Goal: Task Accomplishment & Management: Use online tool/utility

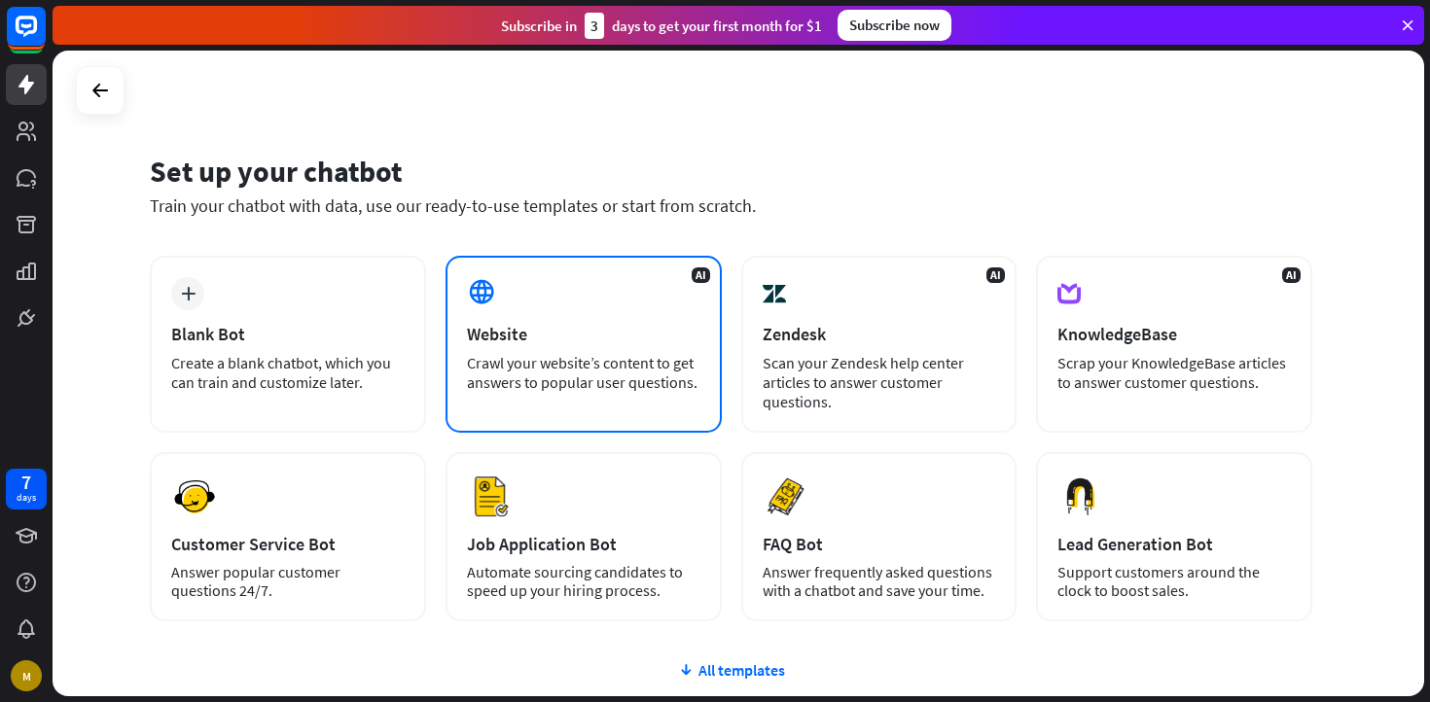
scroll to position [47, 0]
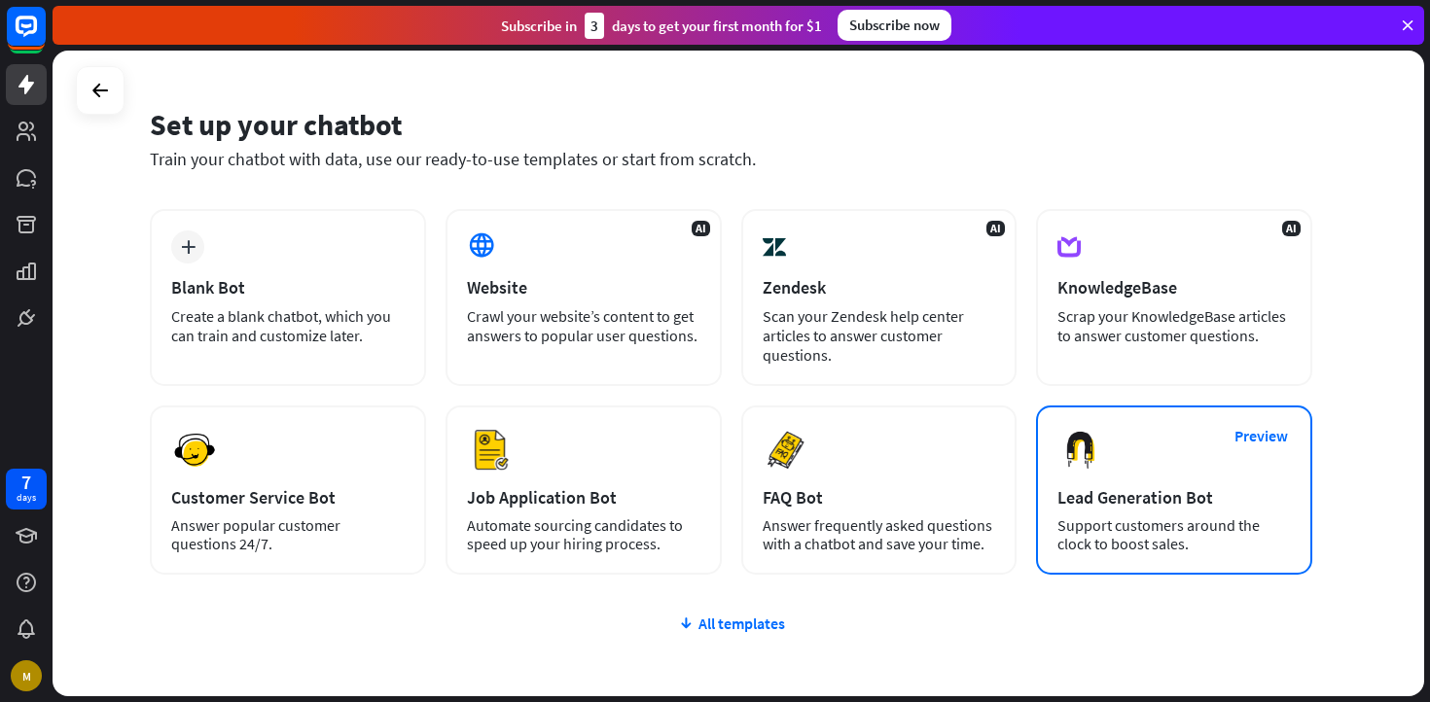
click at [1199, 496] on div "Lead Generation Bot" at bounding box center [1173, 497] width 233 height 22
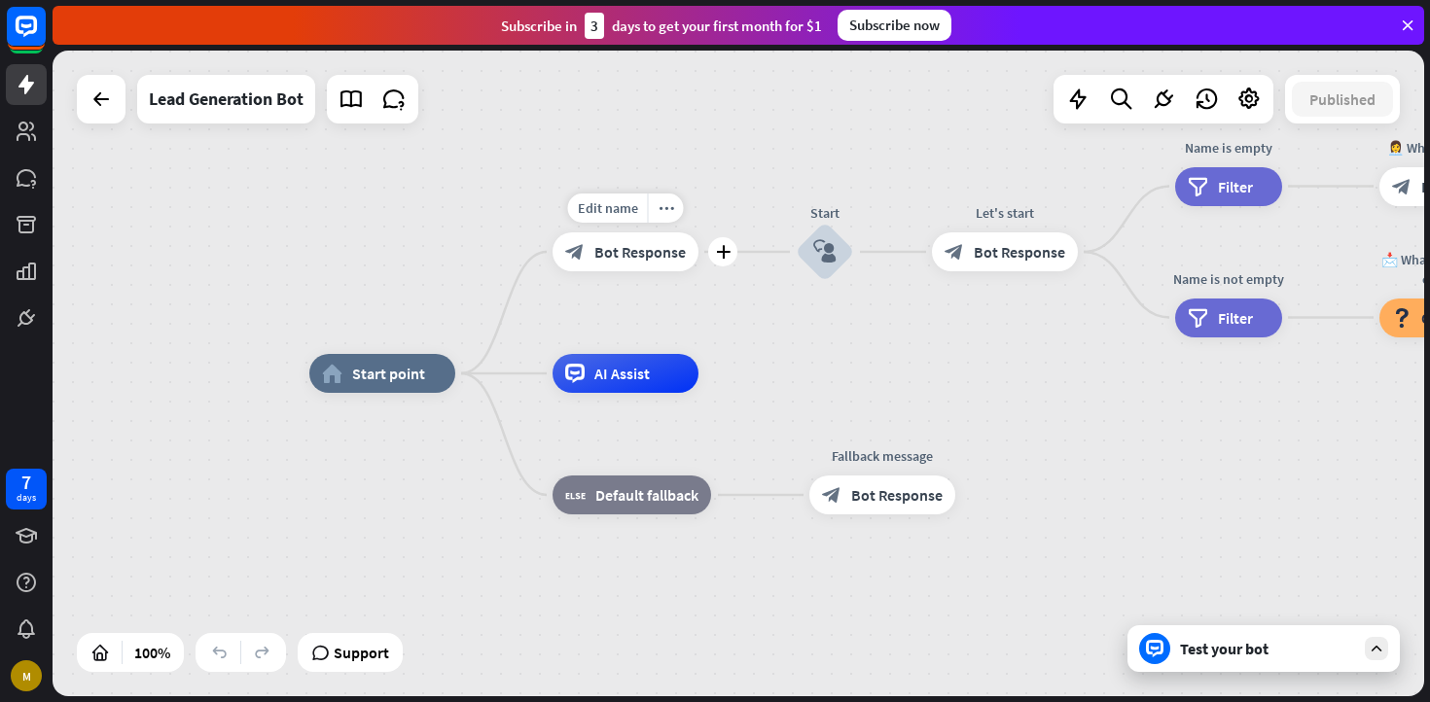
click at [654, 258] on span "Bot Response" at bounding box center [639, 251] width 91 height 19
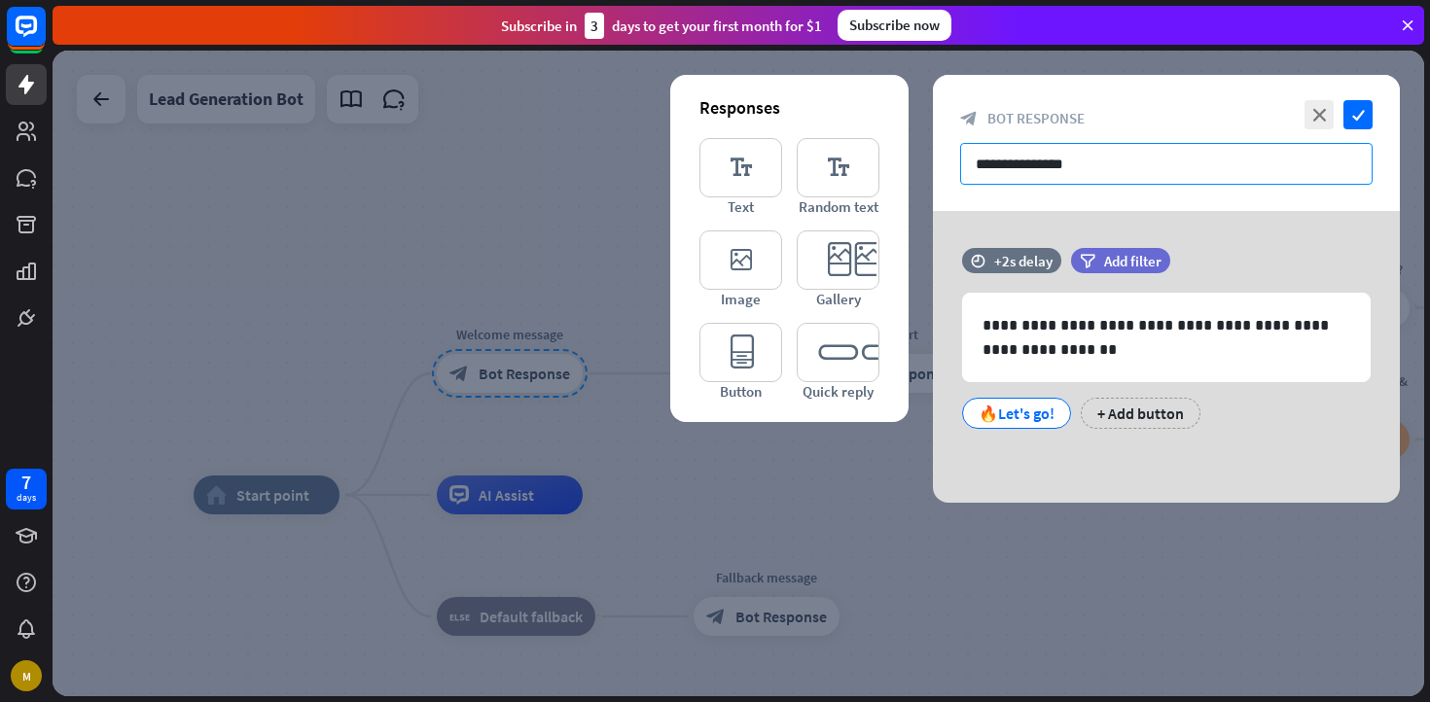
click at [1071, 172] on input "**********" at bounding box center [1166, 164] width 412 height 42
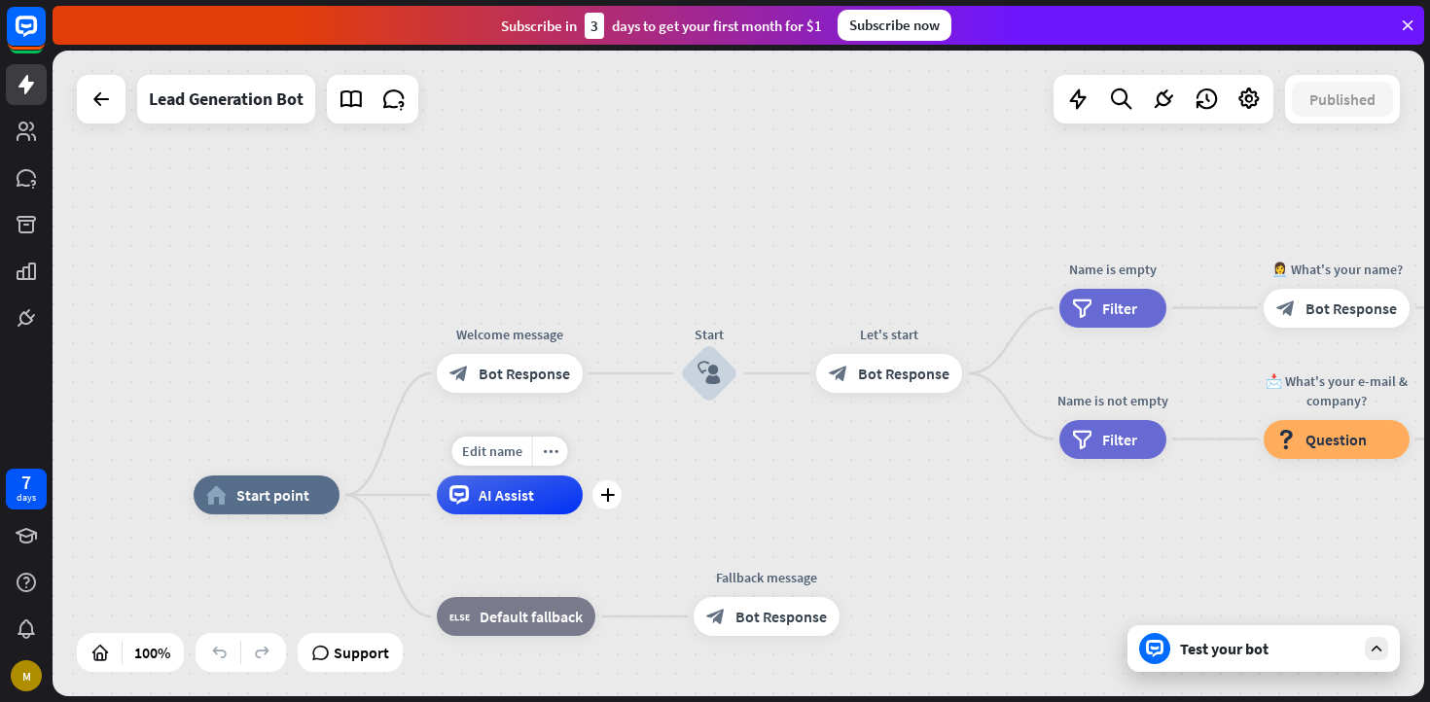
click at [569, 493] on div "AI Assist" at bounding box center [510, 495] width 146 height 39
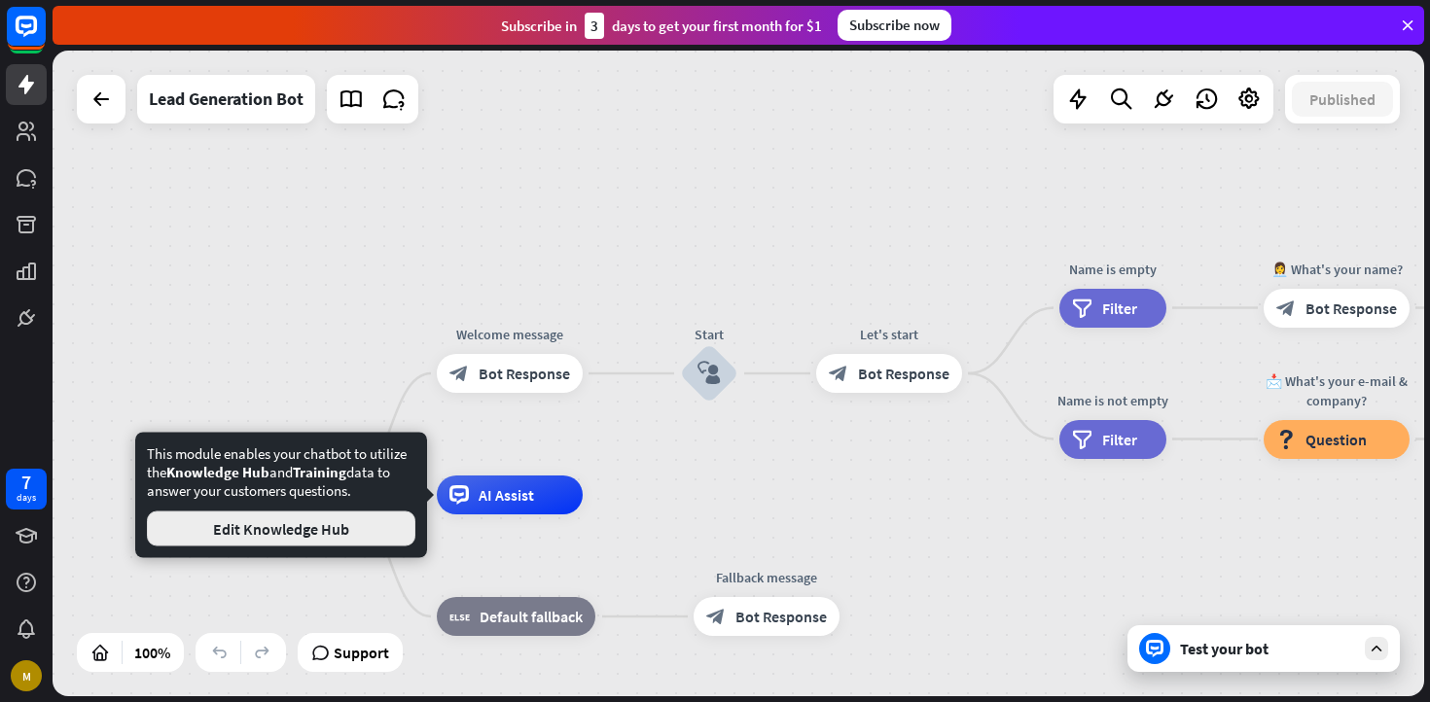
click at [345, 528] on button "Edit Knowledge Hub" at bounding box center [281, 529] width 268 height 35
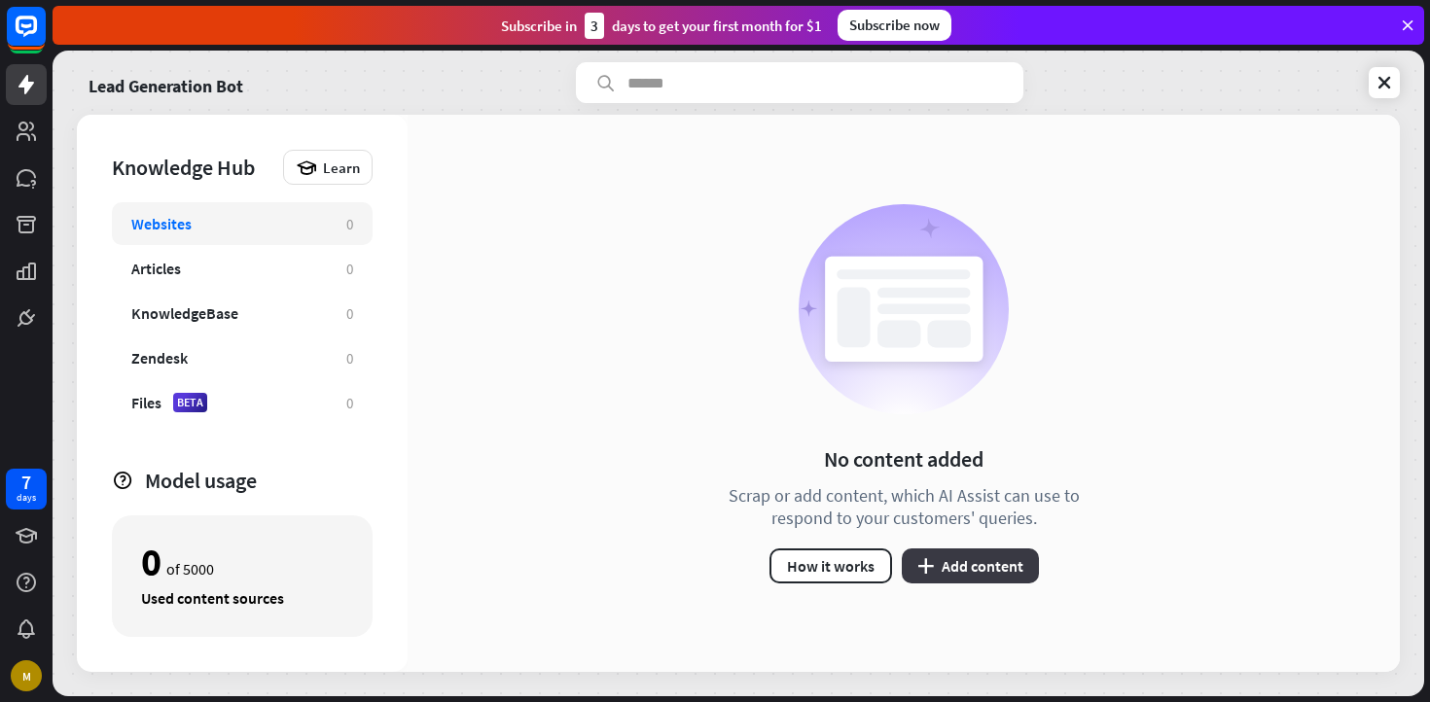
click at [964, 570] on button "plus Add content" at bounding box center [970, 566] width 137 height 35
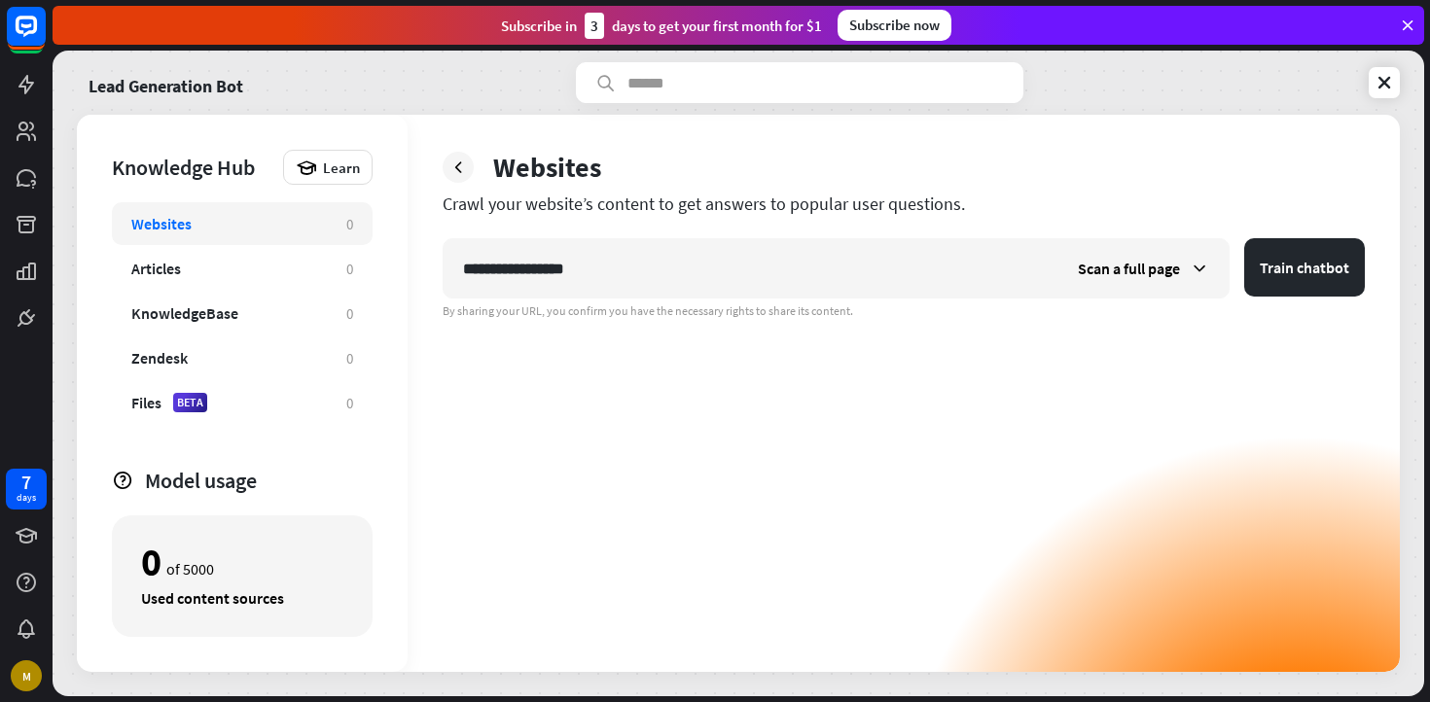
type input "**********"
click at [1244, 238] on button "Train chatbot" at bounding box center [1304, 267] width 121 height 58
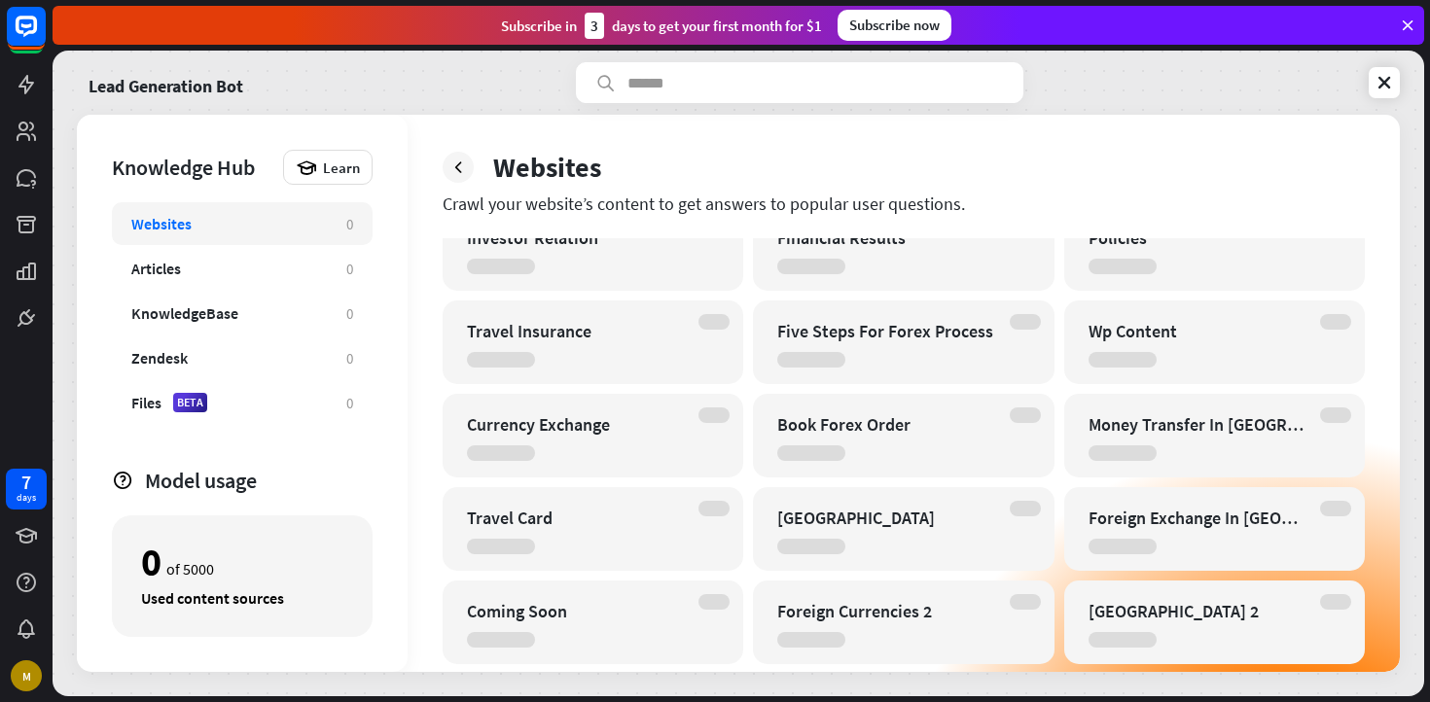
scroll to position [501, 0]
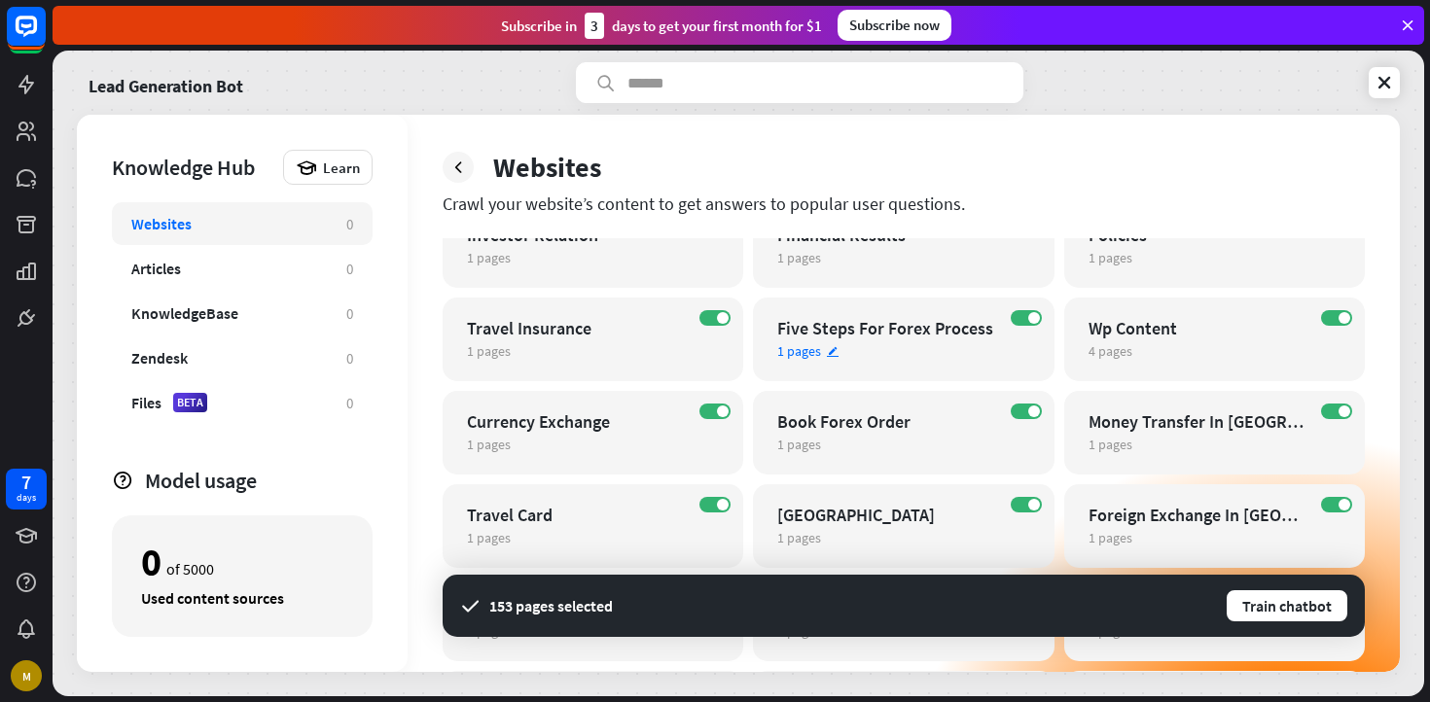
click at [922, 324] on div "Five Steps For Forex Process" at bounding box center [886, 328] width 218 height 22
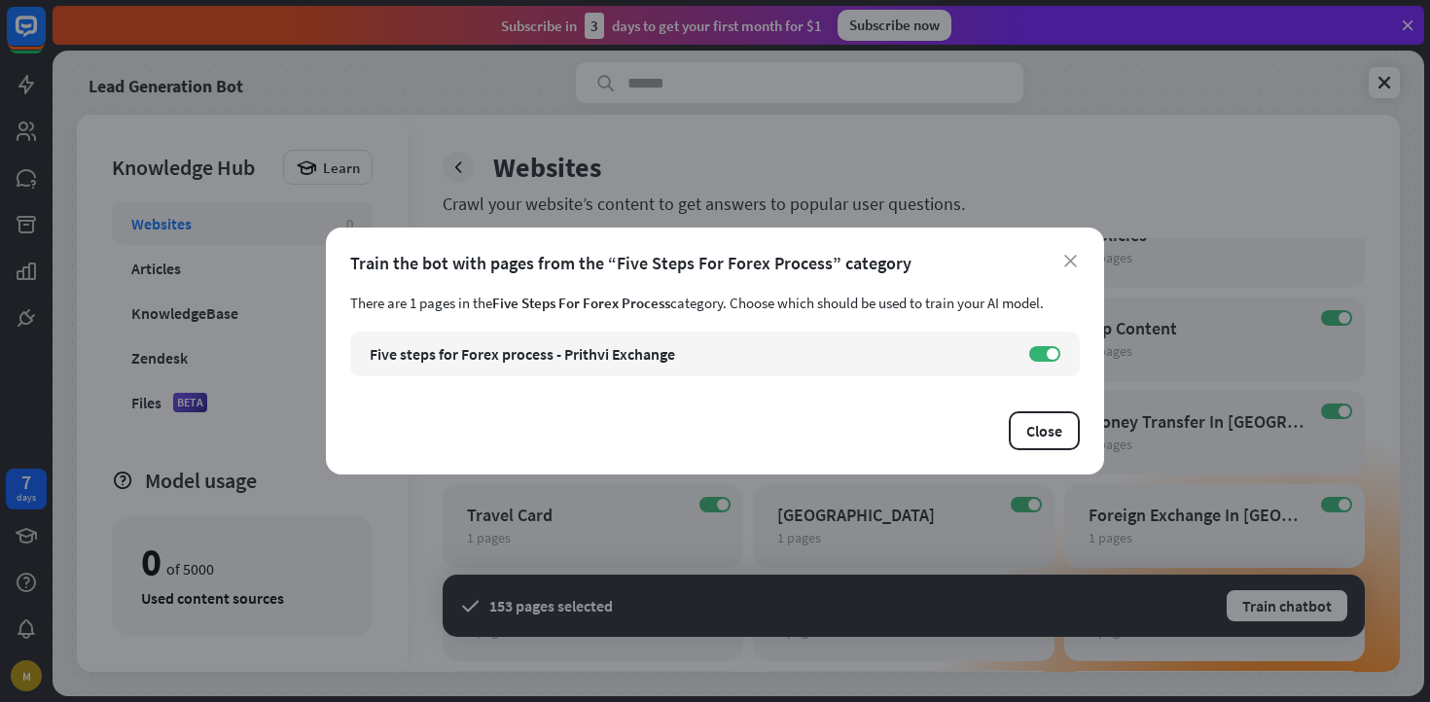
click at [1066, 250] on div "close Train the bot with pages from the “Five Steps For Forex Process” category…" at bounding box center [715, 351] width 778 height 247
click at [1072, 264] on icon "close" at bounding box center [1070, 261] width 13 height 13
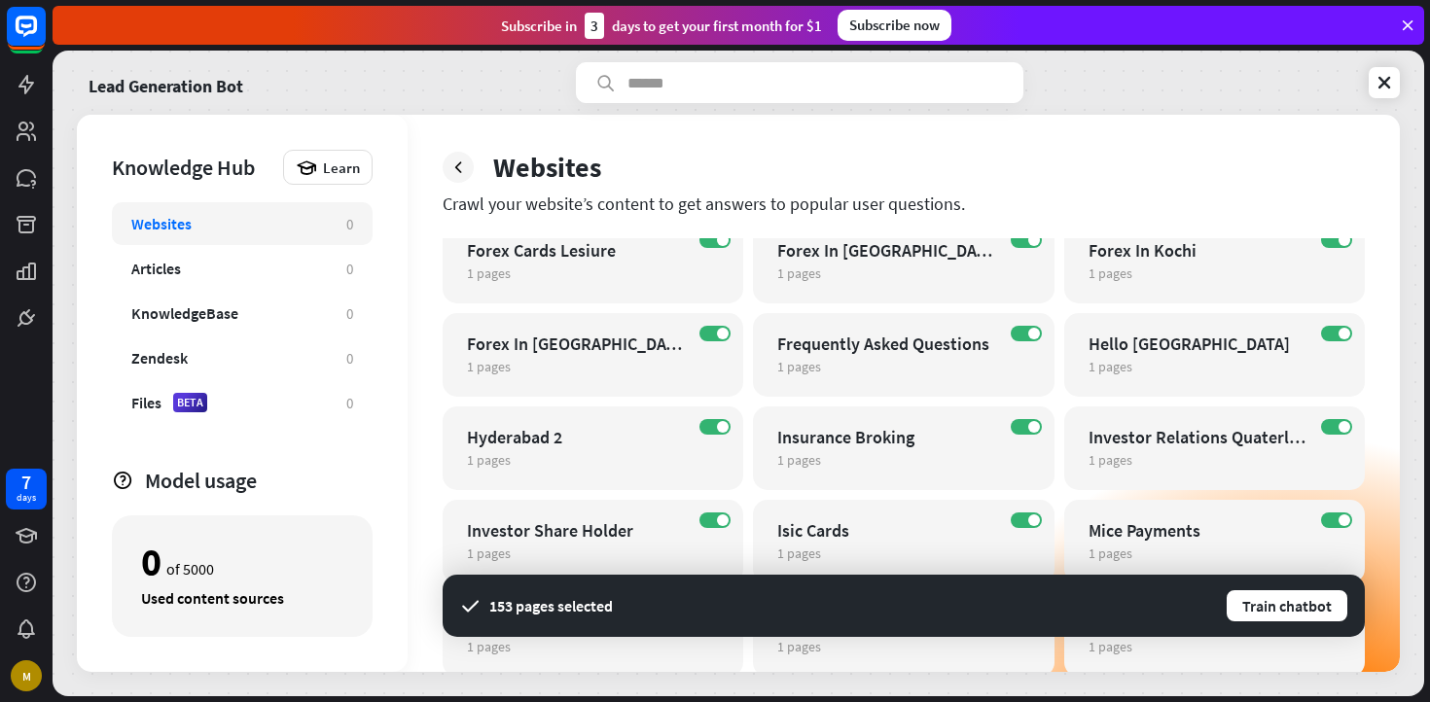
scroll to position [0, 0]
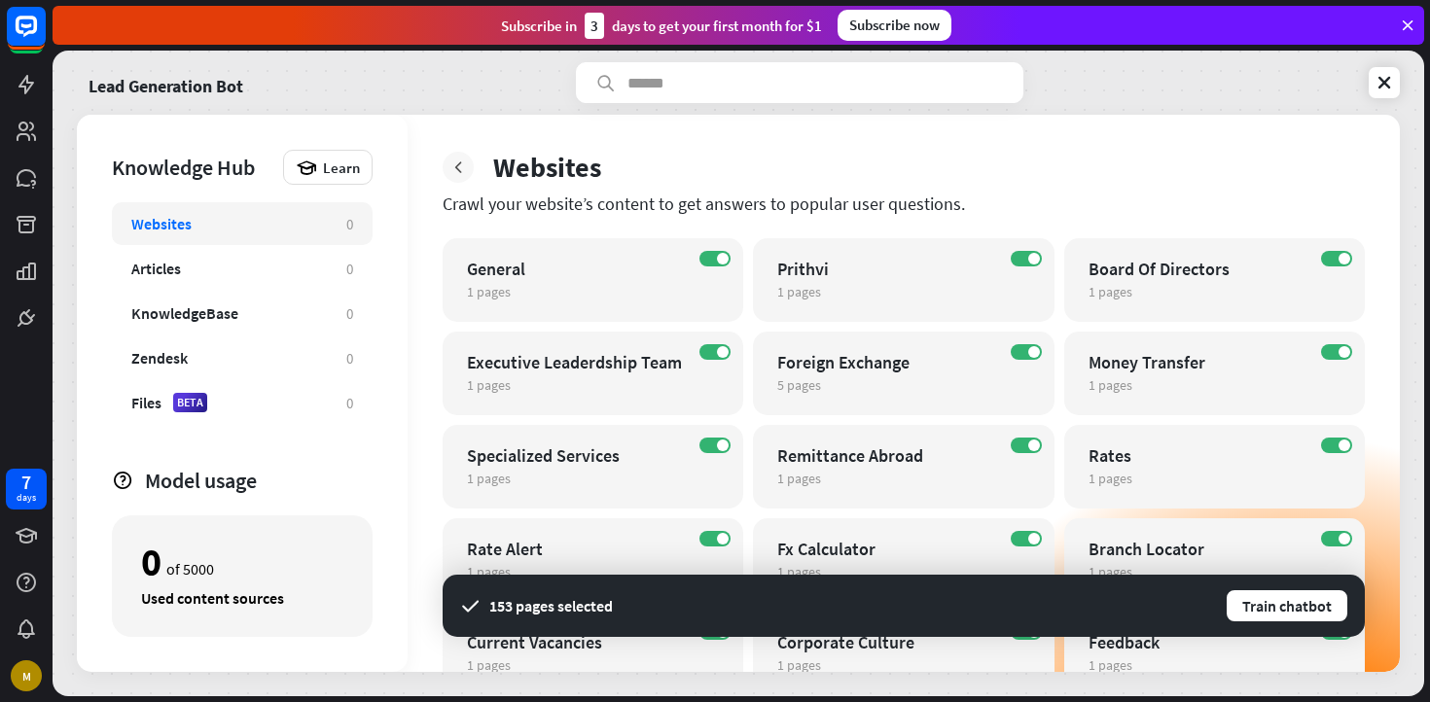
click at [451, 161] on icon at bounding box center [457, 167] width 19 height 19
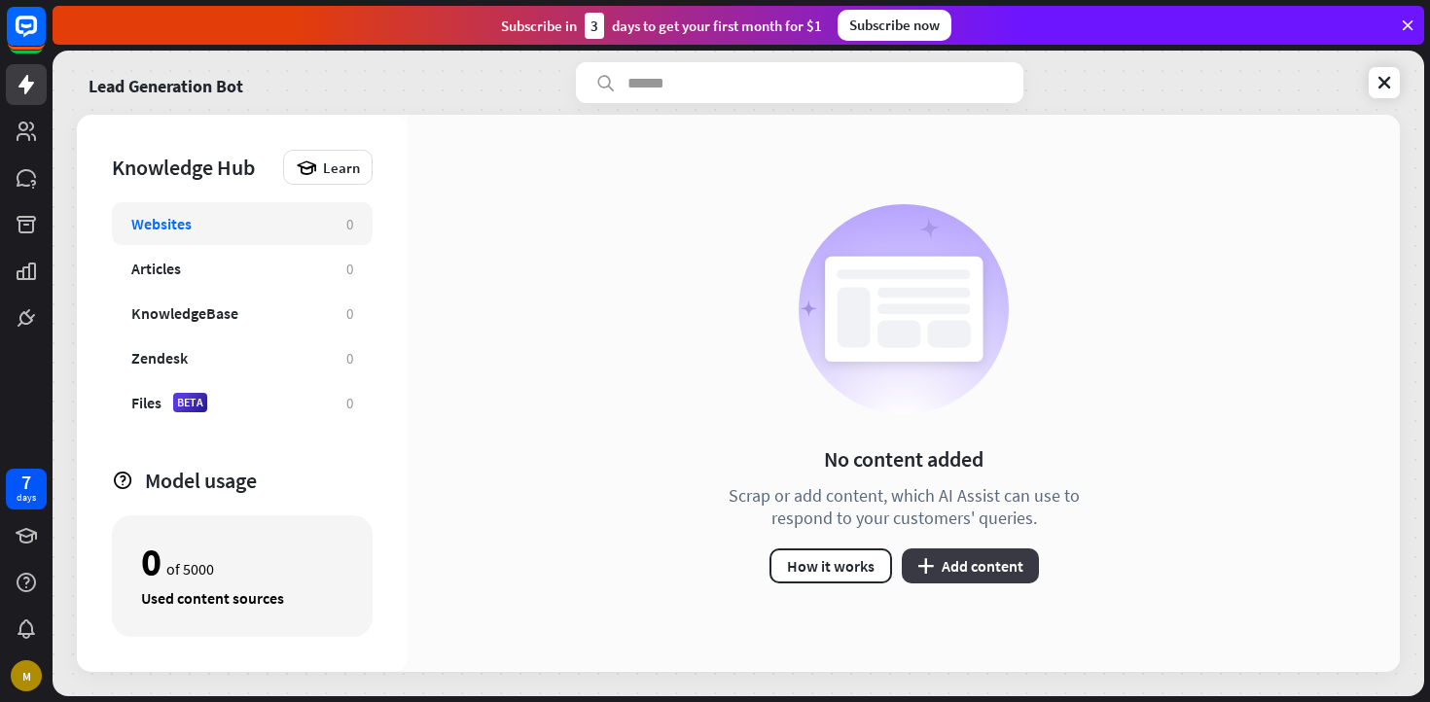
click at [933, 570] on button "plus Add content" at bounding box center [970, 566] width 137 height 35
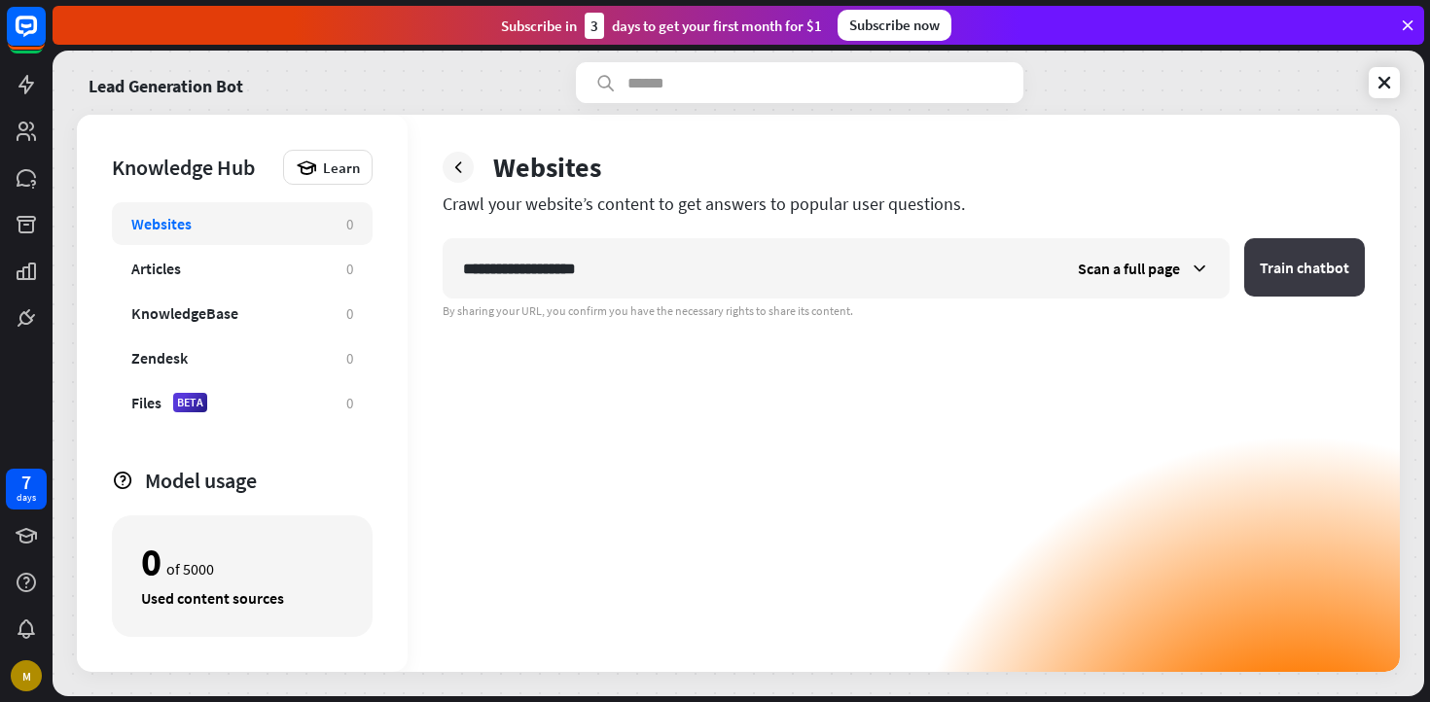
type input "**********"
click at [1267, 257] on button "Train chatbot" at bounding box center [1304, 267] width 121 height 58
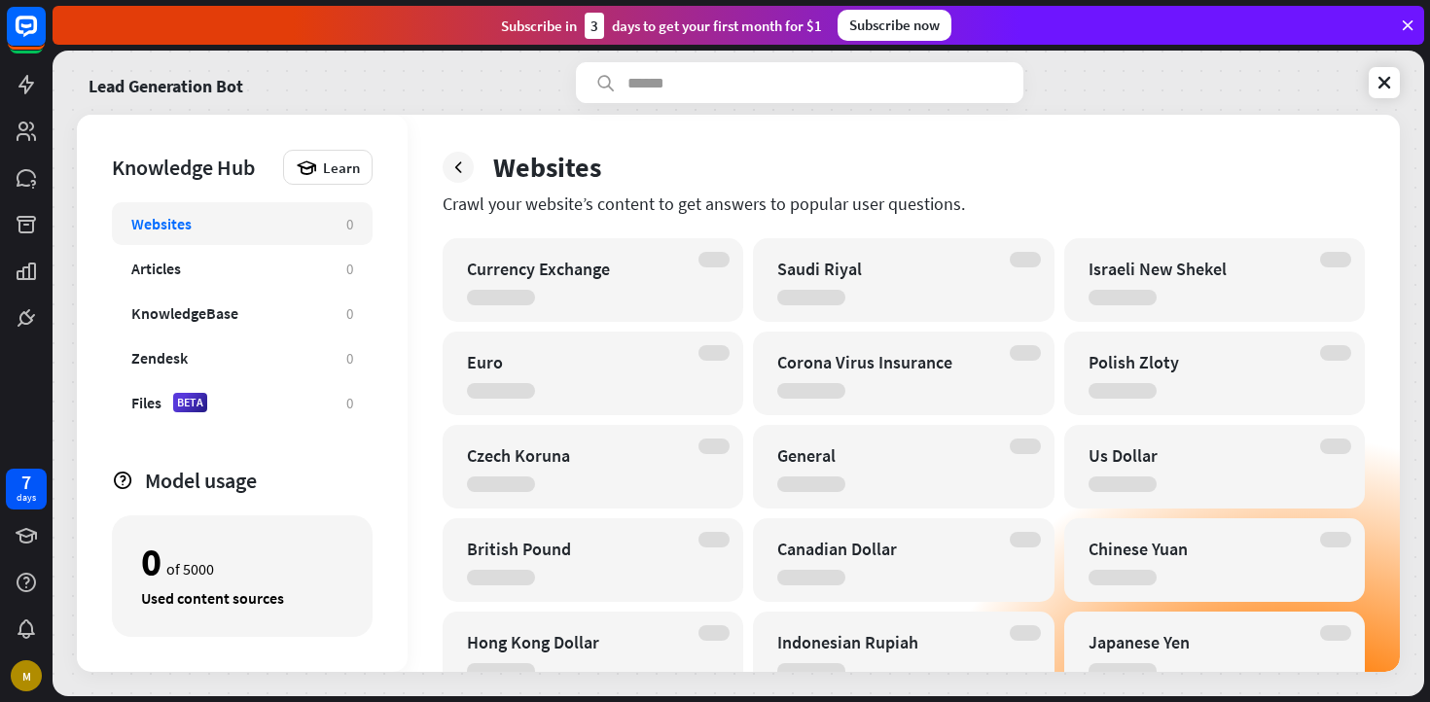
click at [641, 268] on div "Currency Exchange" at bounding box center [576, 269] width 218 height 22
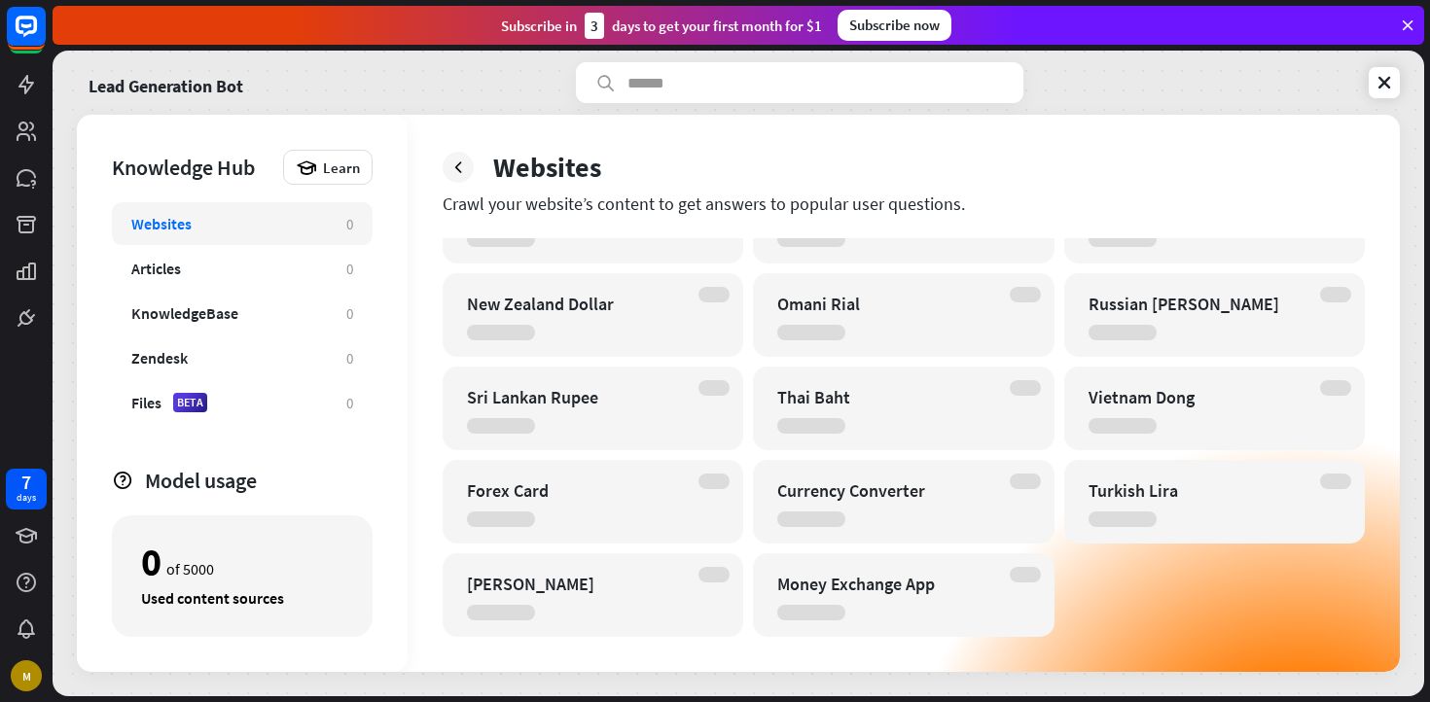
click at [1025, 585] on div "Money Exchange App" at bounding box center [903, 596] width 301 height 84
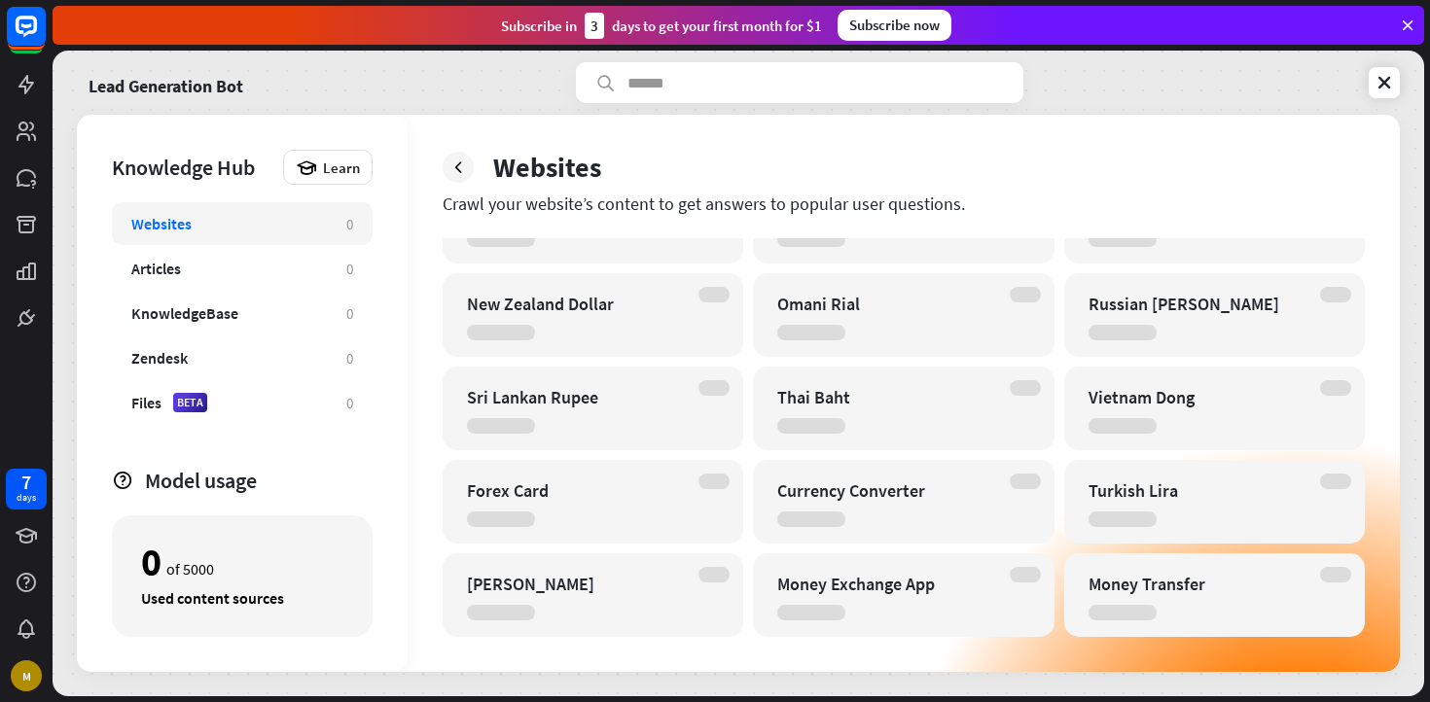
click at [1030, 579] on div at bounding box center [1025, 575] width 31 height 16
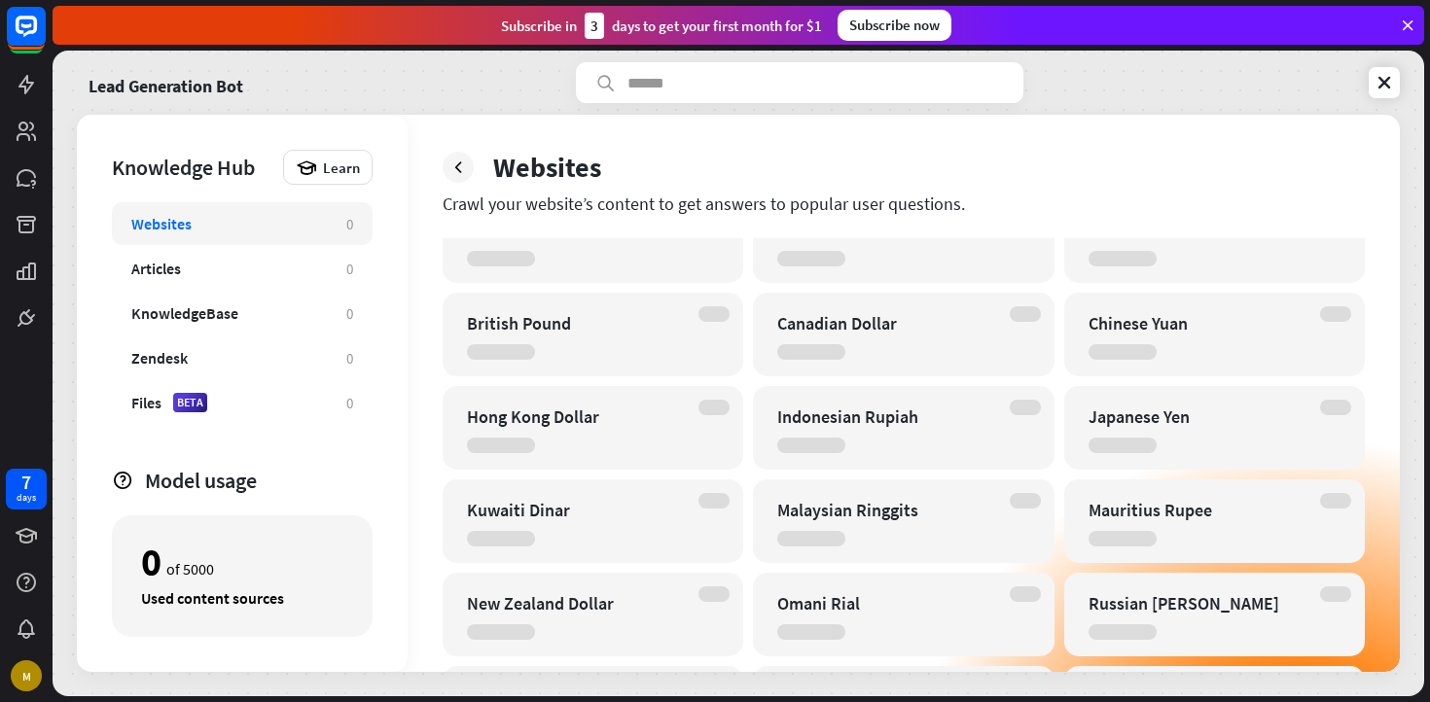
scroll to position [0, 0]
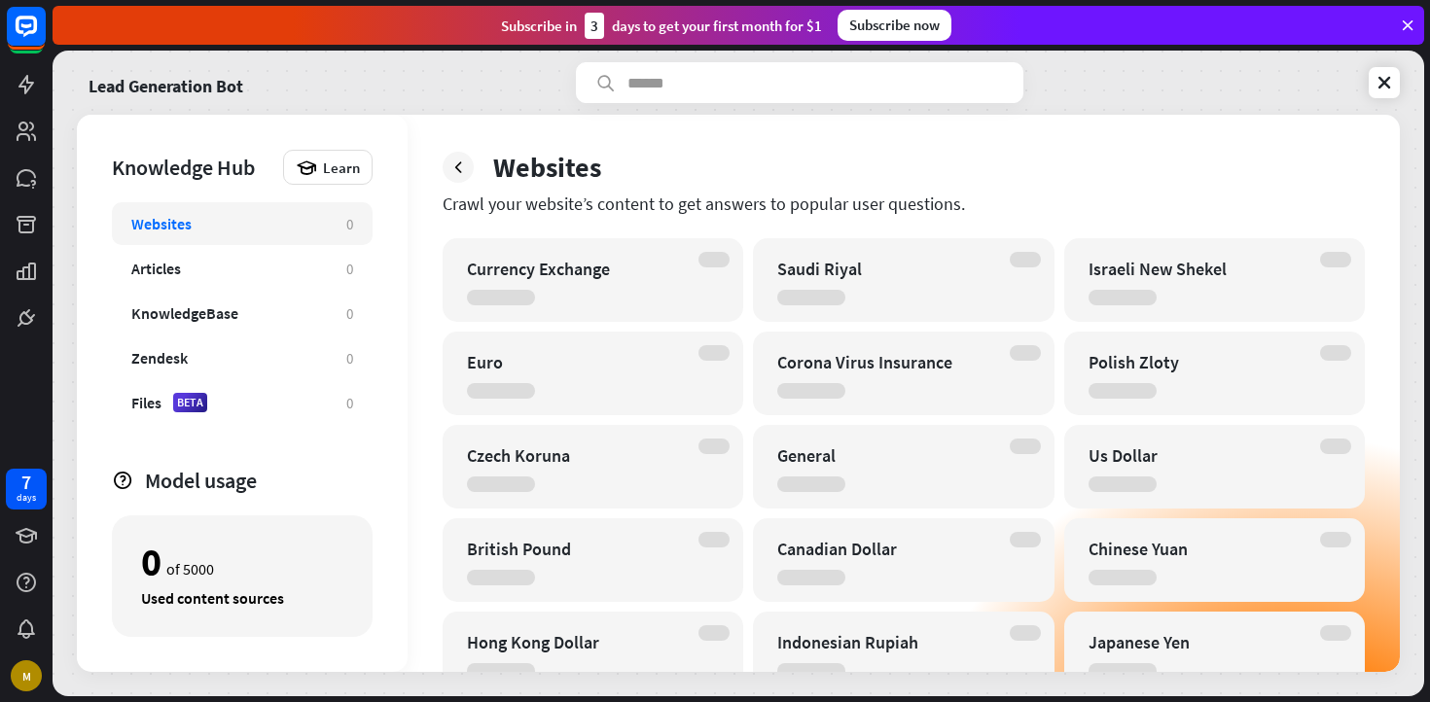
click at [714, 260] on div at bounding box center [713, 260] width 31 height 16
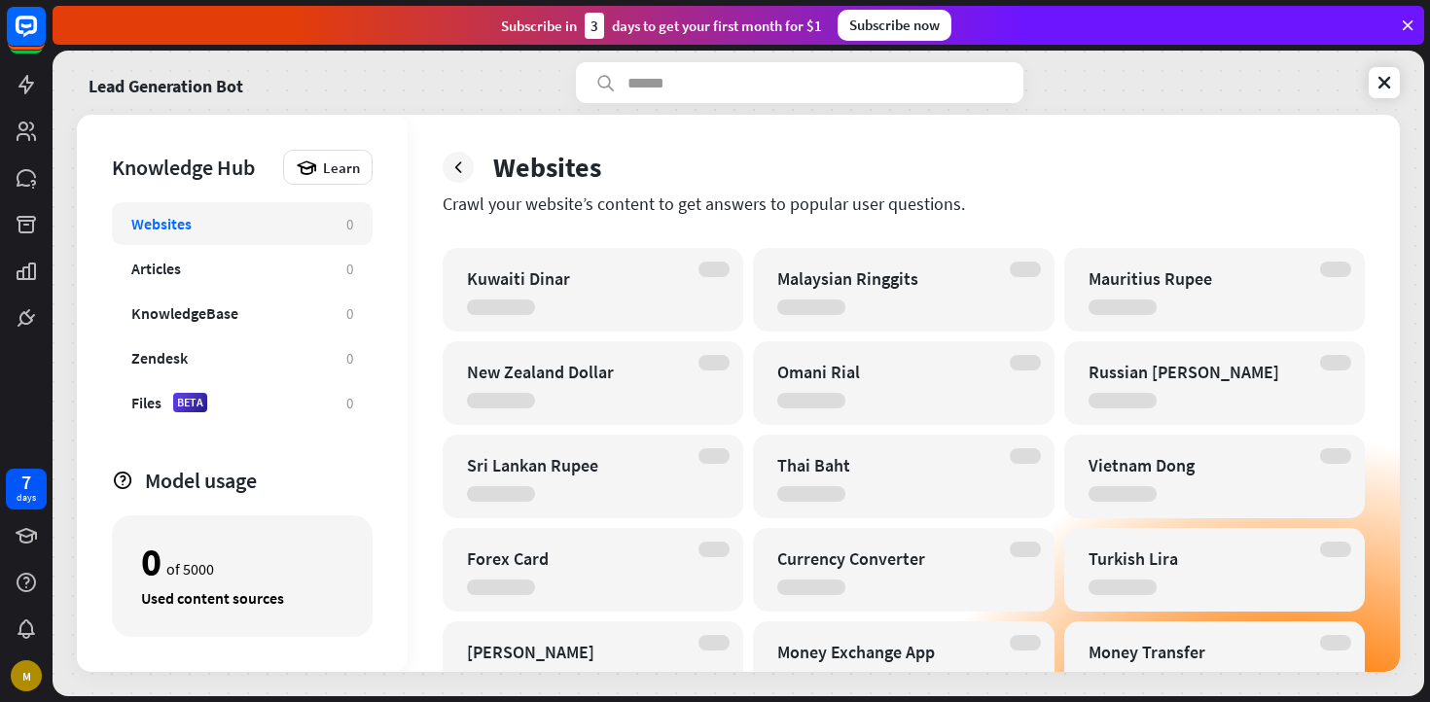
scroll to position [619, 0]
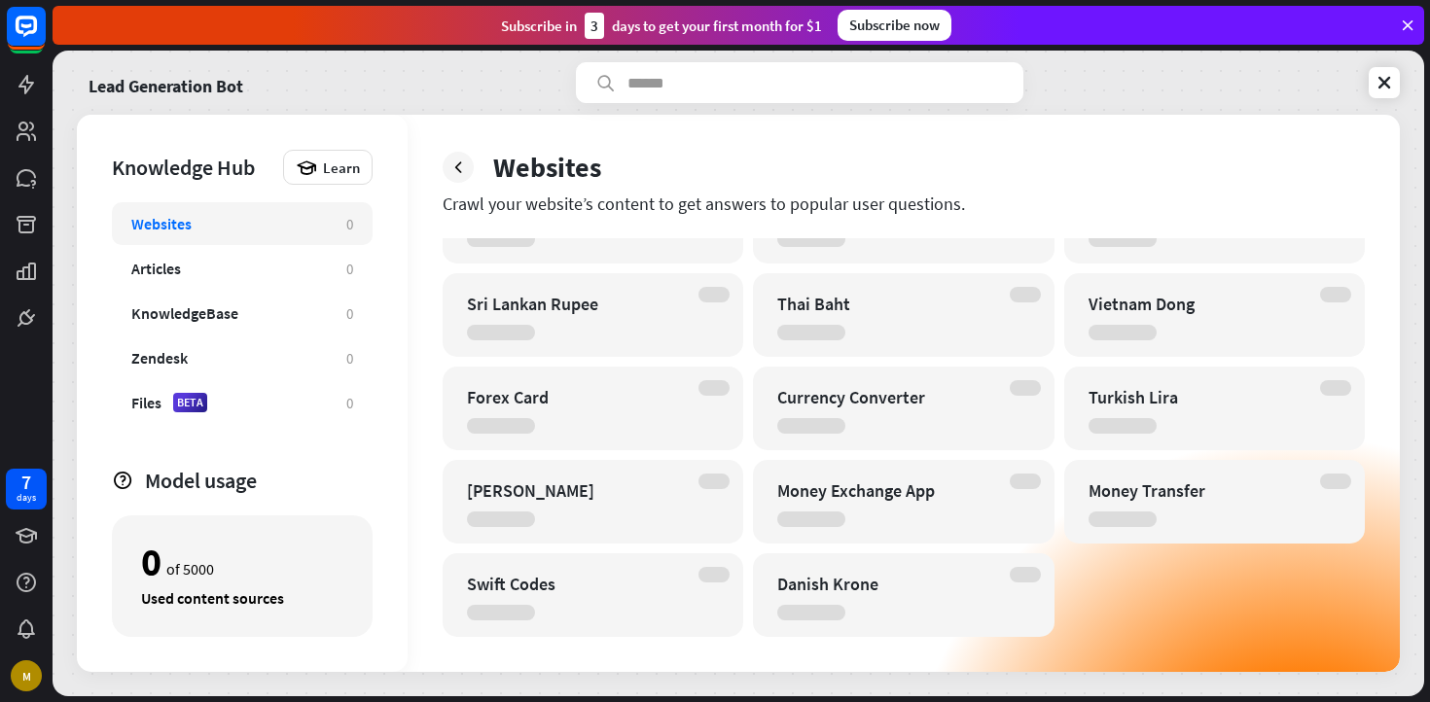
click at [1332, 482] on div at bounding box center [1335, 482] width 31 height 16
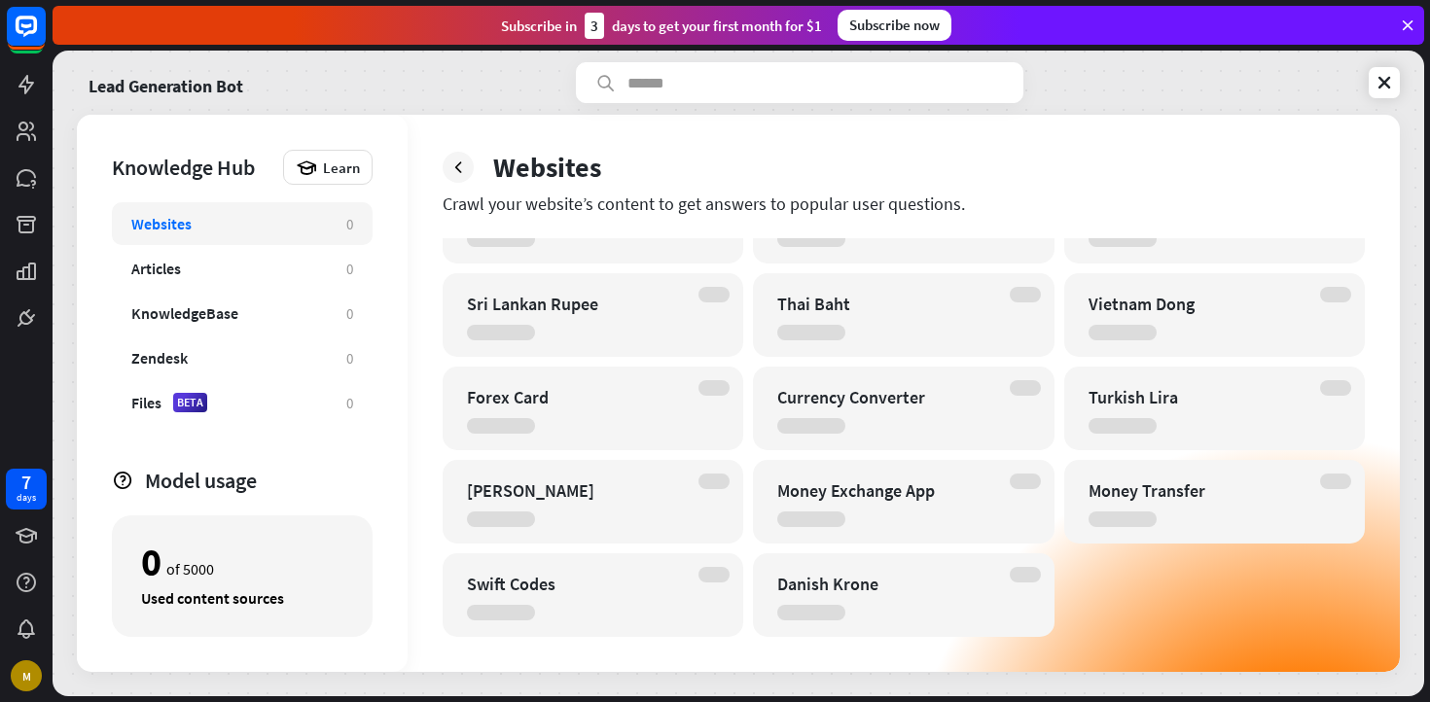
click at [1332, 482] on div at bounding box center [1335, 482] width 31 height 16
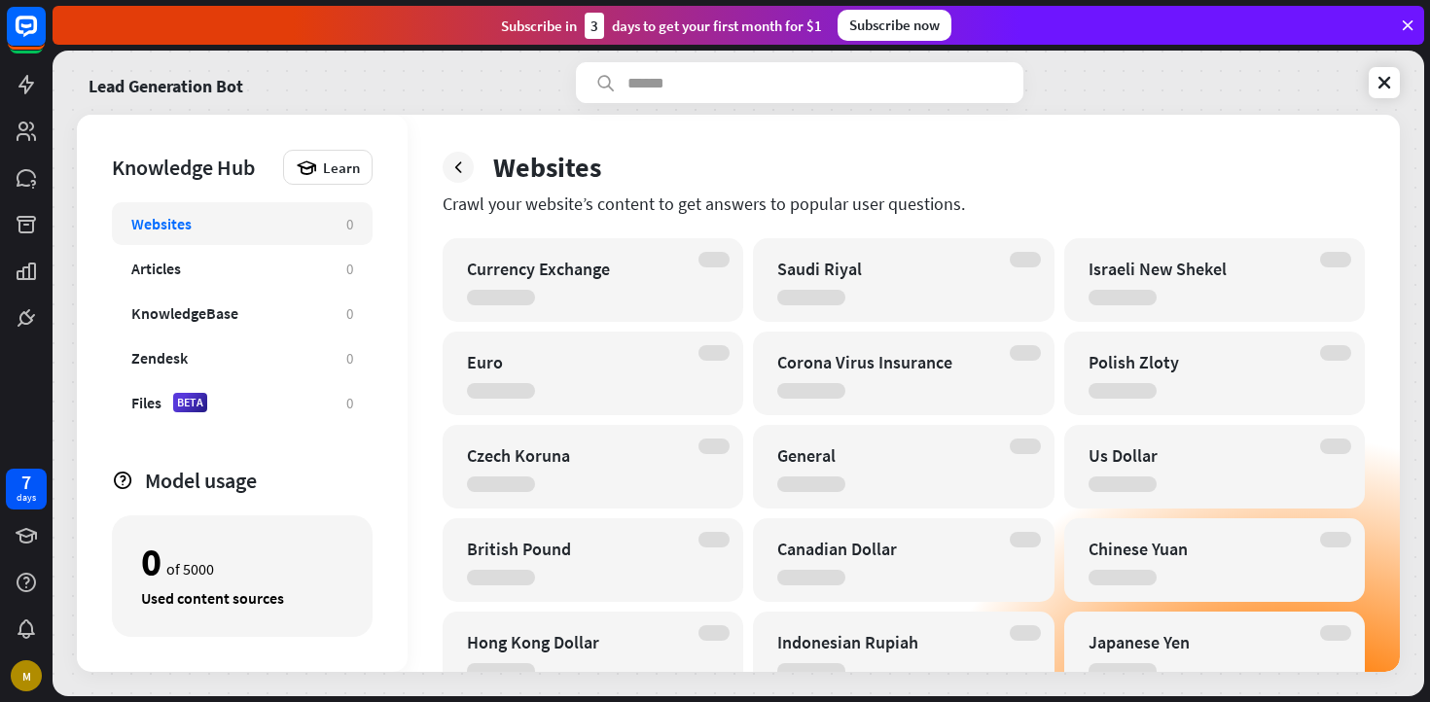
click at [714, 263] on div at bounding box center [713, 260] width 31 height 16
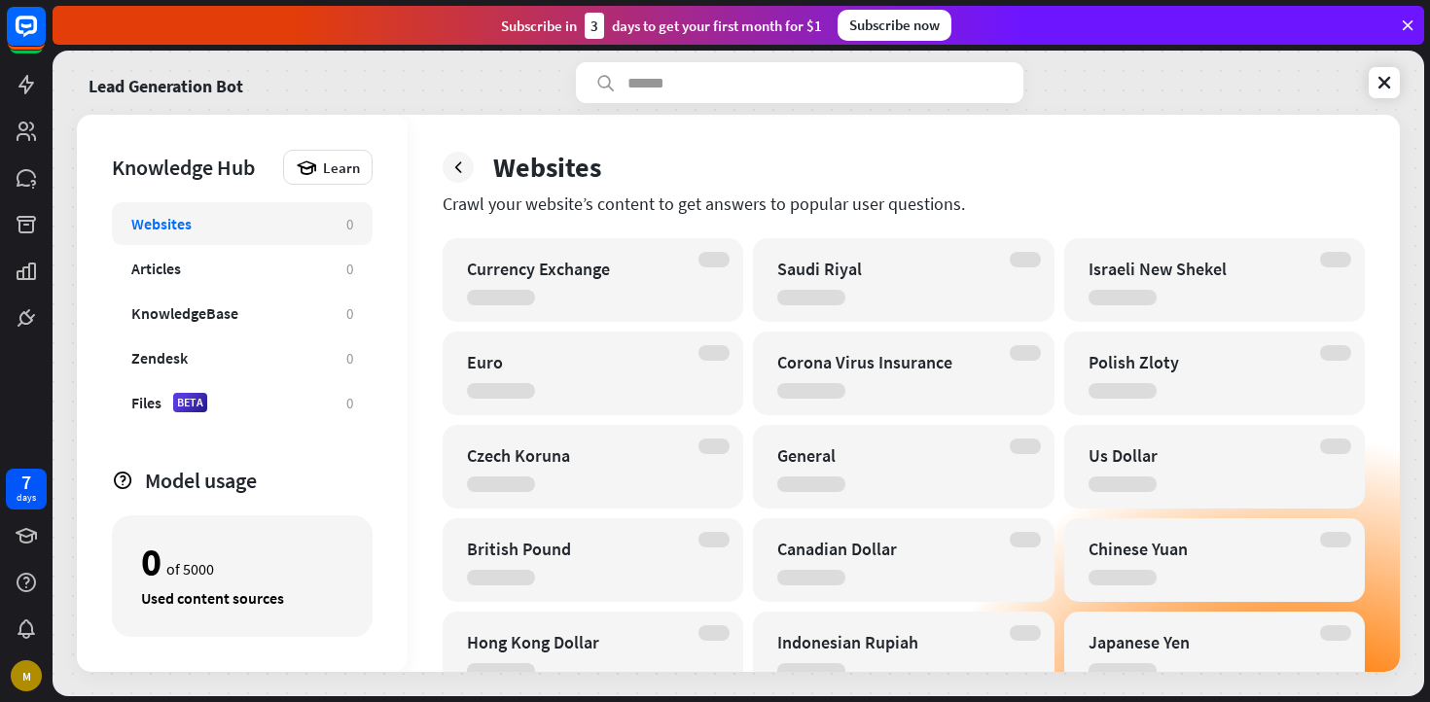
click at [714, 263] on div at bounding box center [713, 260] width 31 height 16
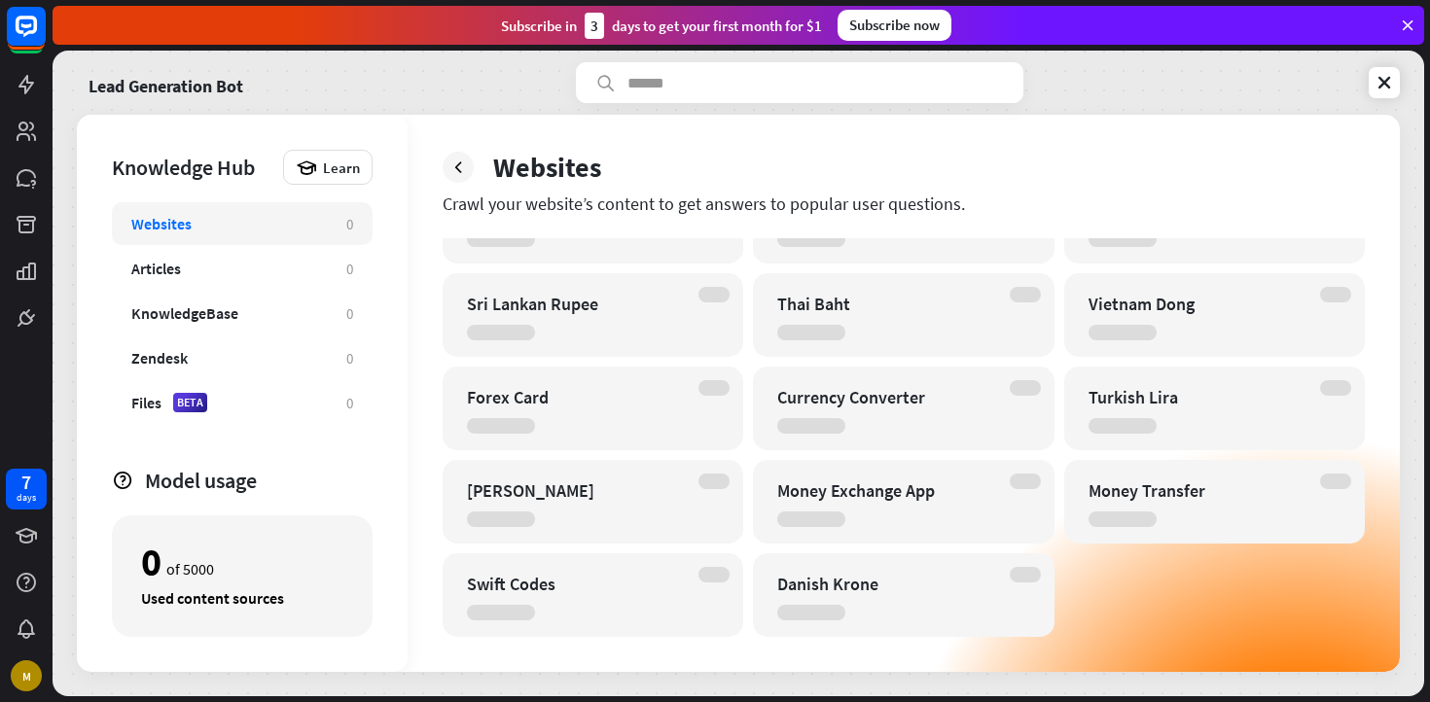
click at [1334, 488] on div at bounding box center [1335, 482] width 31 height 16
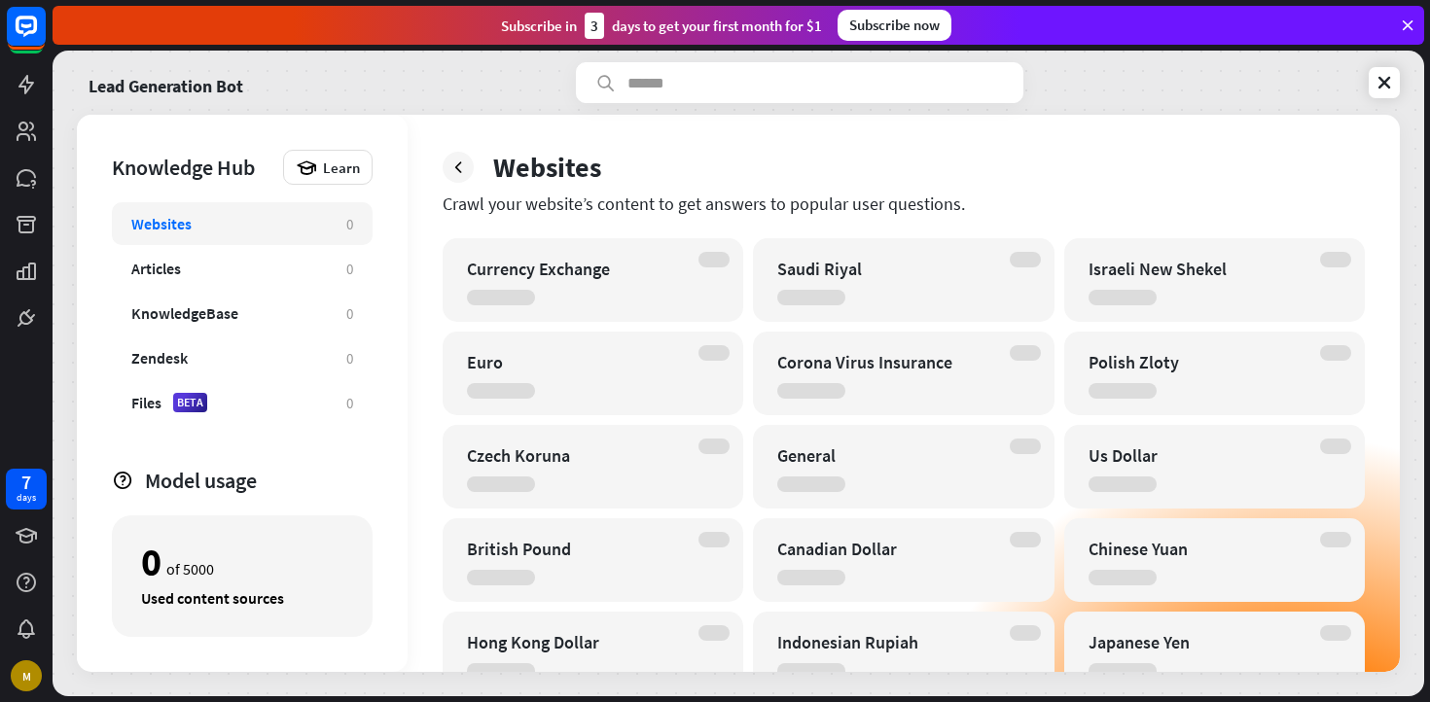
click at [623, 277] on div "Currency Exchange" at bounding box center [576, 269] width 218 height 22
click at [648, 257] on div "Currency Exchange" at bounding box center [593, 280] width 301 height 84
click at [715, 263] on div at bounding box center [713, 260] width 31 height 16
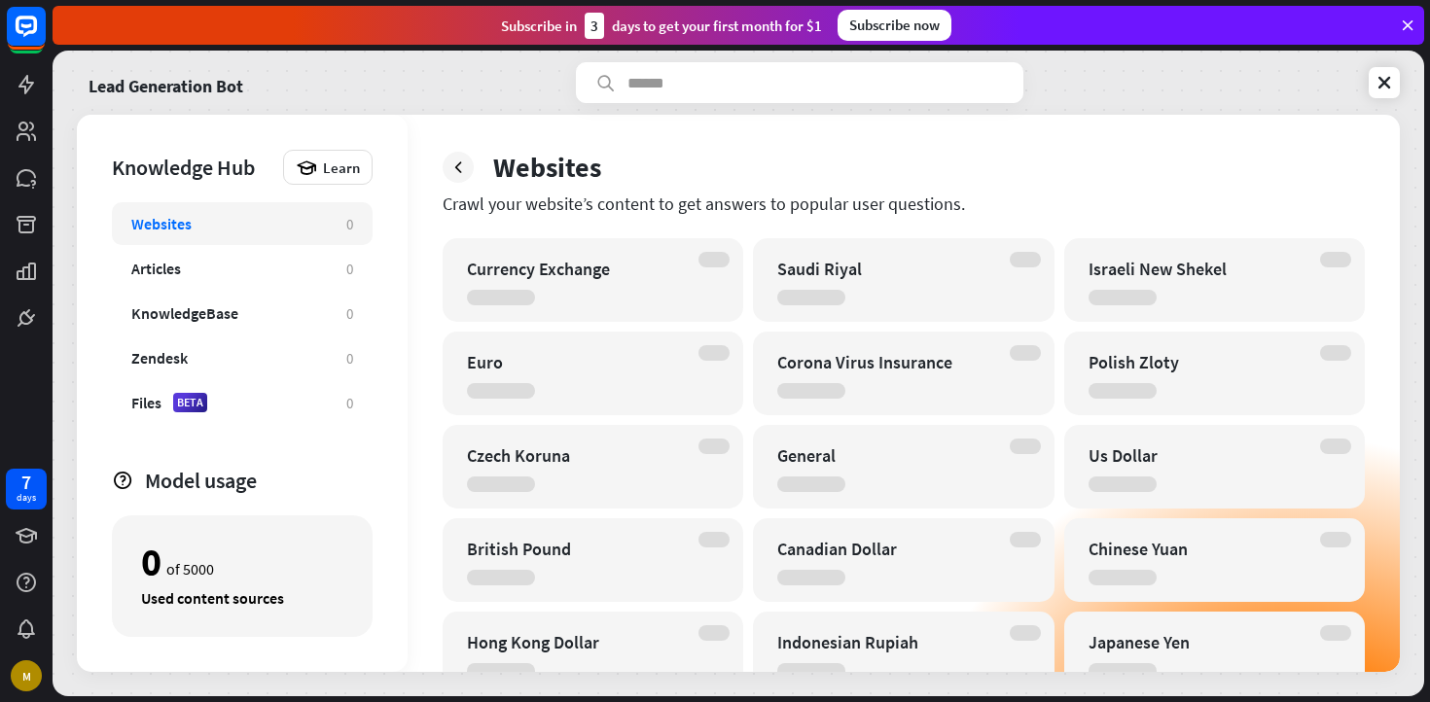
click at [715, 263] on div at bounding box center [713, 260] width 31 height 16
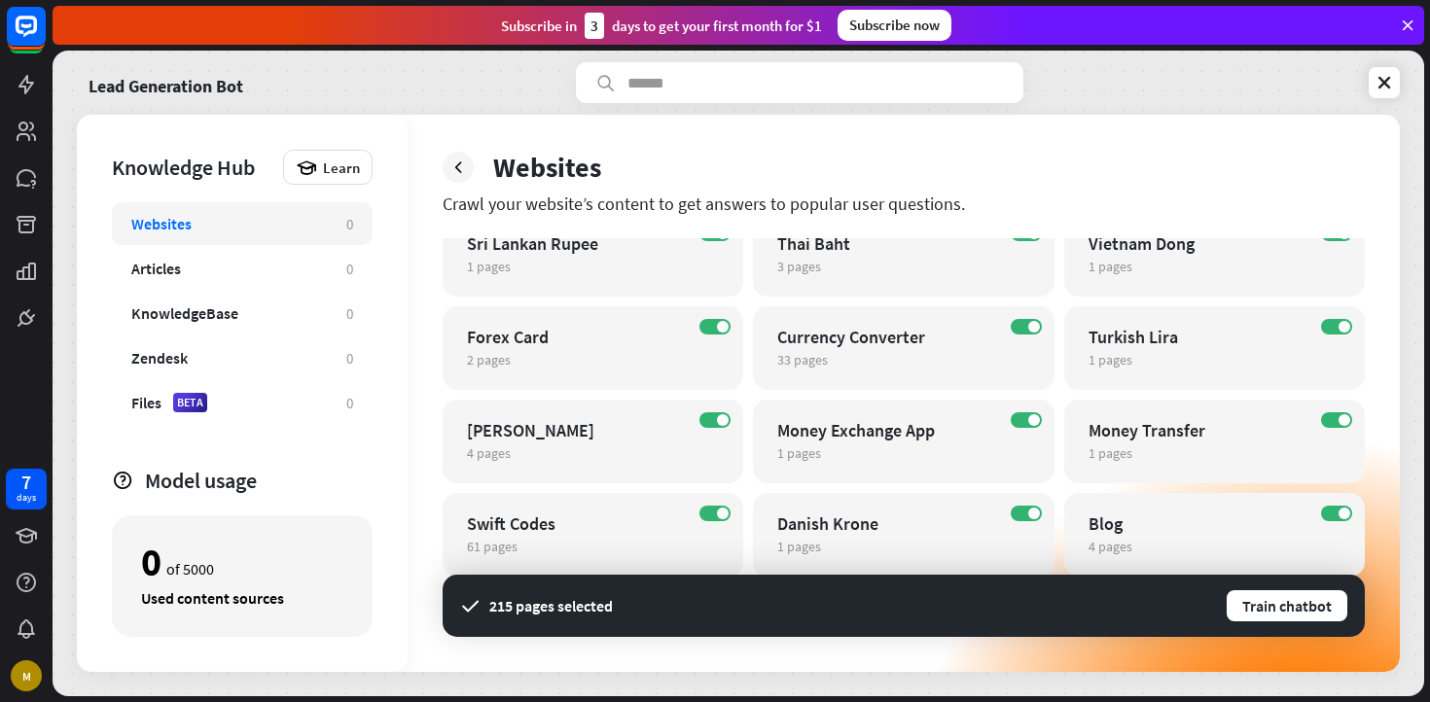
scroll to position [691, 0]
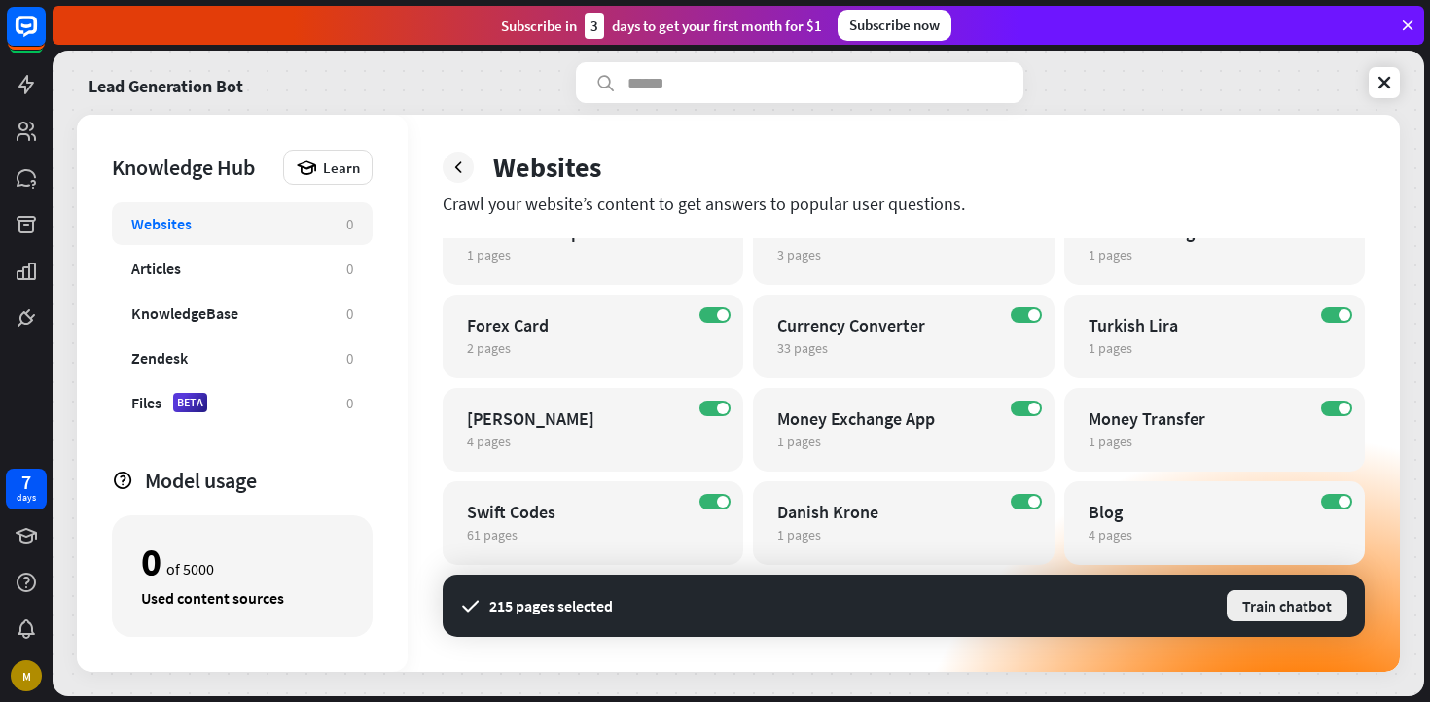
click at [1308, 610] on button "Train chatbot" at bounding box center [1287, 606] width 125 height 35
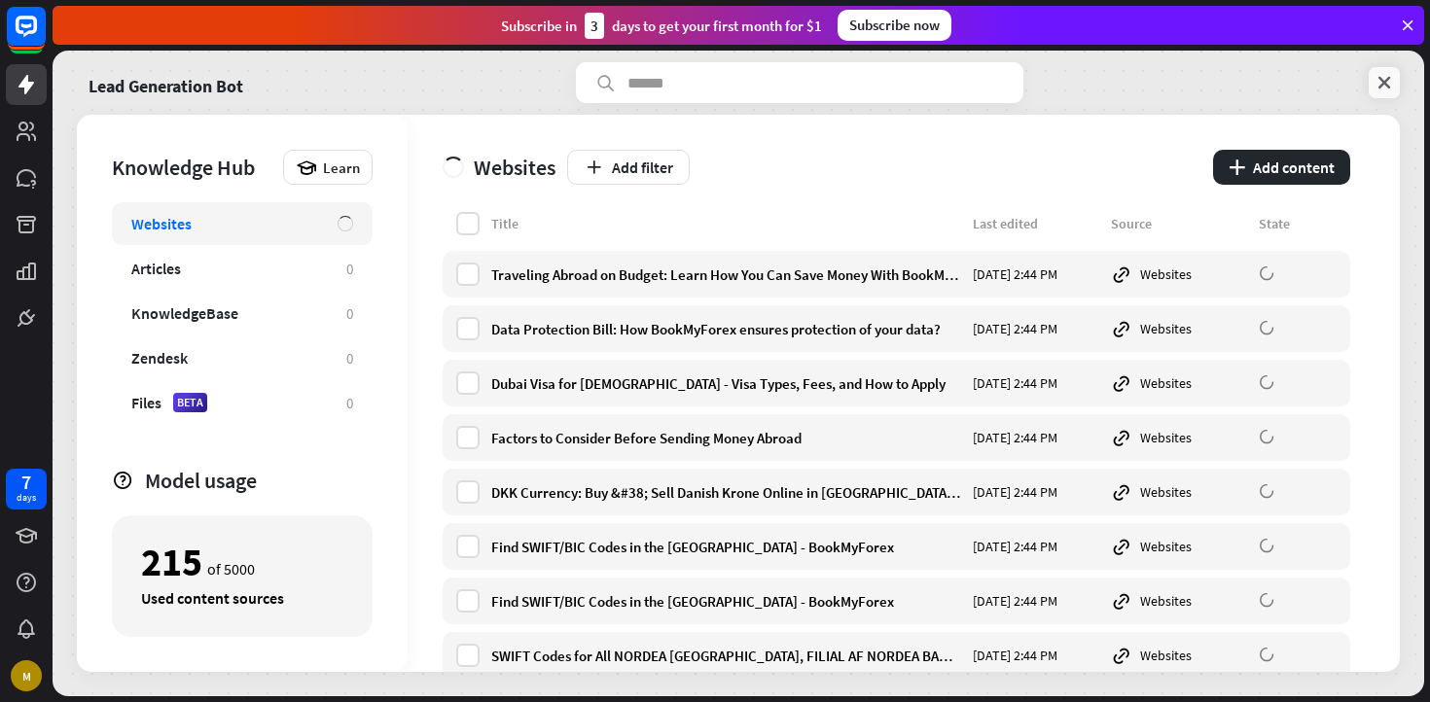
click at [1387, 87] on icon at bounding box center [1384, 82] width 19 height 19
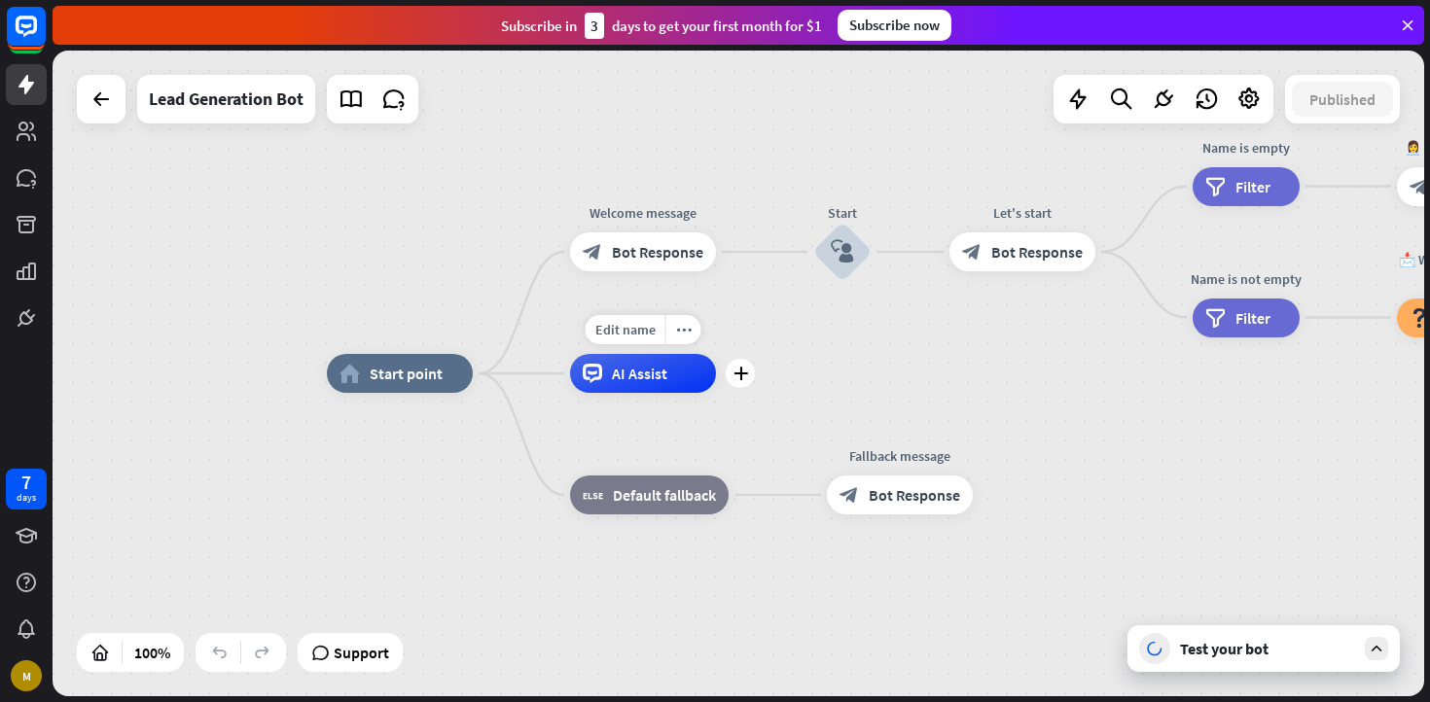
click at [683, 374] on div "AI Assist" at bounding box center [643, 373] width 146 height 39
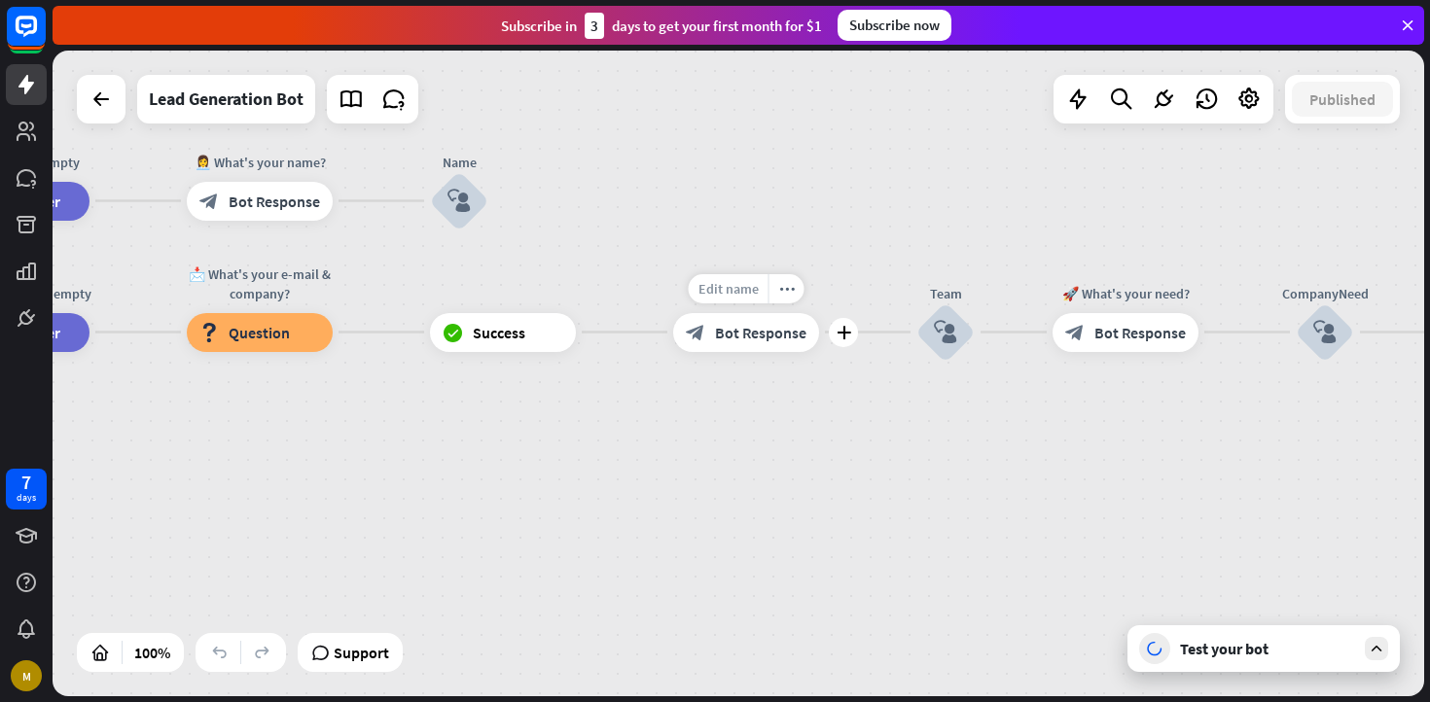
click at [741, 291] on span "Edit name" at bounding box center [728, 289] width 60 height 18
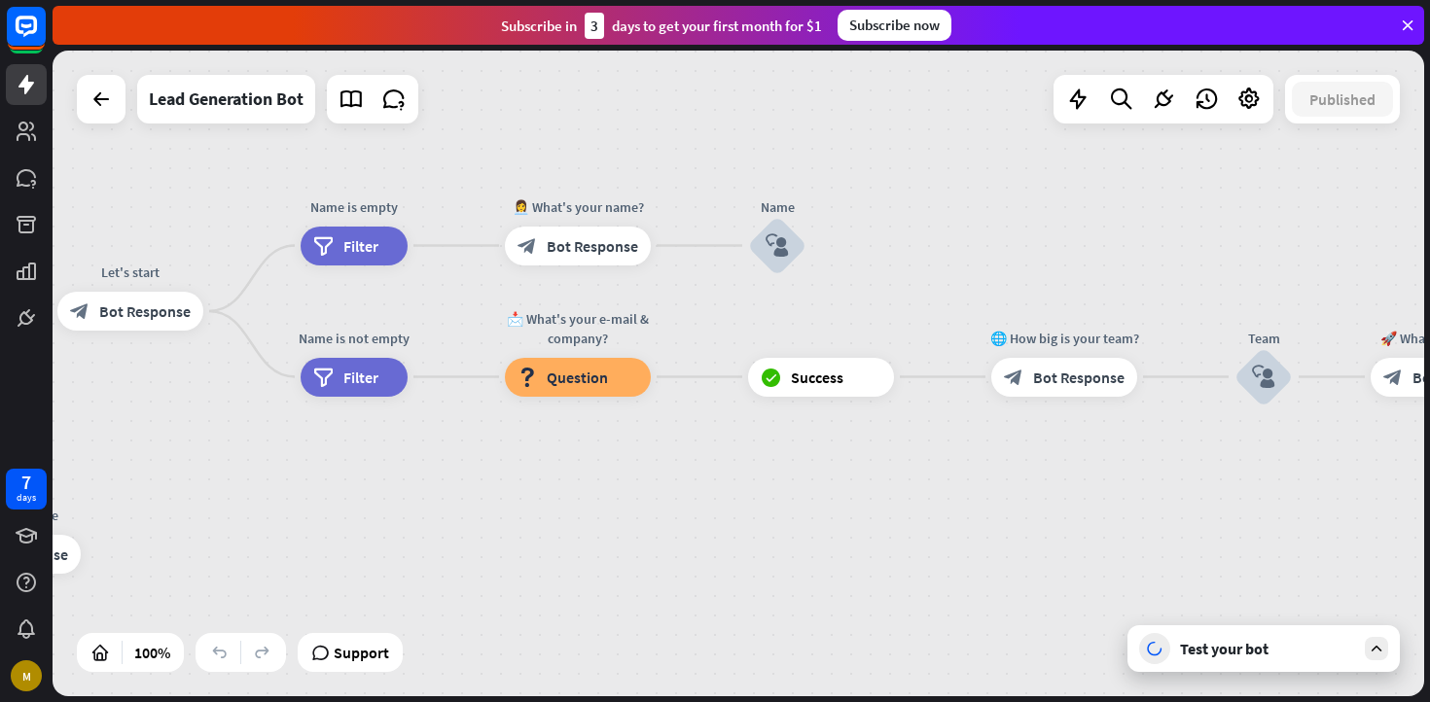
drag, startPoint x: 566, startPoint y: 378, endPoint x: 906, endPoint y: 245, distance: 364.7
click at [906, 245] on div "home_2 Start point Welcome message block_bot_response Bot Response Start block_…" at bounding box center [739, 374] width 1372 height 646
click at [828, 246] on icon "plus" at bounding box center [831, 246] width 15 height 14
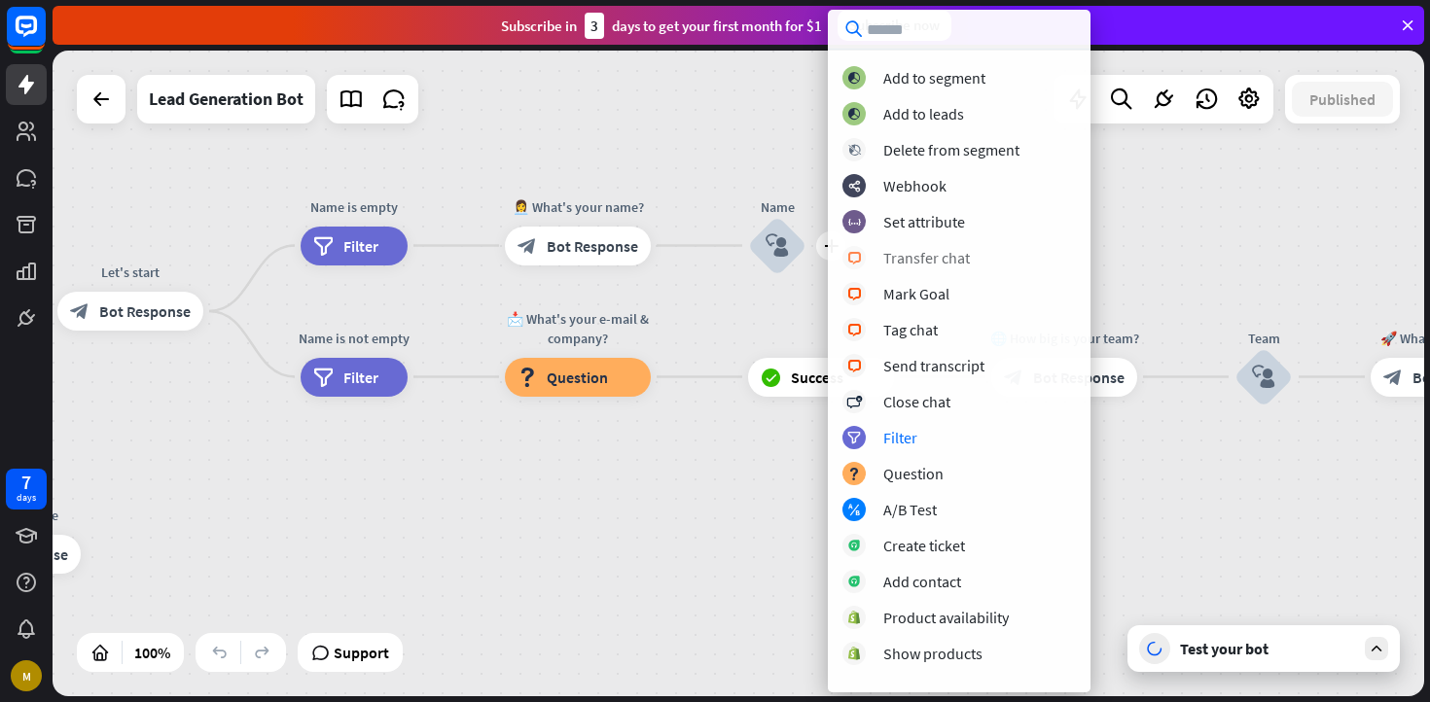
scroll to position [226, 0]
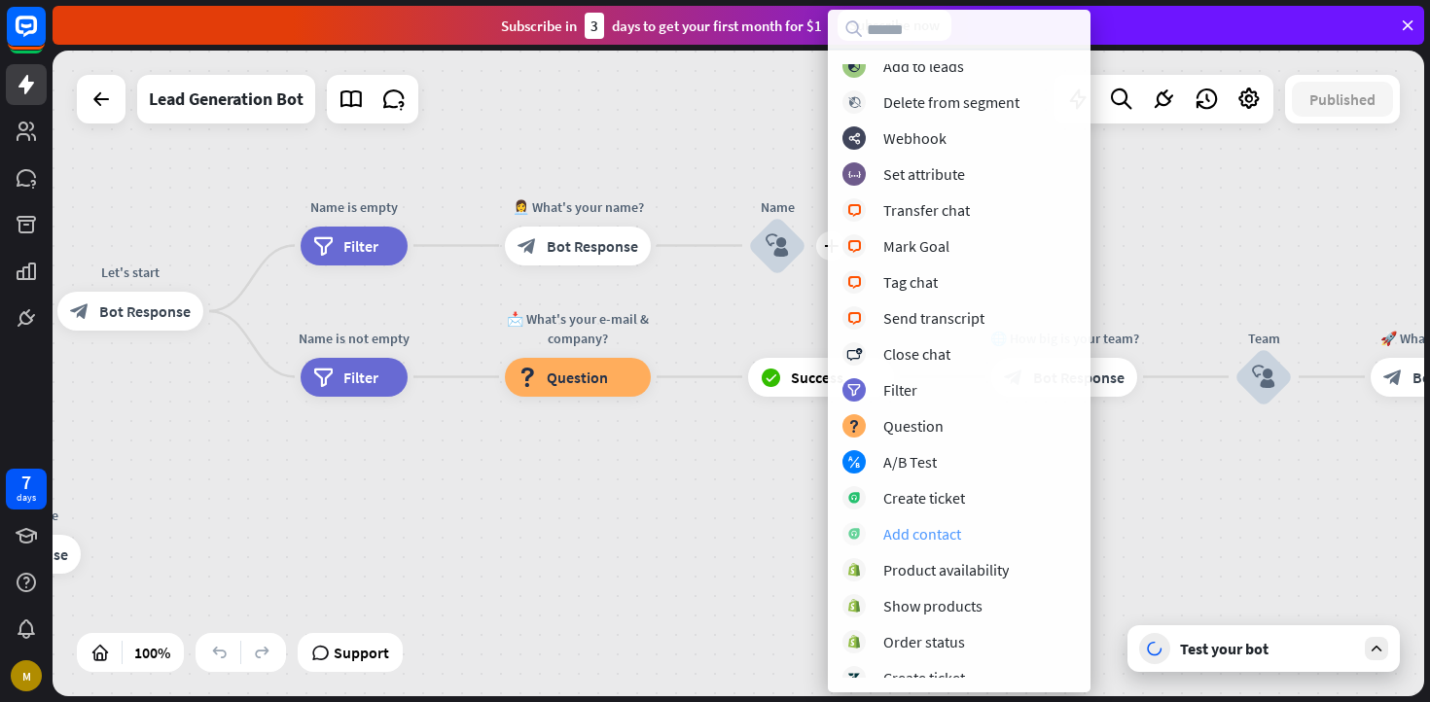
click at [916, 536] on div "Add contact" at bounding box center [922, 533] width 78 height 19
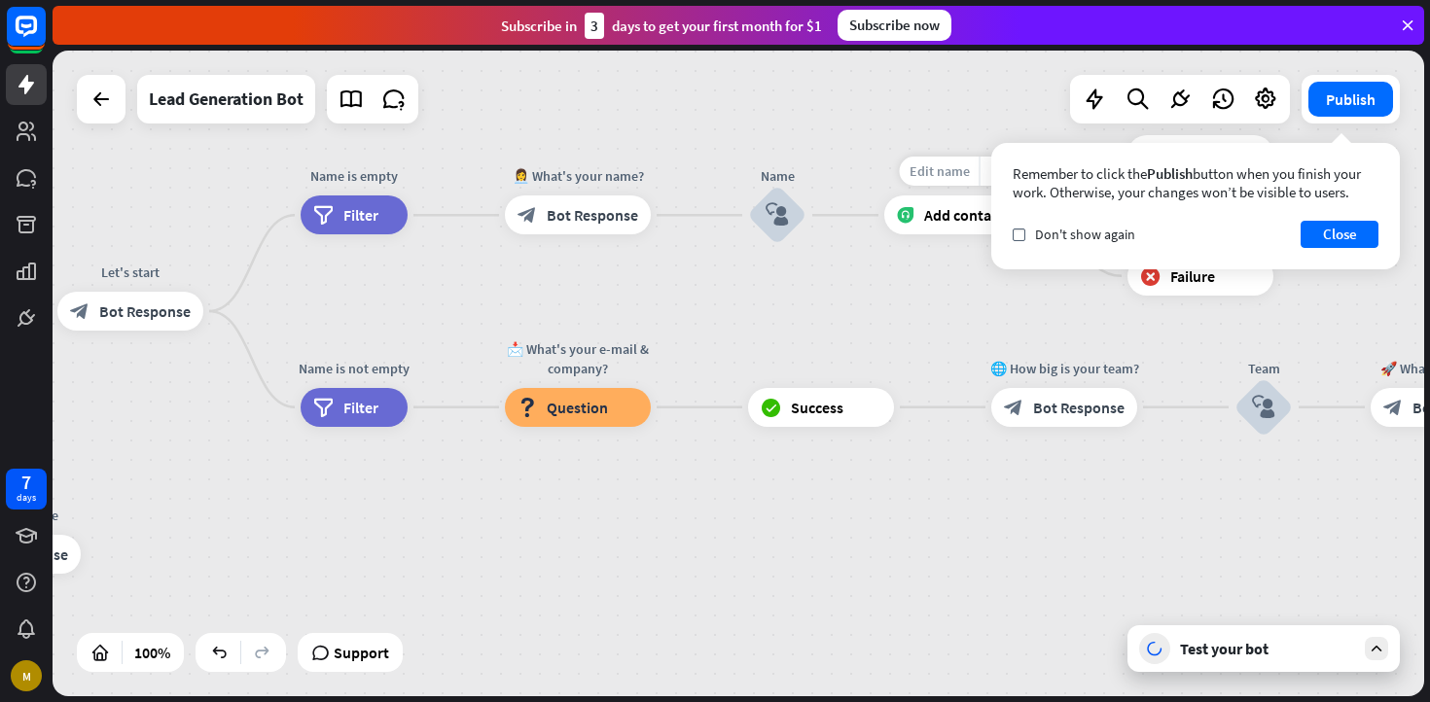
click at [945, 184] on div "Edit name" at bounding box center [940, 171] width 80 height 29
type input "**********"
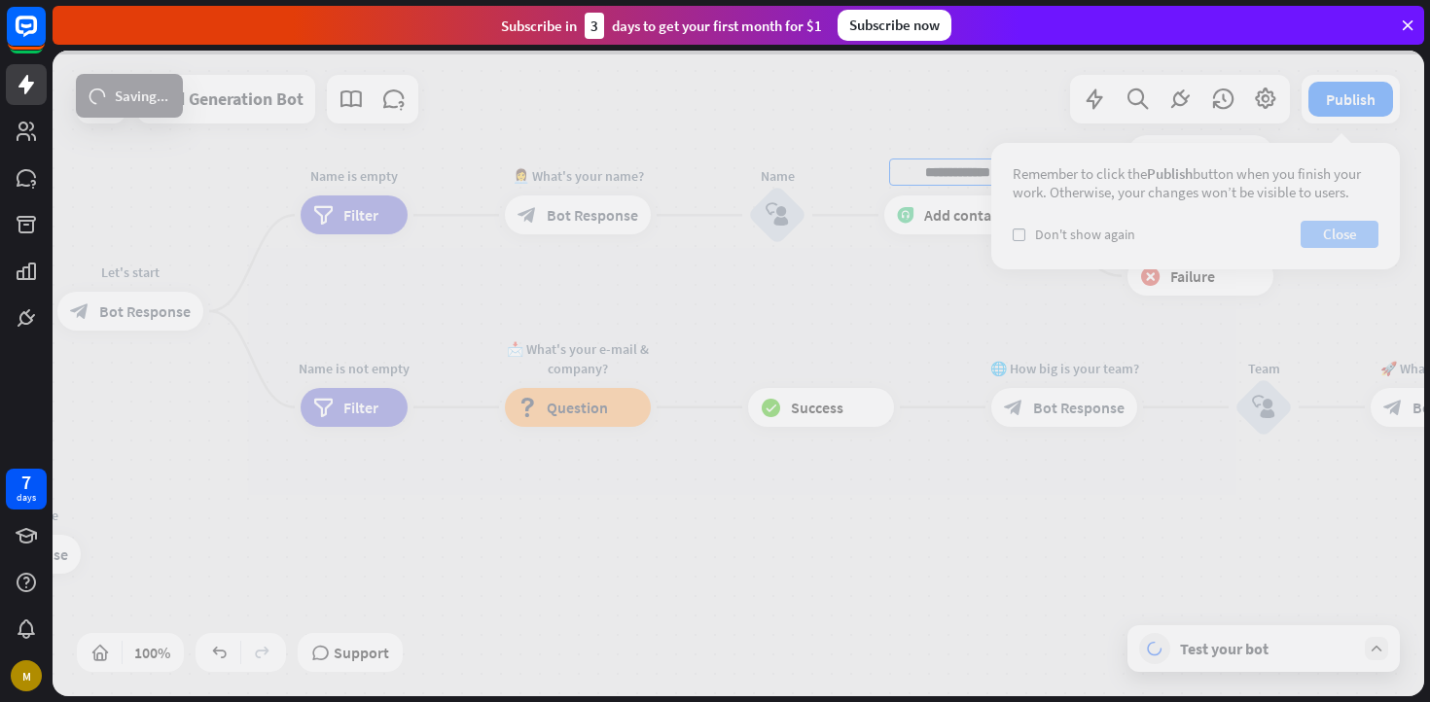
click at [1333, 229] on div "**********" at bounding box center [739, 374] width 1372 height 646
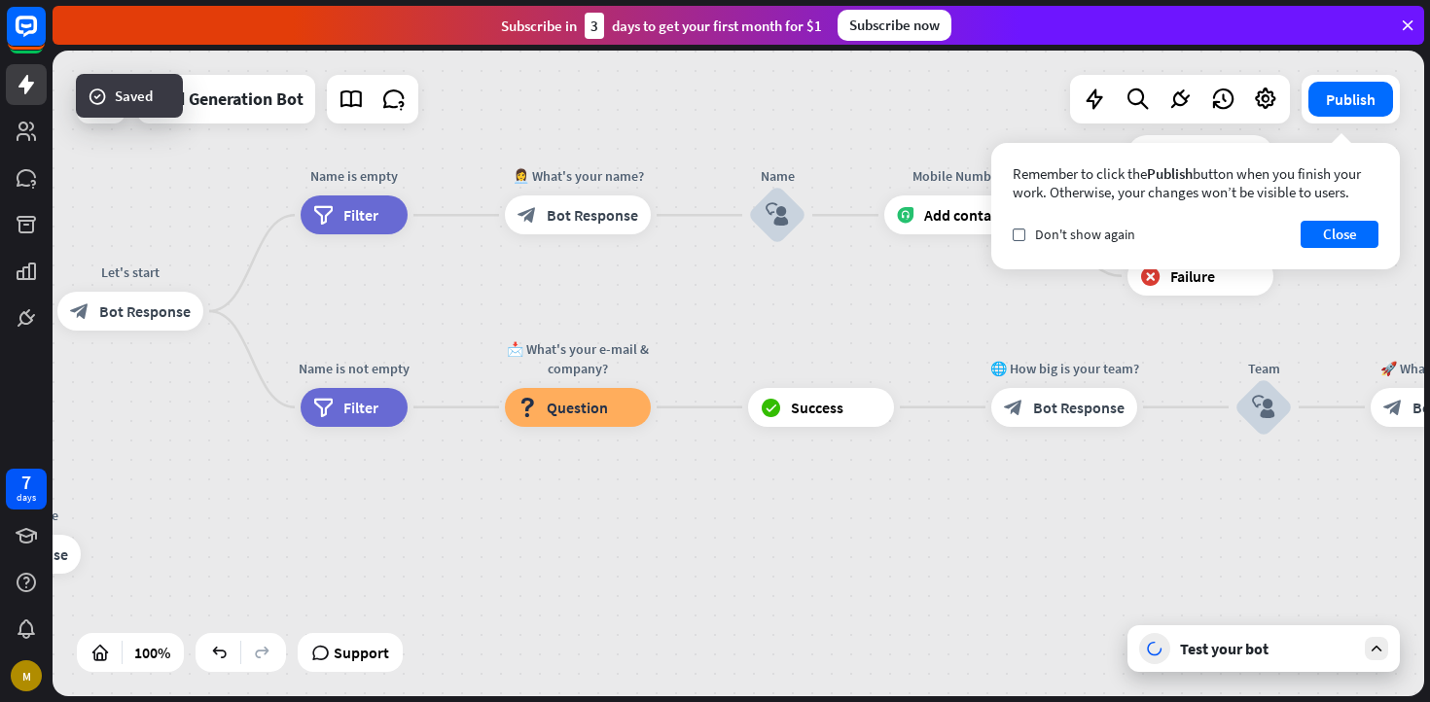
click at [1012, 126] on div "home_2 Start point Welcome message block_bot_response Bot Response Start block_…" at bounding box center [739, 374] width 1372 height 646
click at [1030, 233] on div "check Don't show again" at bounding box center [1074, 235] width 123 height 18
click at [1351, 244] on button "Close" at bounding box center [1340, 234] width 78 height 27
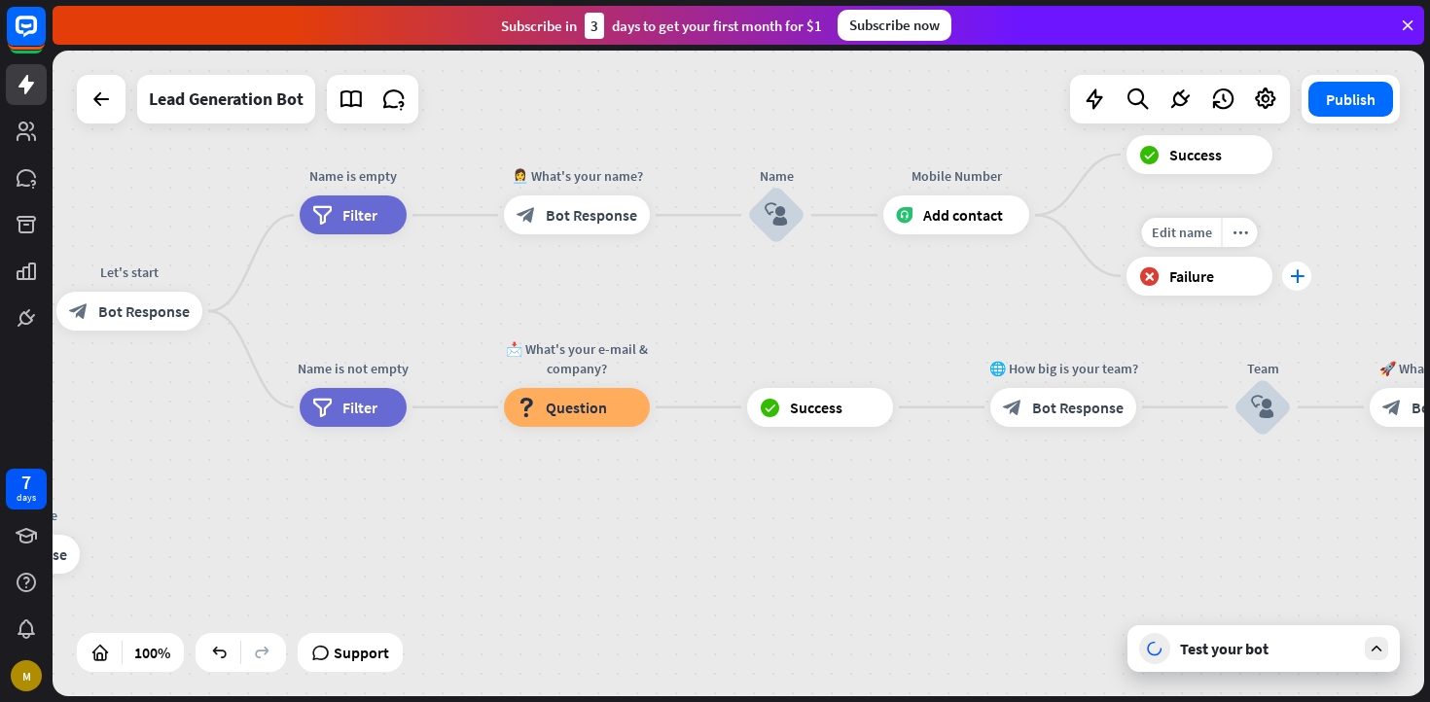
click at [1296, 270] on icon "plus" at bounding box center [1297, 276] width 15 height 14
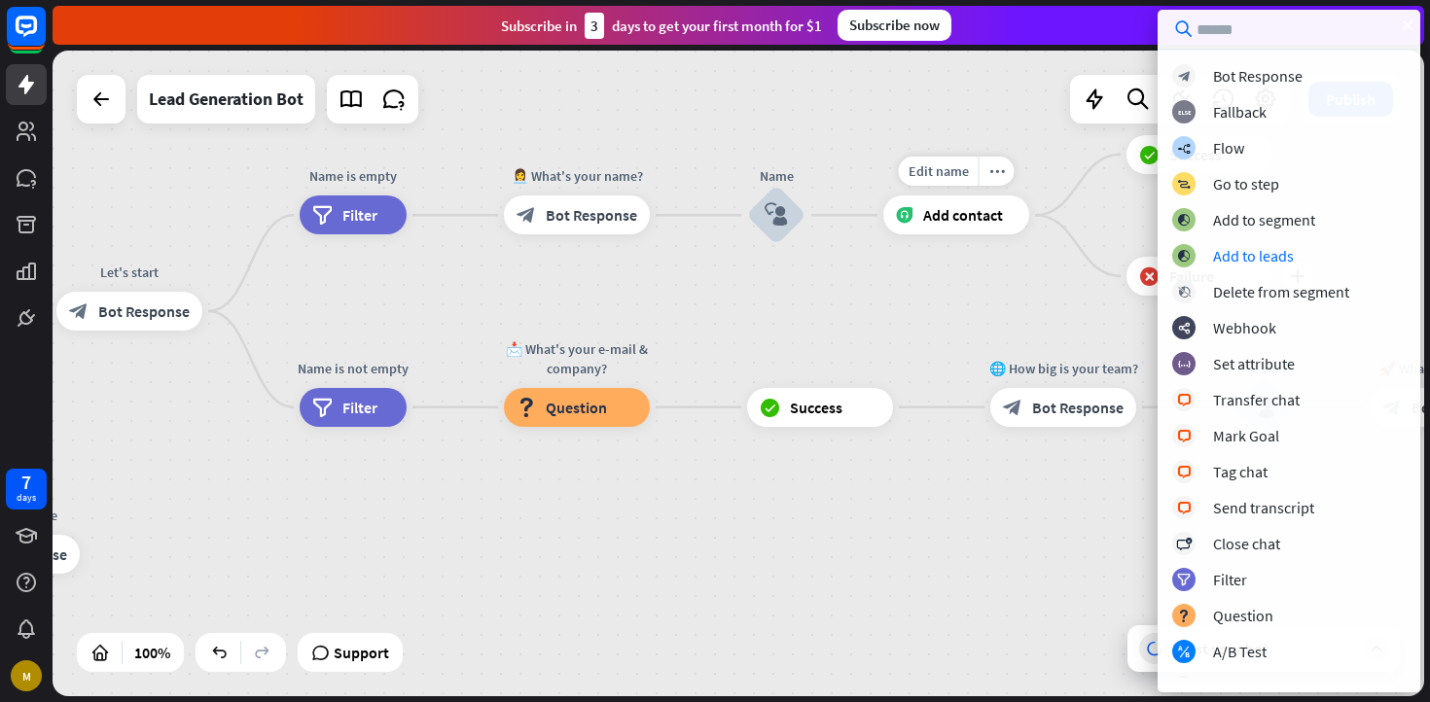
click at [1029, 222] on div "Edit name more_horiz Mobile Number Add contact" at bounding box center [956, 215] width 146 height 39
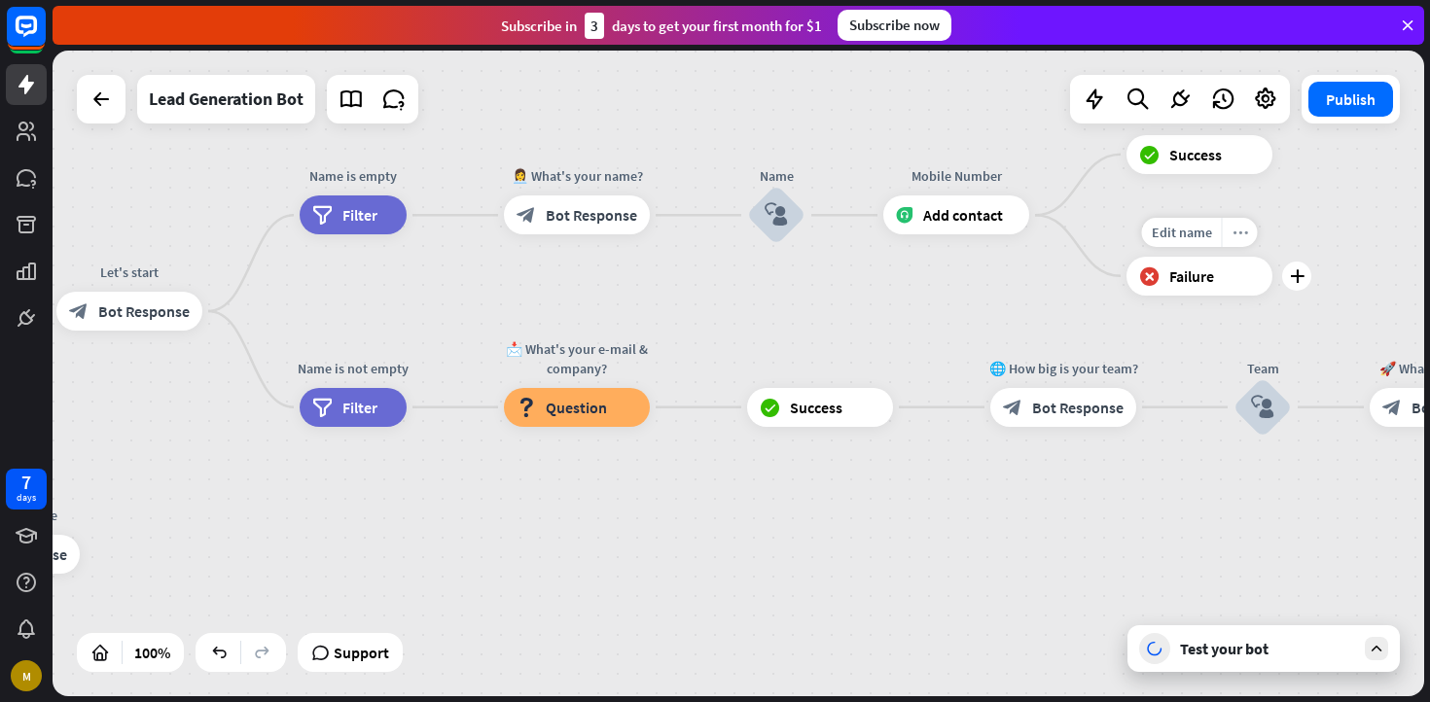
click at [1234, 235] on icon "more_horiz" at bounding box center [1241, 232] width 16 height 15
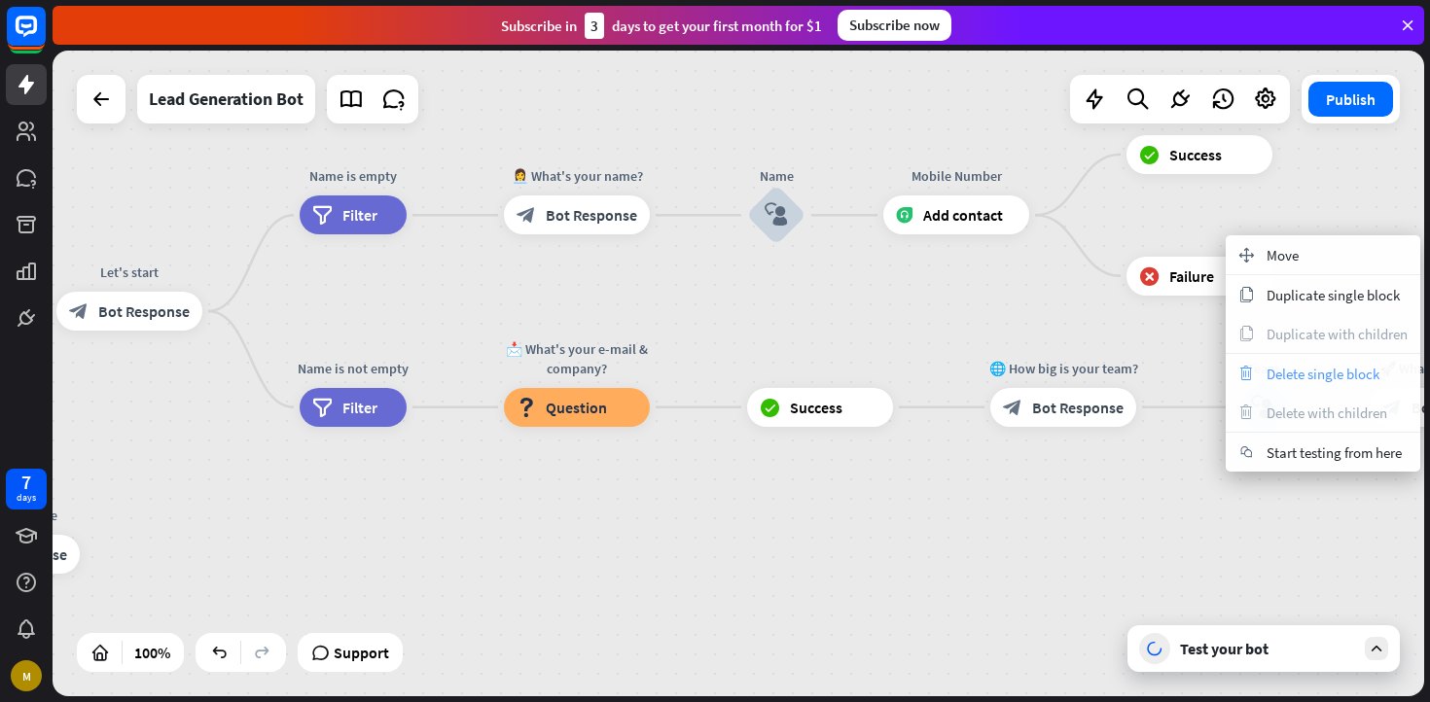
click at [1310, 367] on span "Delete single block" at bounding box center [1323, 374] width 113 height 18
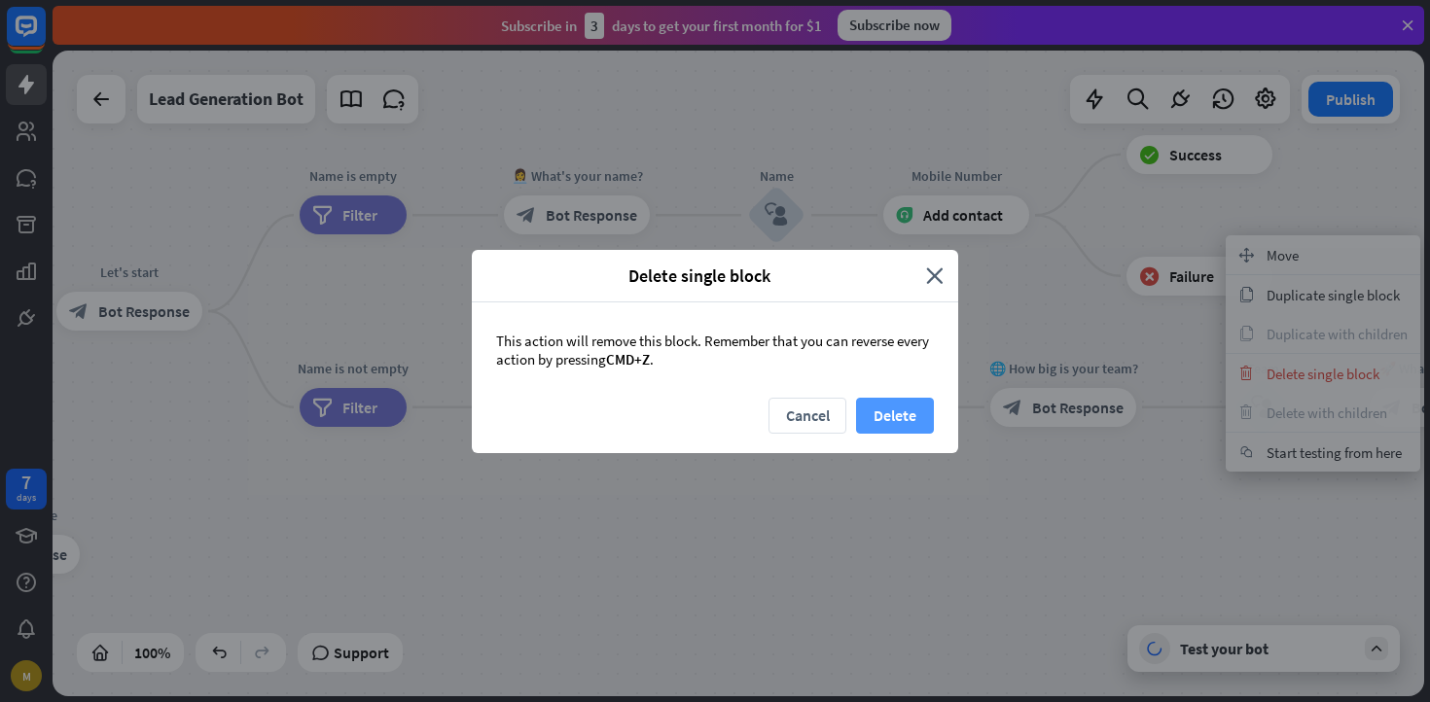
click at [883, 414] on button "Delete" at bounding box center [895, 416] width 78 height 36
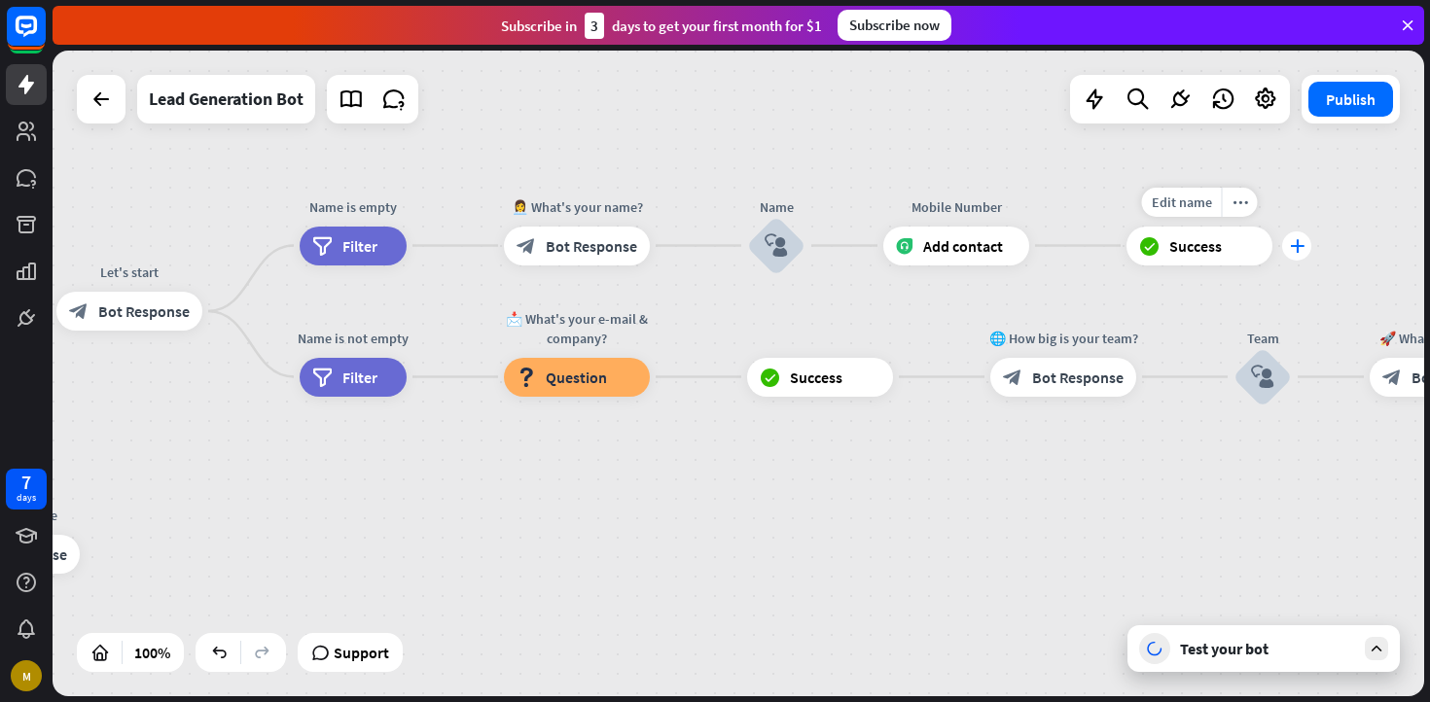
click at [1301, 250] on icon "plus" at bounding box center [1297, 246] width 15 height 14
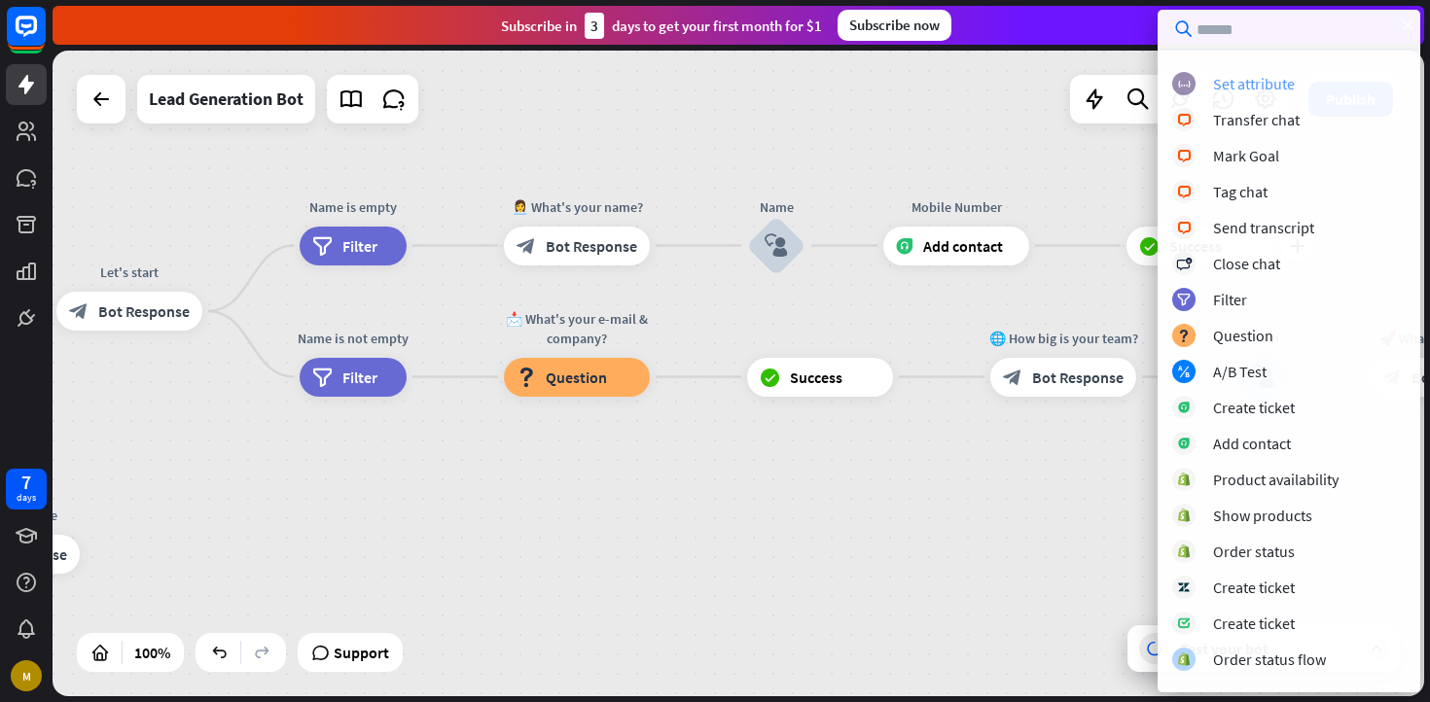
scroll to position [345, 0]
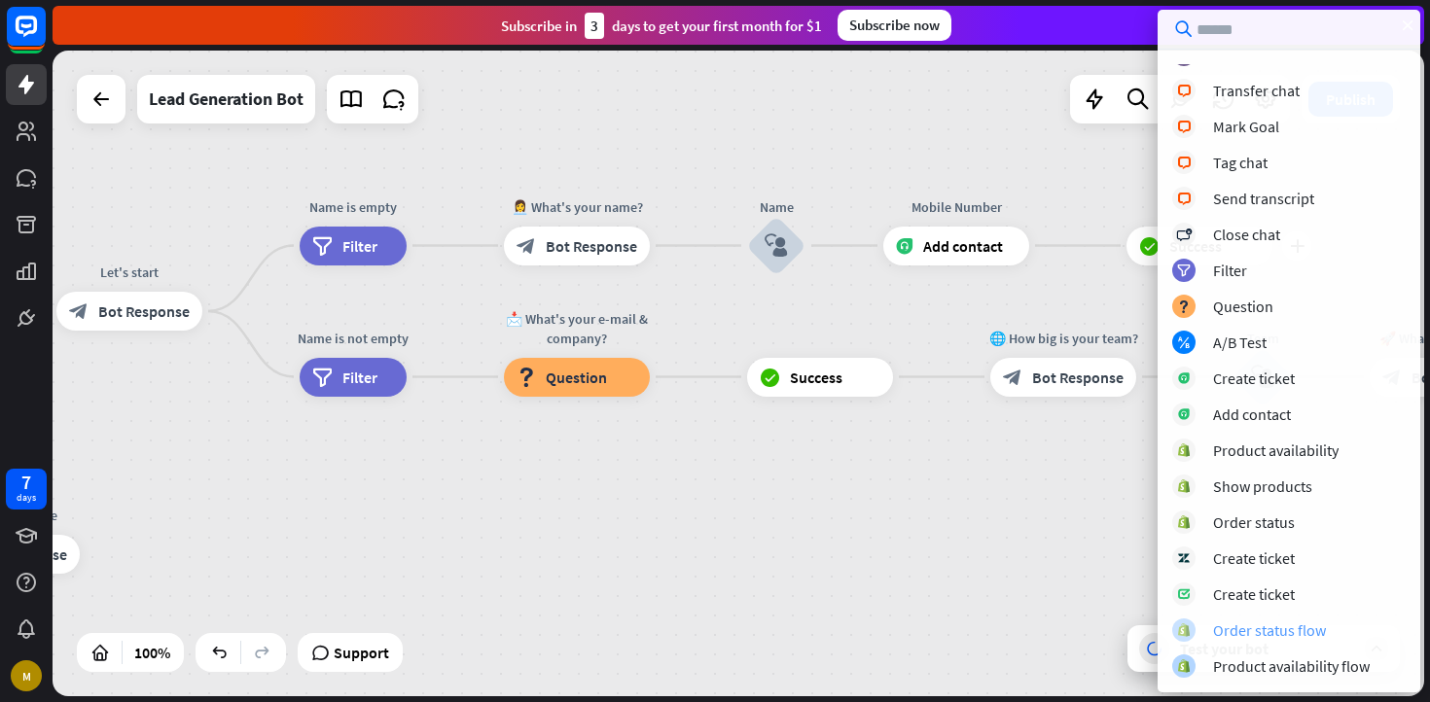
click at [1255, 626] on div "Order status flow" at bounding box center [1269, 630] width 113 height 19
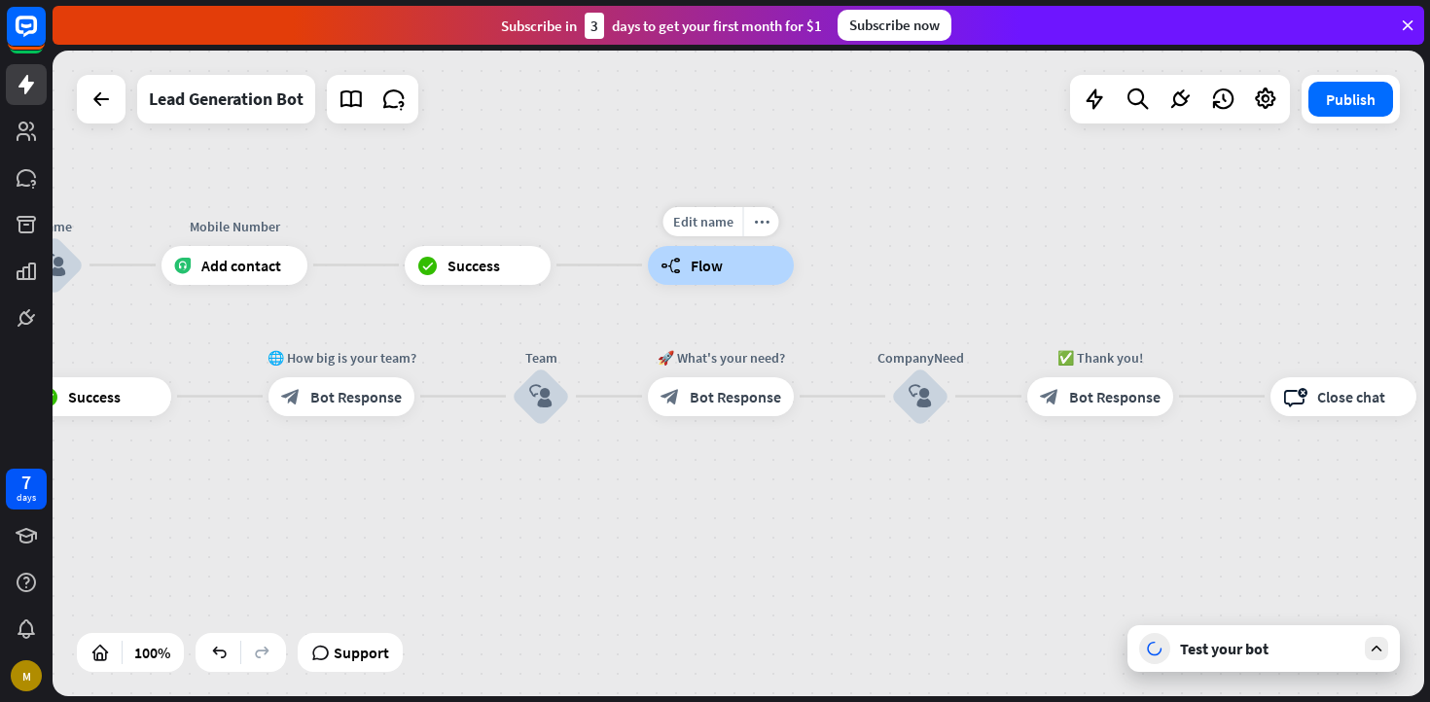
click at [711, 275] on div "builder_tree Flow" at bounding box center [721, 265] width 146 height 39
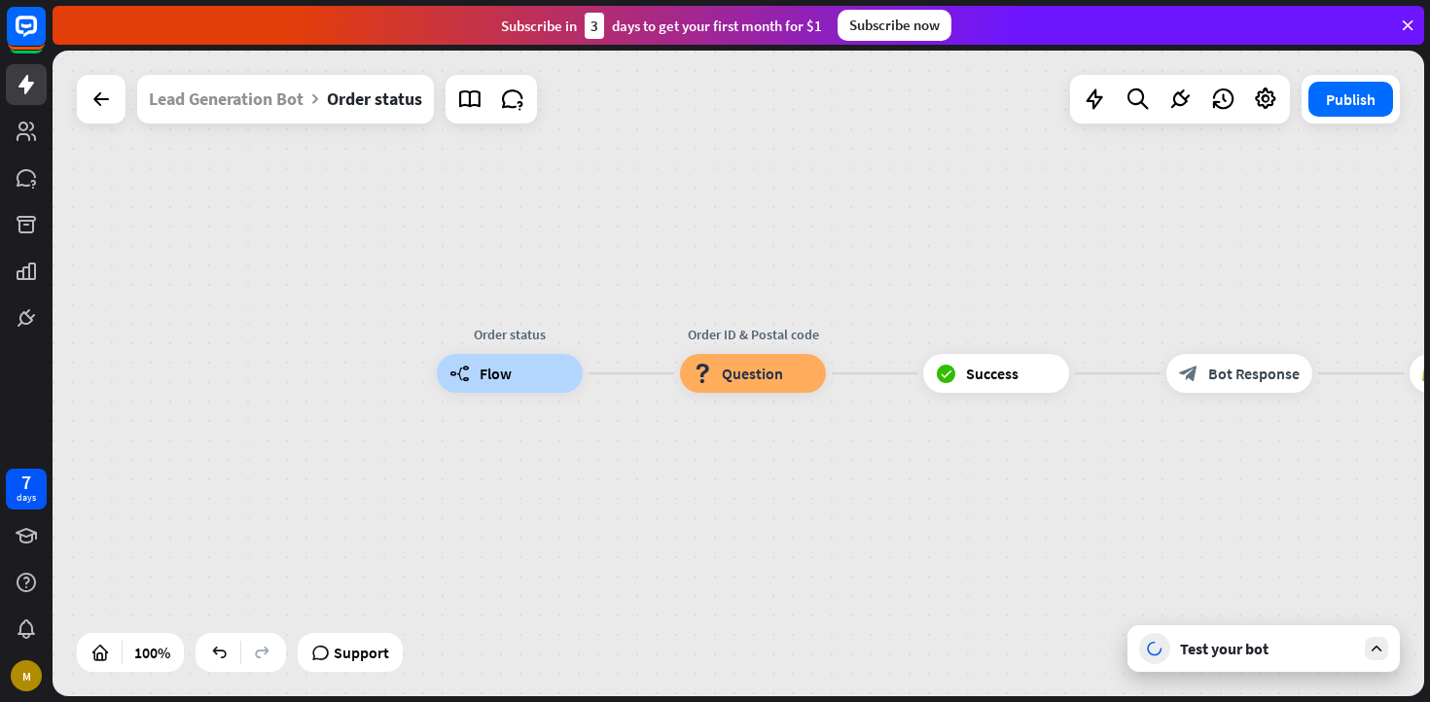
click at [1281, 648] on div "Test your bot" at bounding box center [1267, 648] width 175 height 19
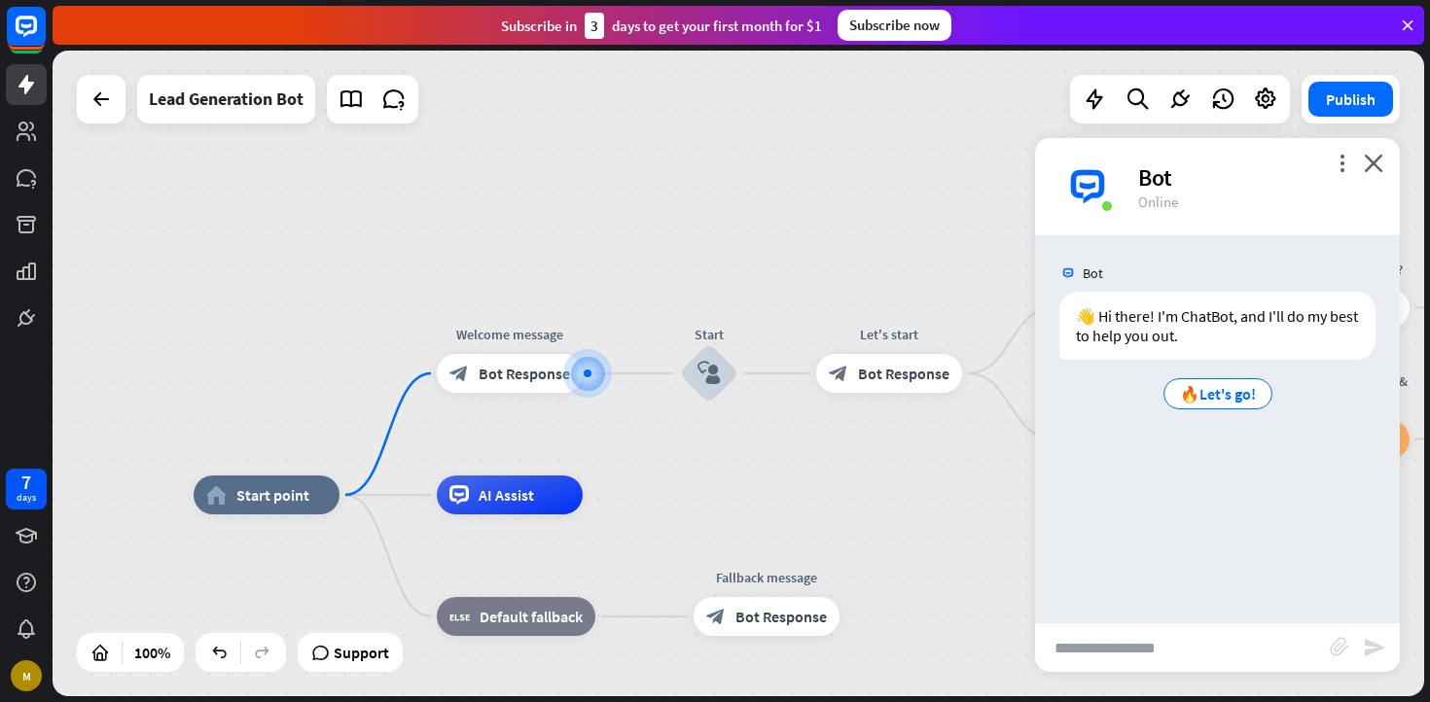
click at [1233, 391] on span "🔥Let's go!" at bounding box center [1218, 393] width 76 height 19
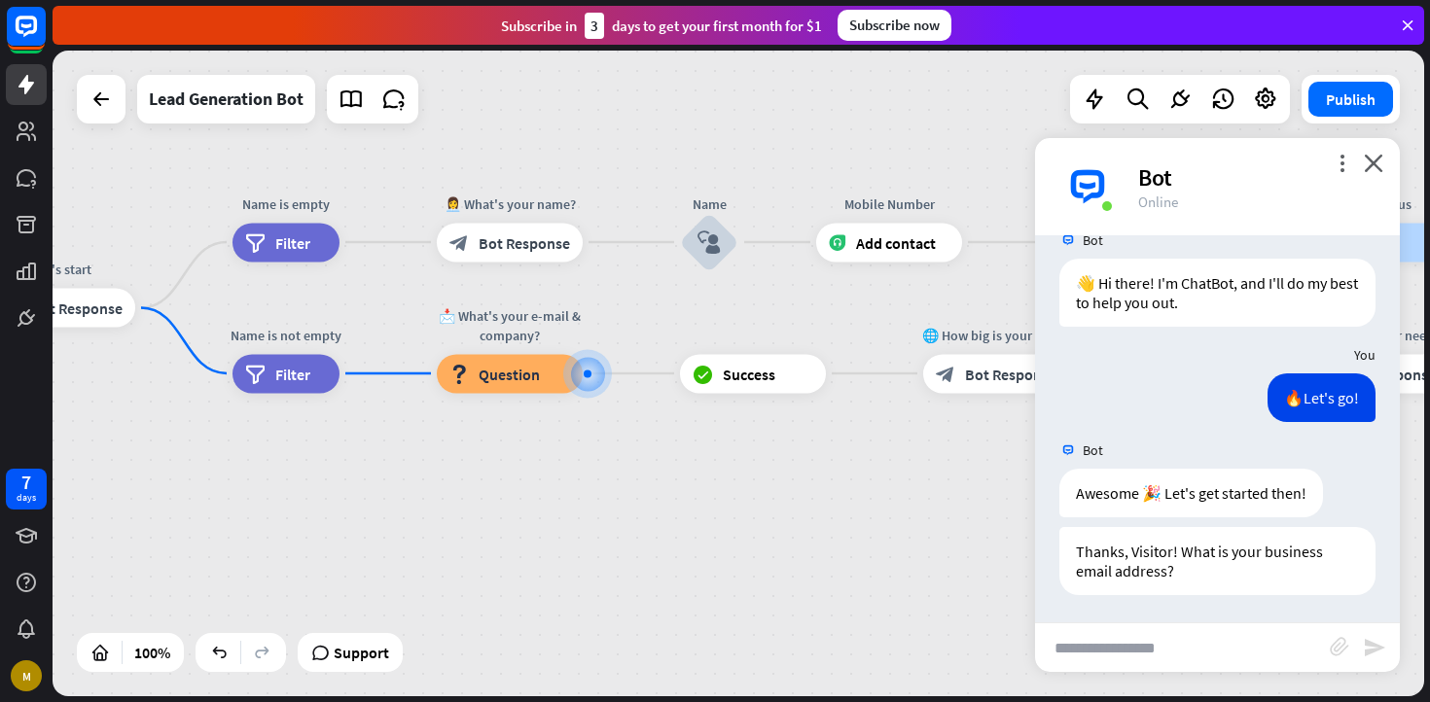
scroll to position [35, 0]
click at [327, 326] on icon "more_horiz" at bounding box center [327, 330] width 16 height 15
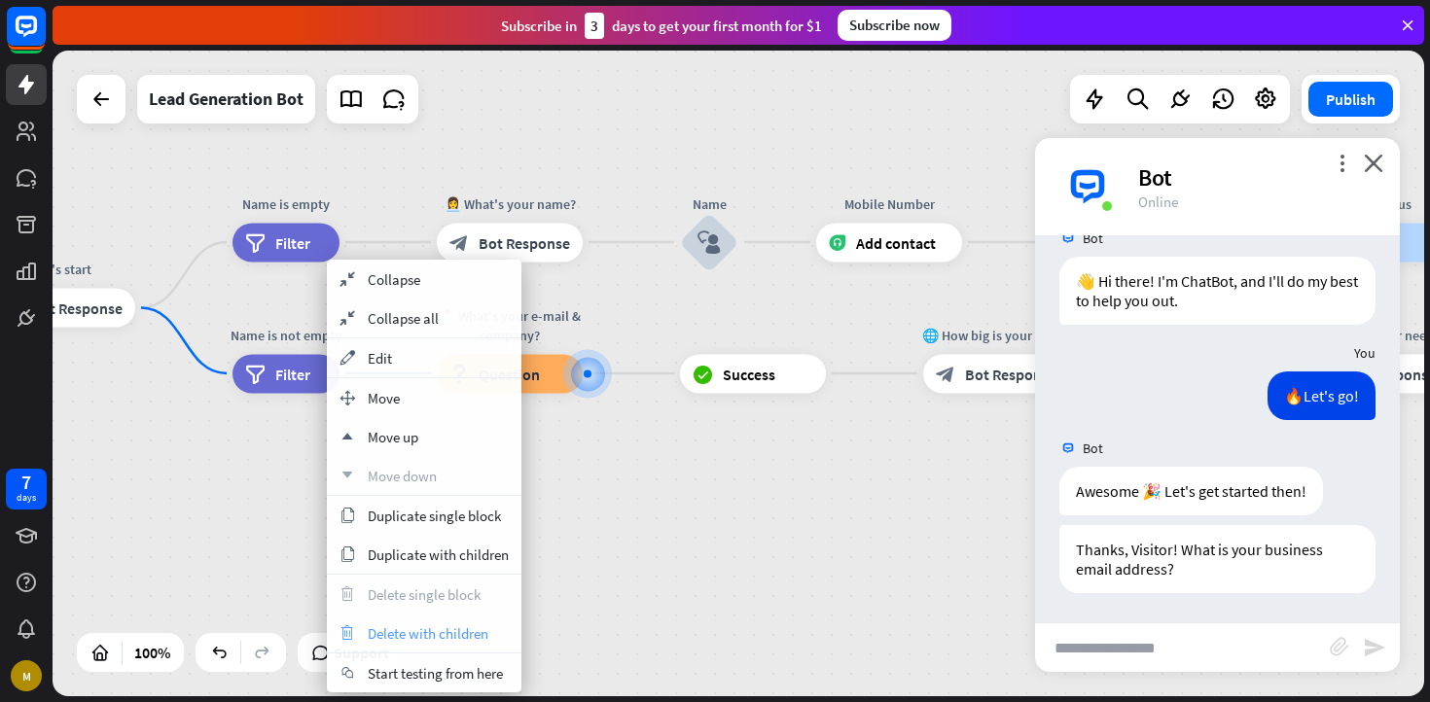
click at [442, 630] on span "Delete with children" at bounding box center [428, 634] width 121 height 18
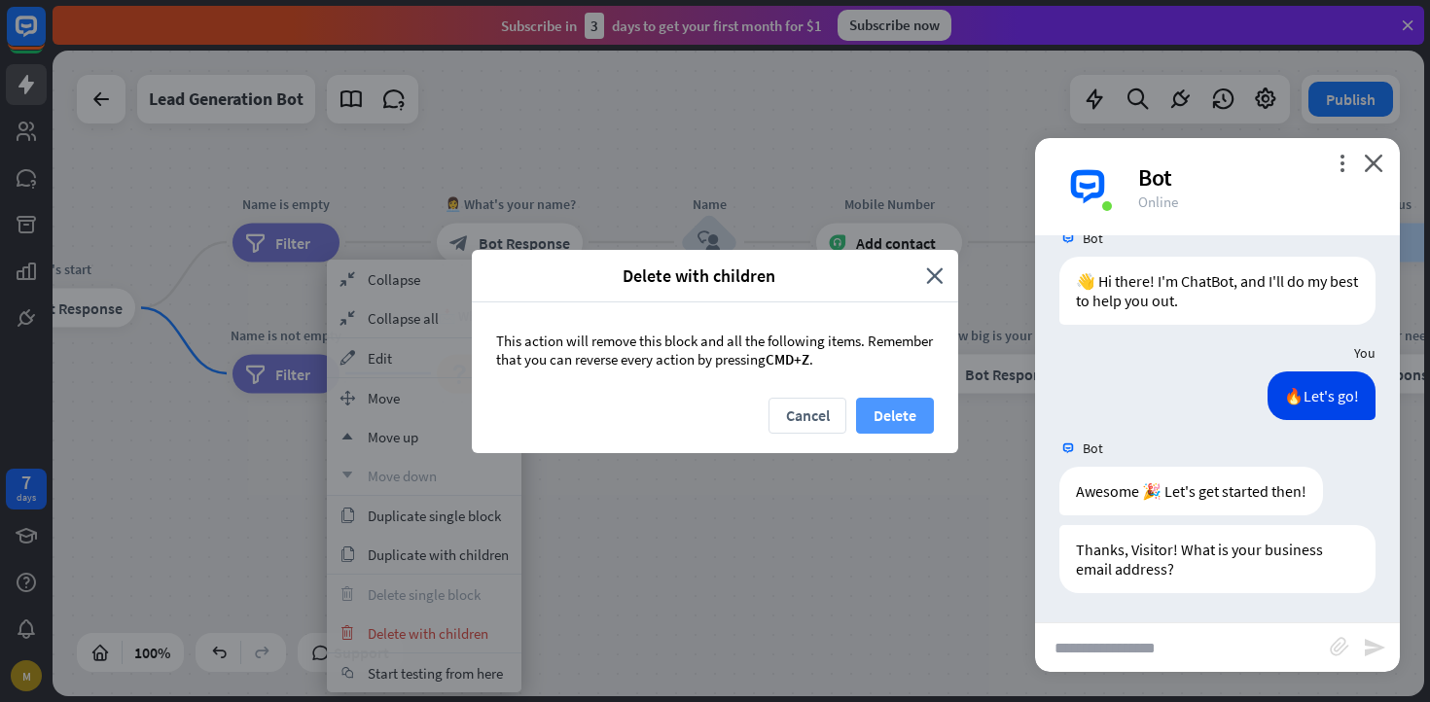
click at [901, 419] on button "Delete" at bounding box center [895, 416] width 78 height 36
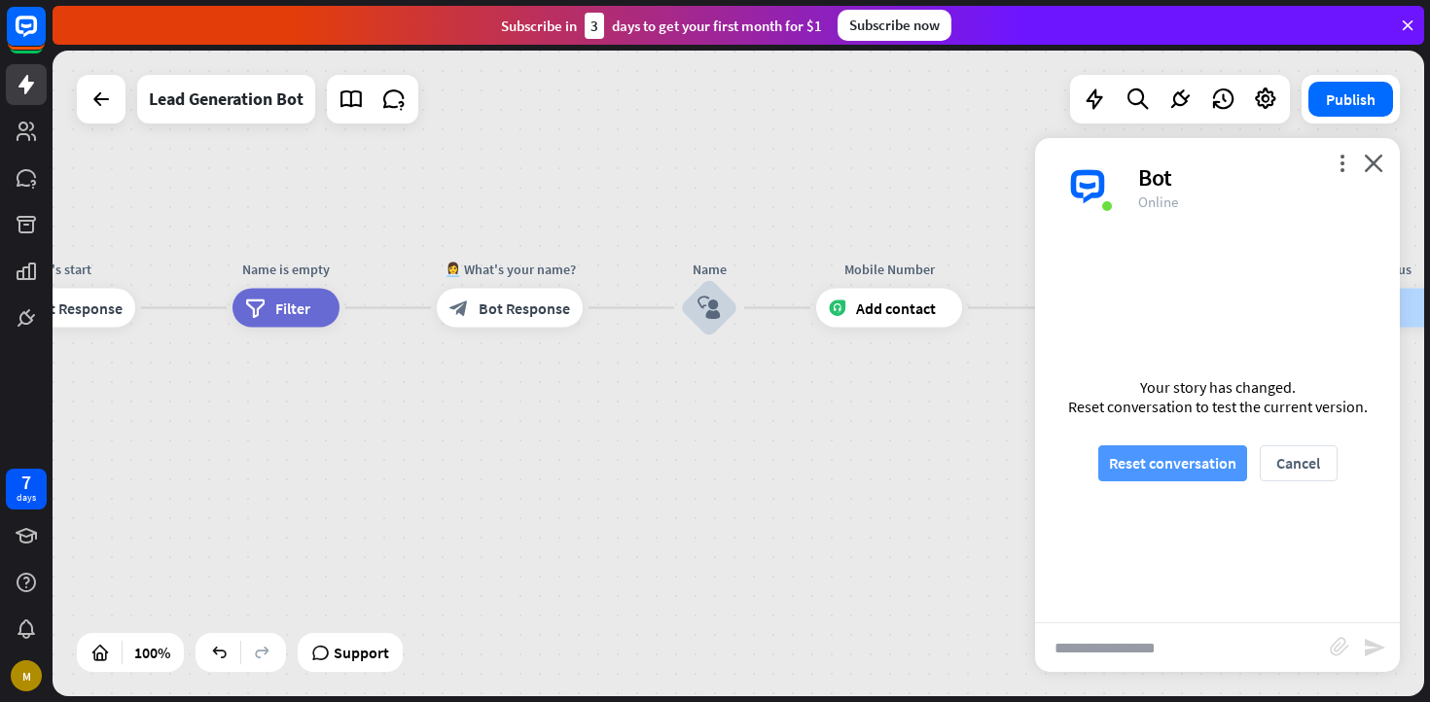
click at [1230, 472] on button "Reset conversation" at bounding box center [1172, 464] width 149 height 36
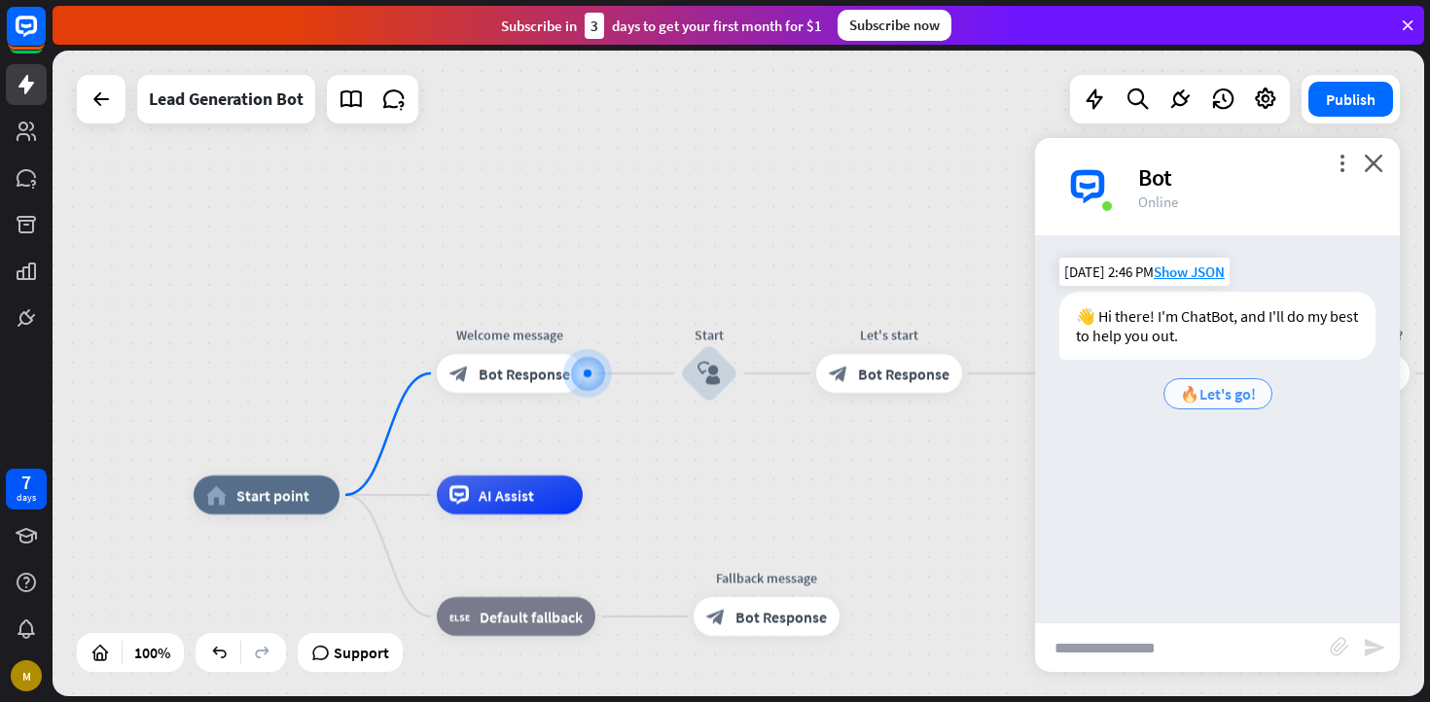
click at [1235, 405] on div "🔥Let's go!" at bounding box center [1217, 393] width 109 height 31
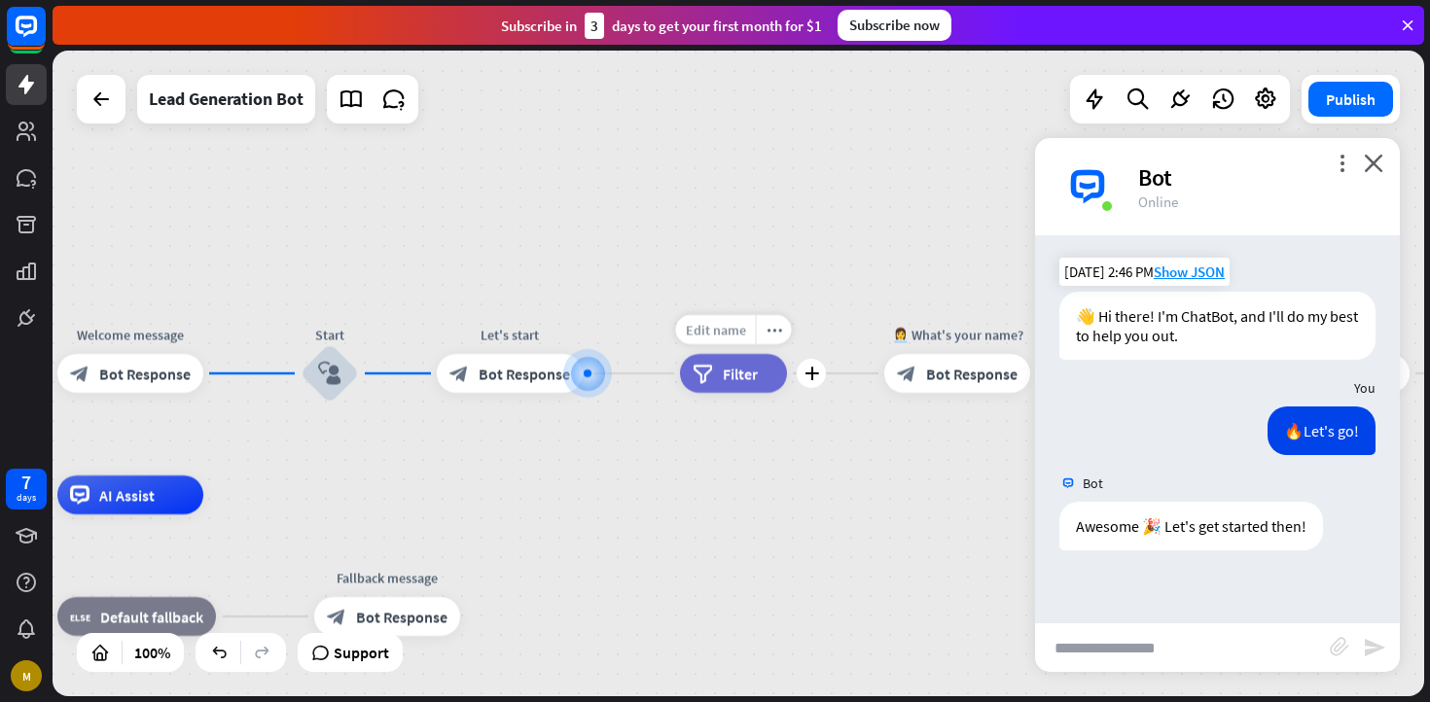
click at [733, 334] on span "Edit name" at bounding box center [716, 330] width 60 height 18
click at [811, 375] on icon "plus" at bounding box center [811, 374] width 15 height 14
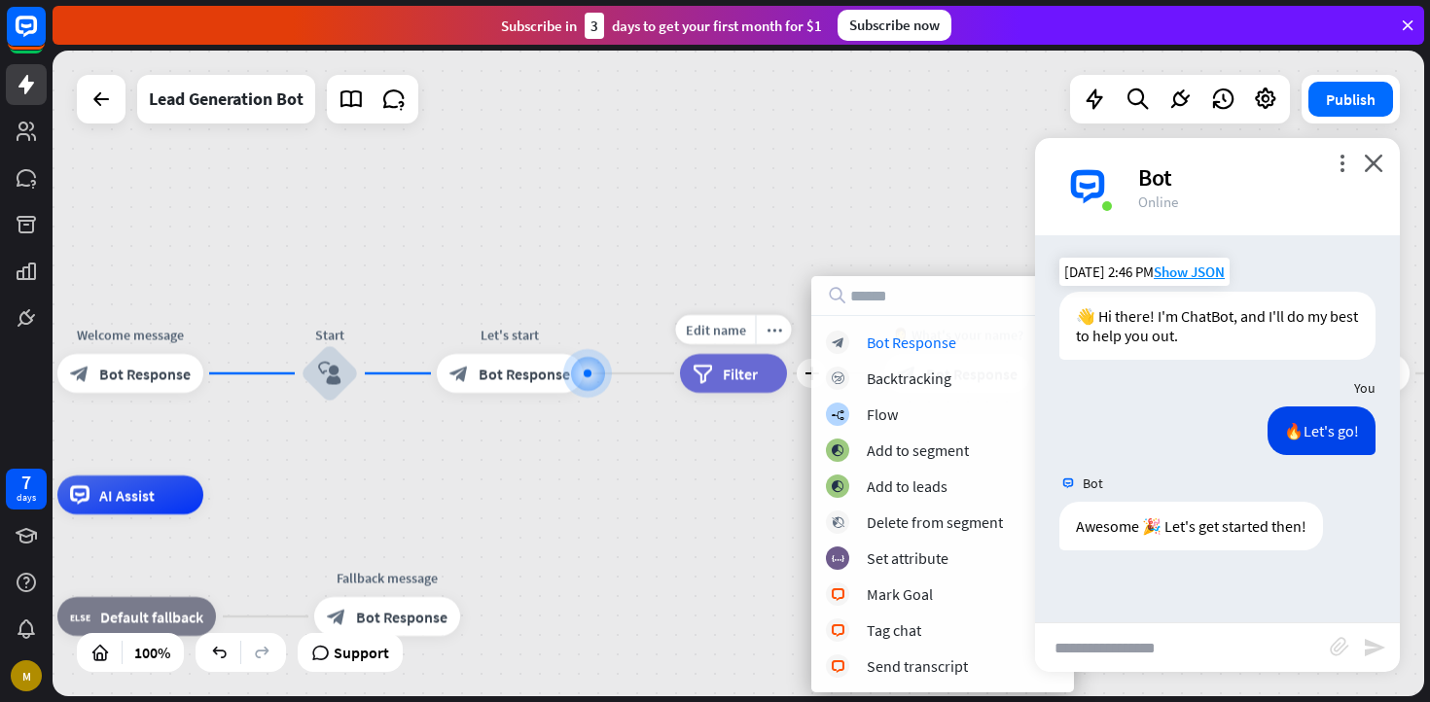
click at [716, 386] on div "filter Filter" at bounding box center [733, 373] width 107 height 39
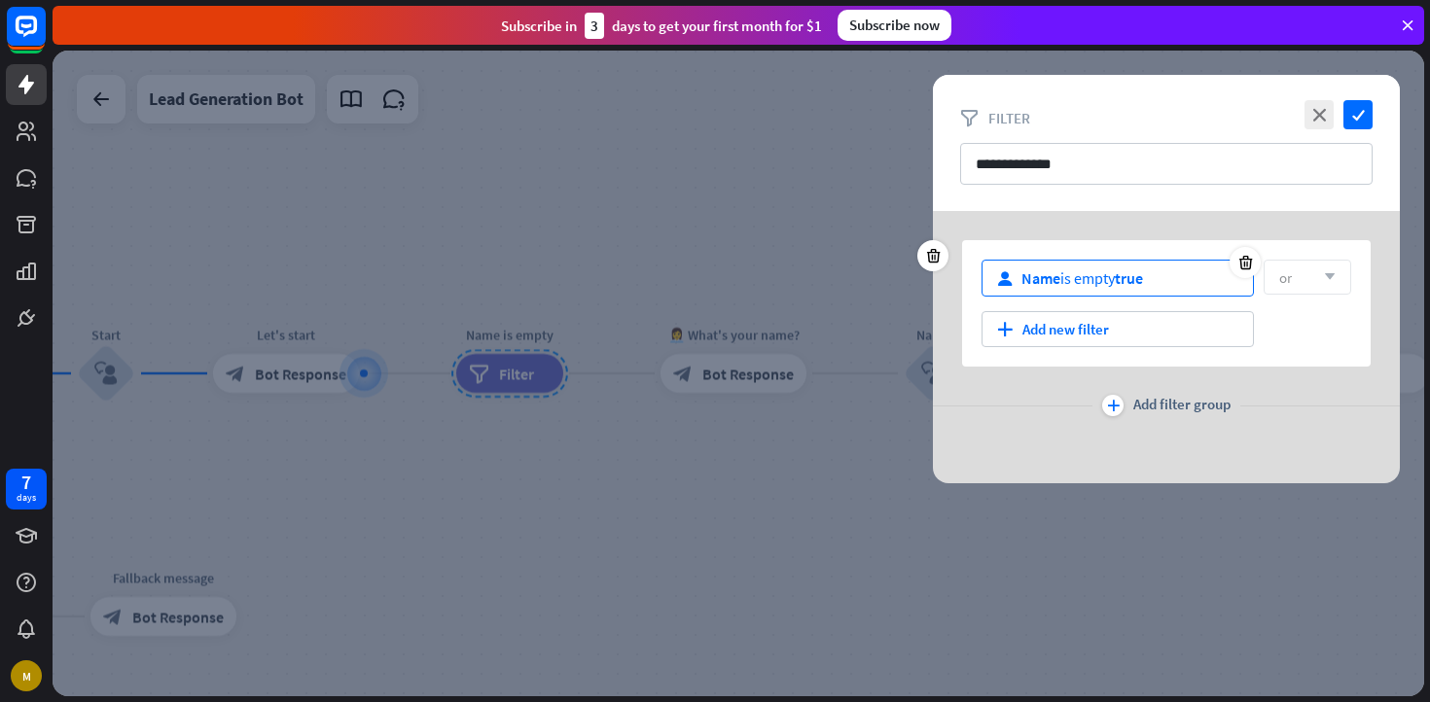
click at [1181, 291] on div "user Name is empty true" at bounding box center [1118, 278] width 272 height 37
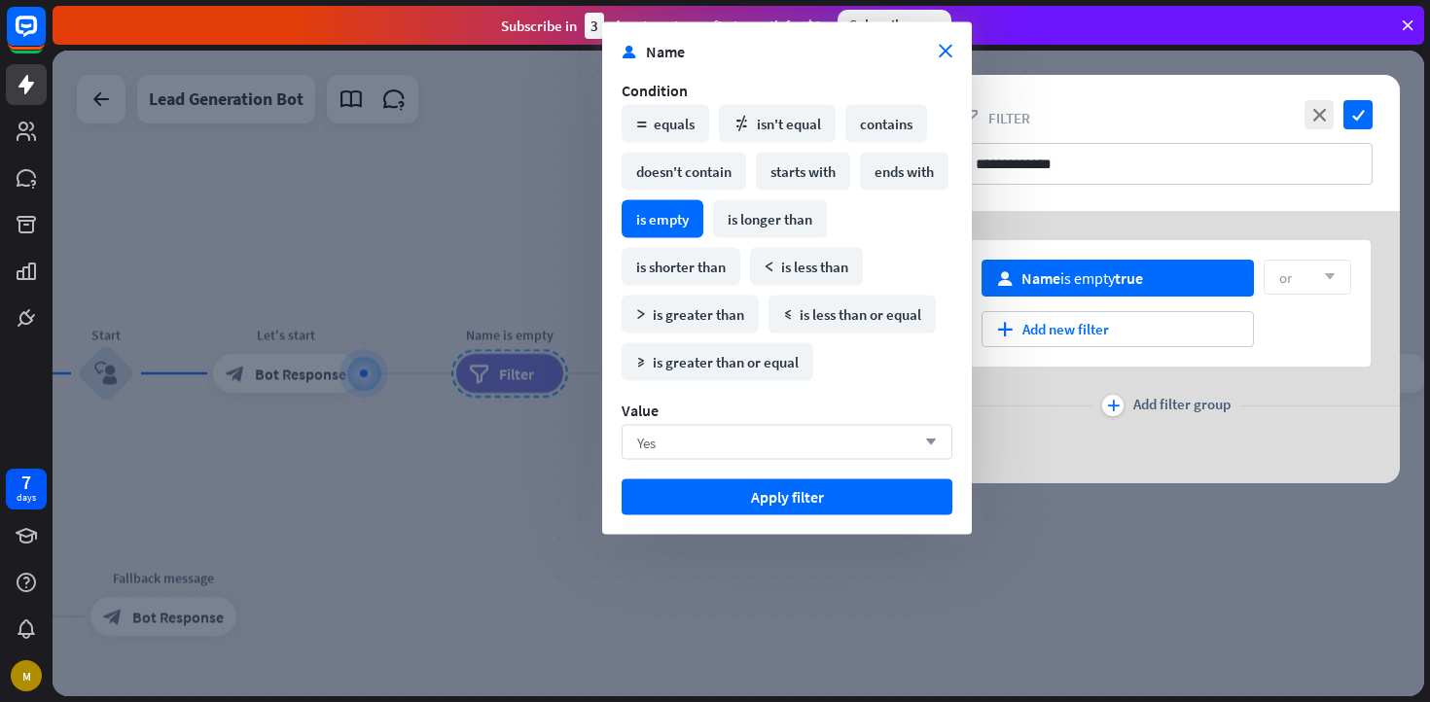
click at [731, 432] on div "Yes arrow_down" at bounding box center [787, 442] width 331 height 35
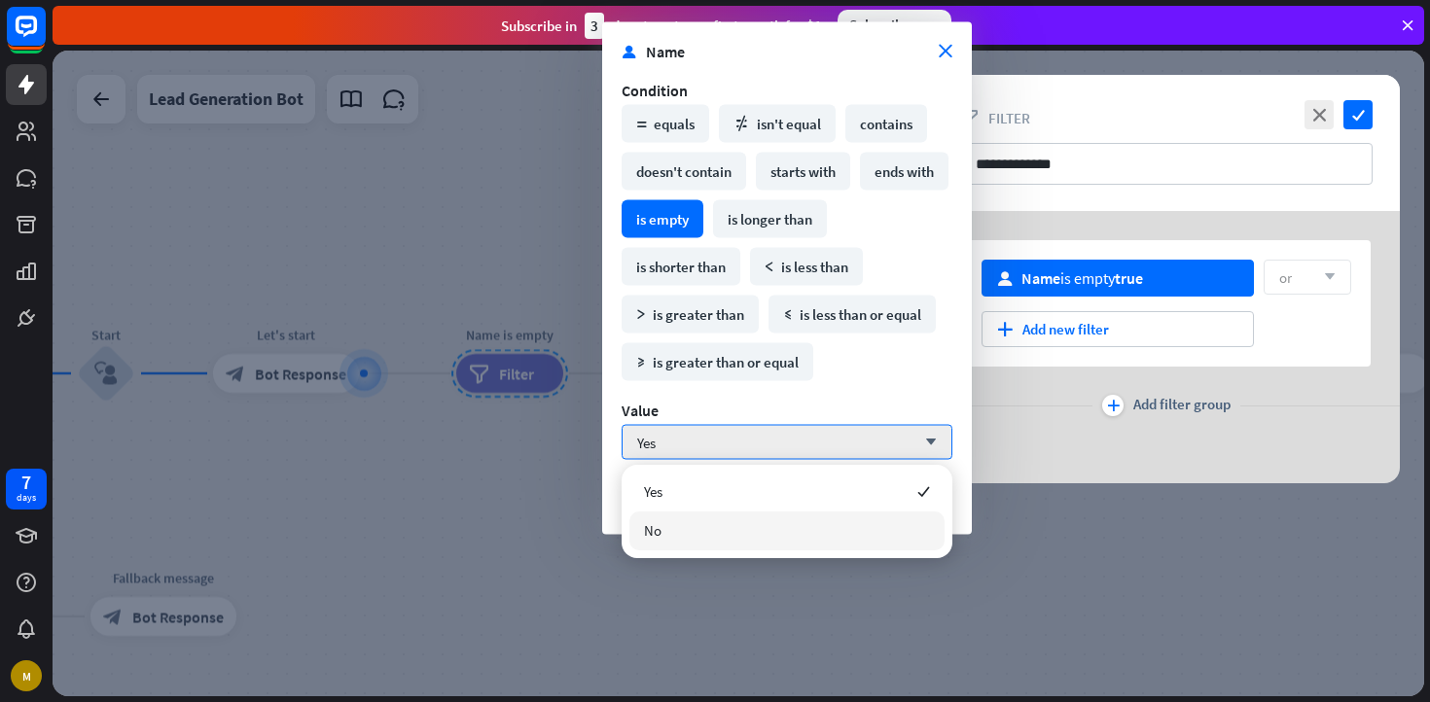
click at [720, 523] on div "No" at bounding box center [786, 531] width 315 height 39
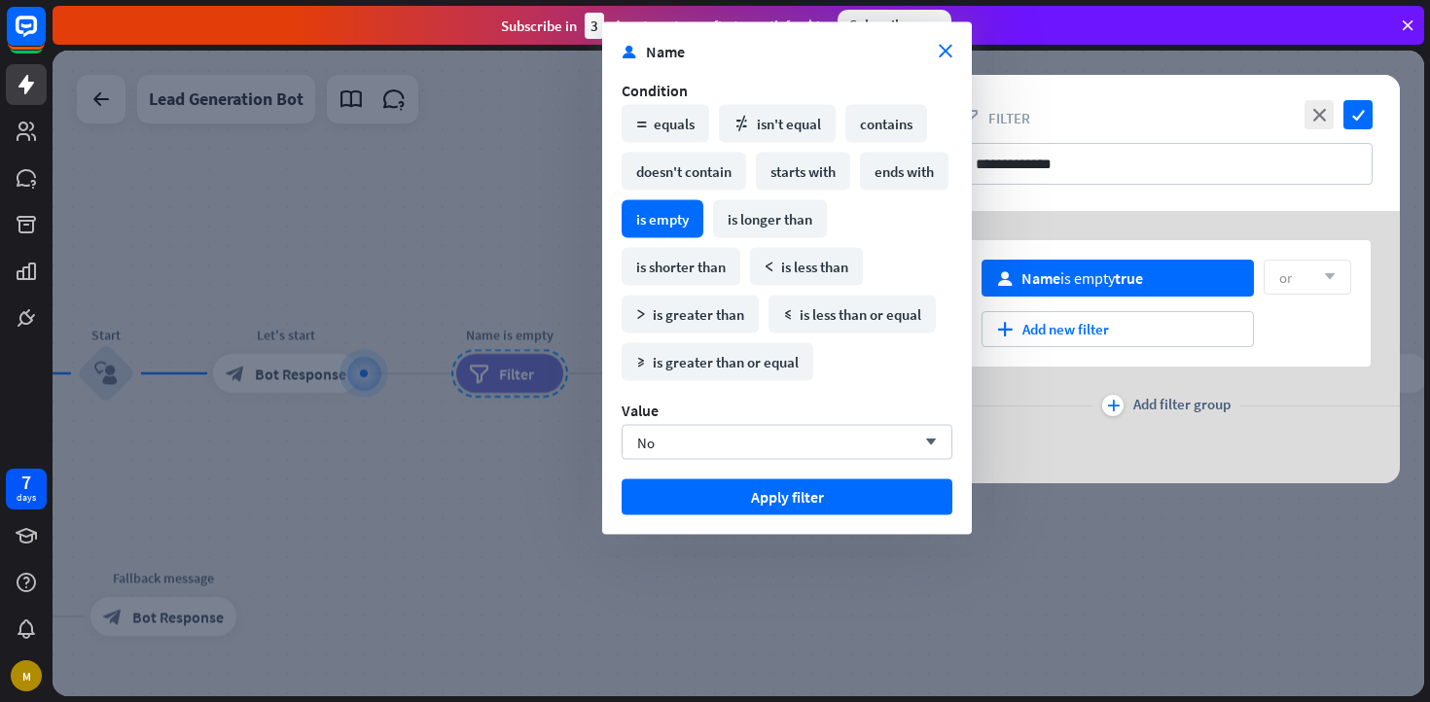
click at [703, 223] on div "is empty" at bounding box center [663, 219] width 82 height 38
click at [941, 45] on icon "close" at bounding box center [946, 52] width 14 height 14
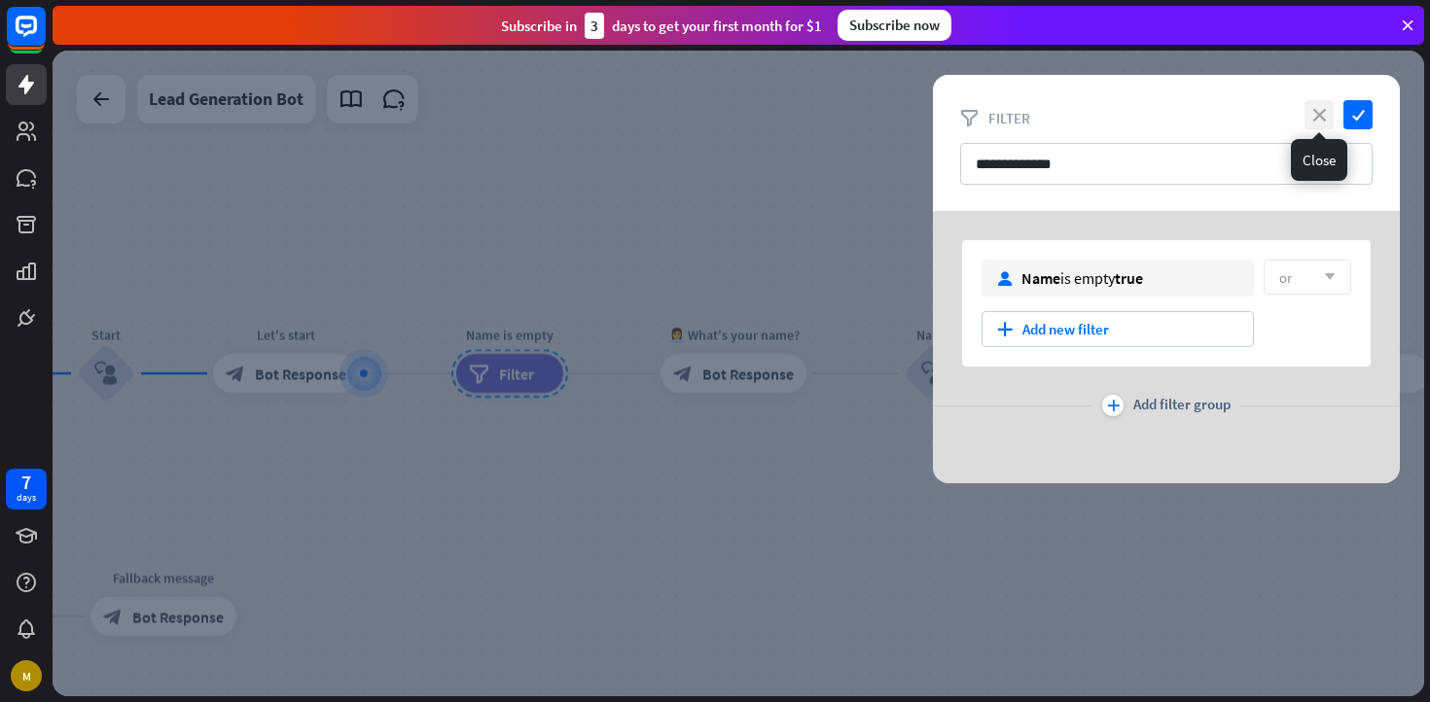
click at [1325, 120] on icon "close" at bounding box center [1319, 114] width 29 height 29
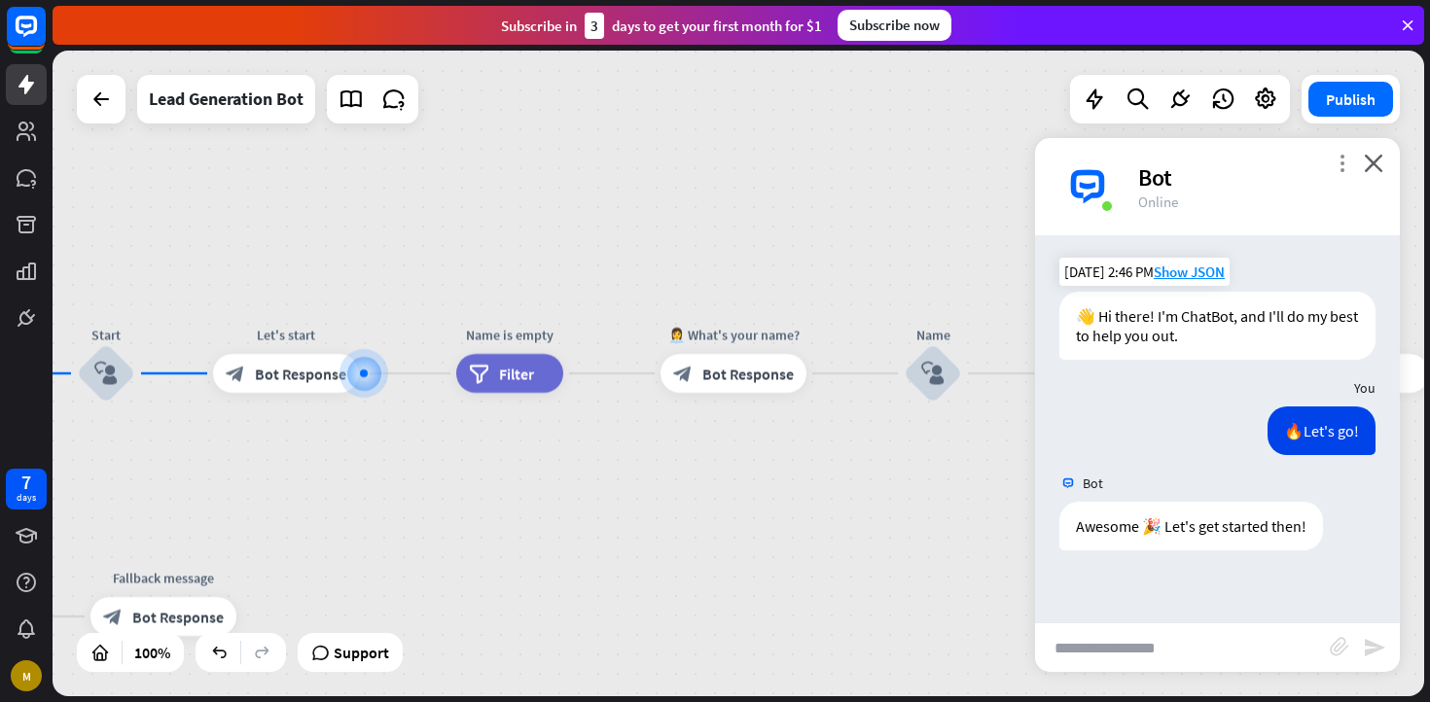
click at [1335, 154] on icon "more_vert" at bounding box center [1342, 163] width 18 height 18
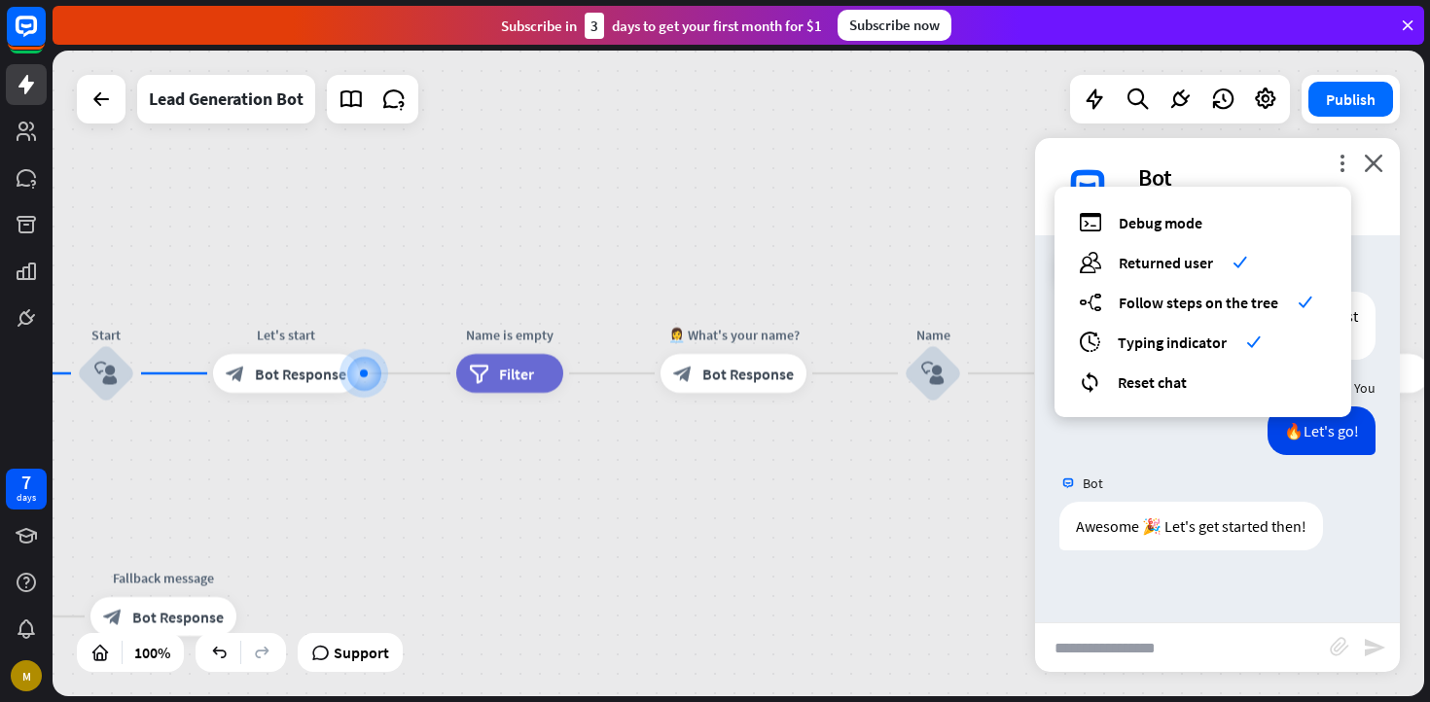
click at [772, 253] on div "home_2 Start point Welcome message block_bot_response Bot Response Start block_…" at bounding box center [739, 374] width 1372 height 646
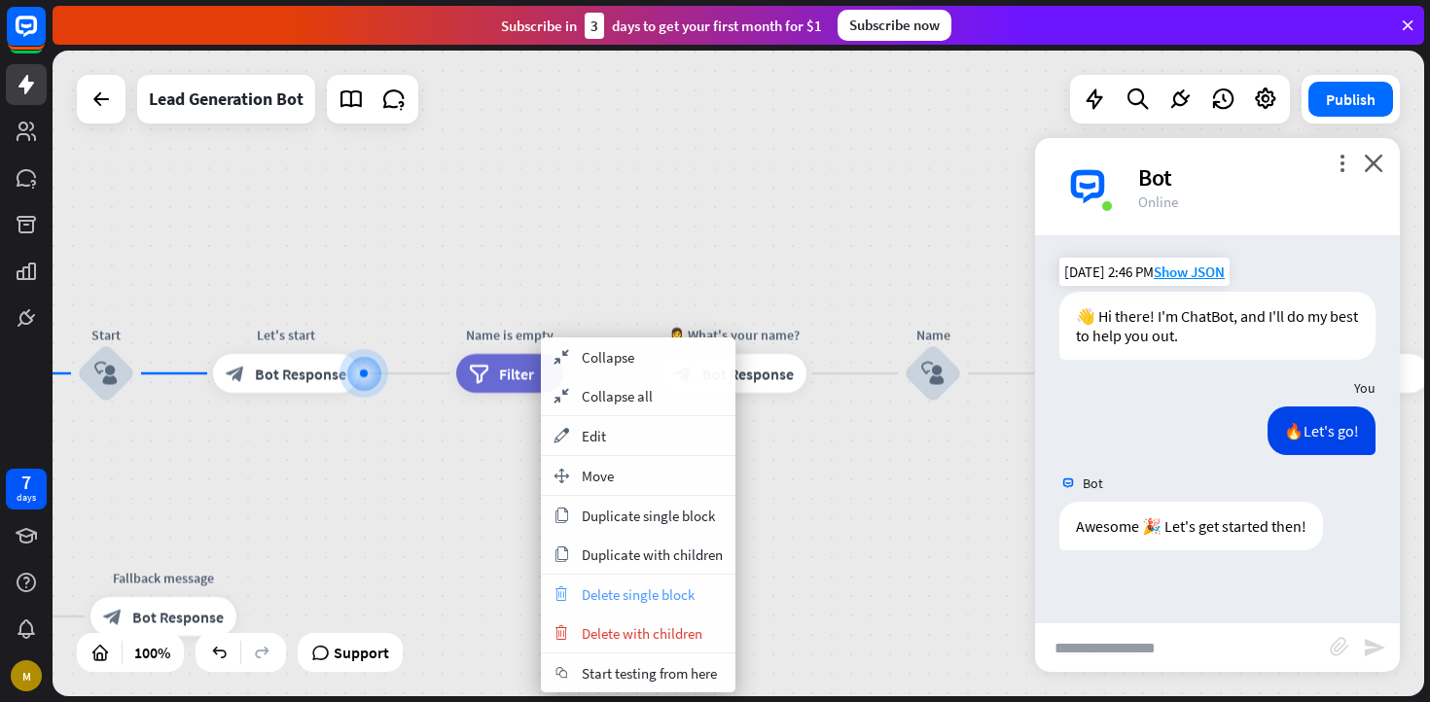
click at [620, 602] on span "Delete single block" at bounding box center [638, 595] width 113 height 18
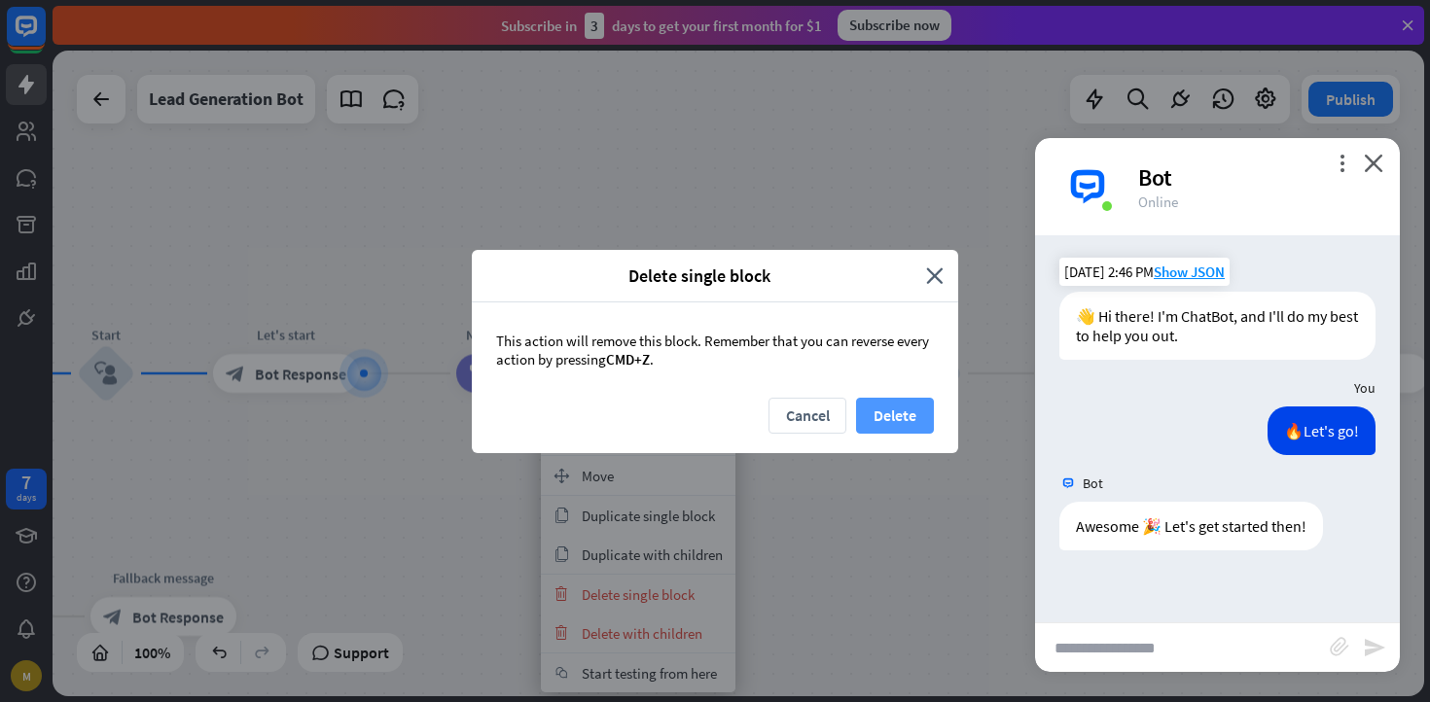
click at [883, 415] on button "Delete" at bounding box center [895, 416] width 78 height 36
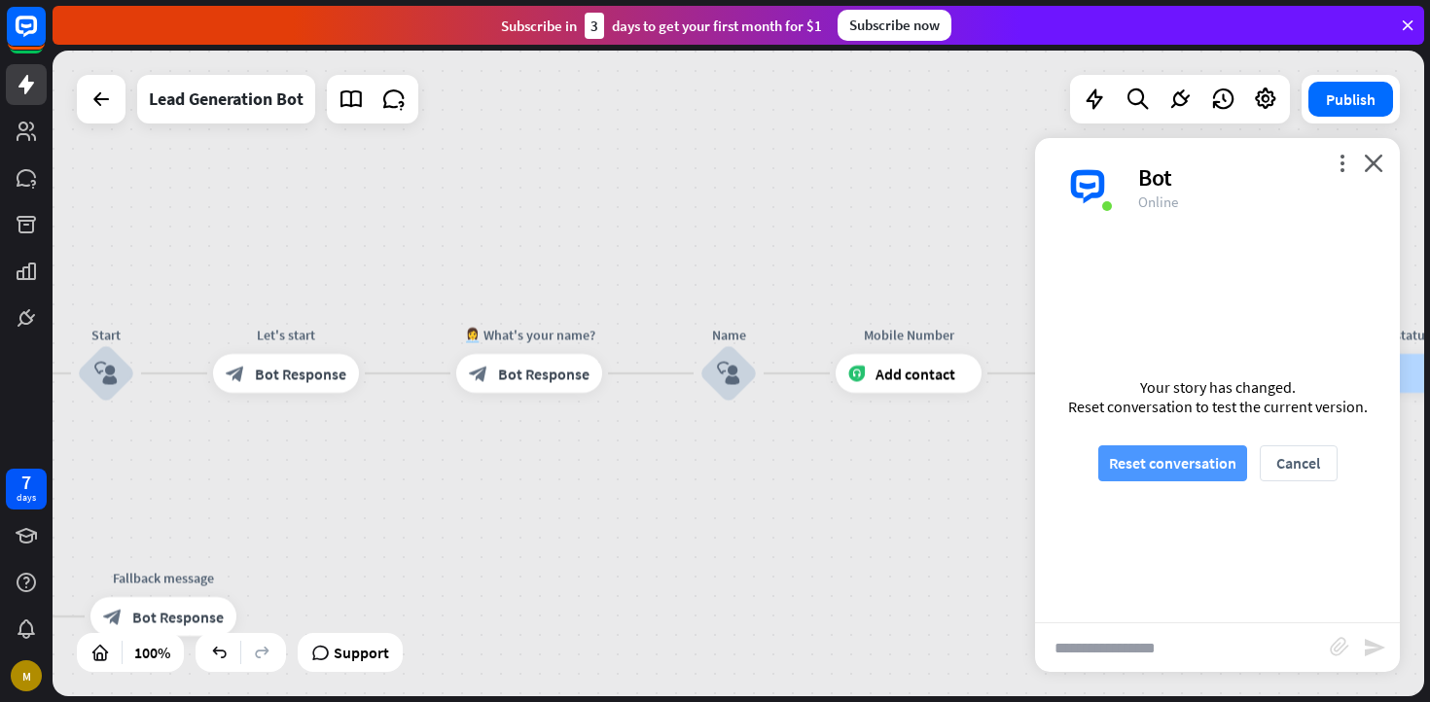
click at [1179, 469] on button "Reset conversation" at bounding box center [1172, 464] width 149 height 36
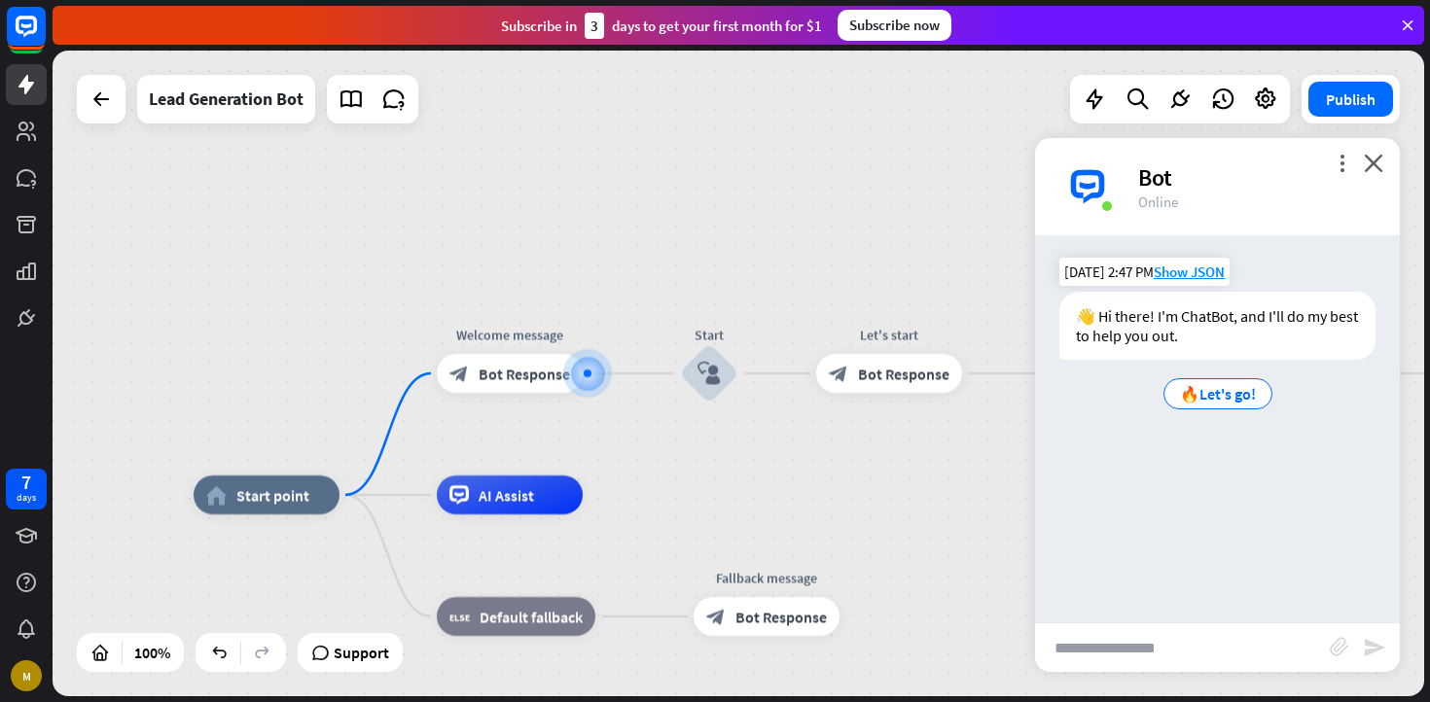
click at [1217, 414] on div "👋 Hi there! I'm ChatBot, and I'll do my best to help you out. 🔥Let's go! [DATE]…" at bounding box center [1217, 357] width 365 height 131
click at [1227, 400] on span "🔥Let's go!" at bounding box center [1218, 393] width 76 height 19
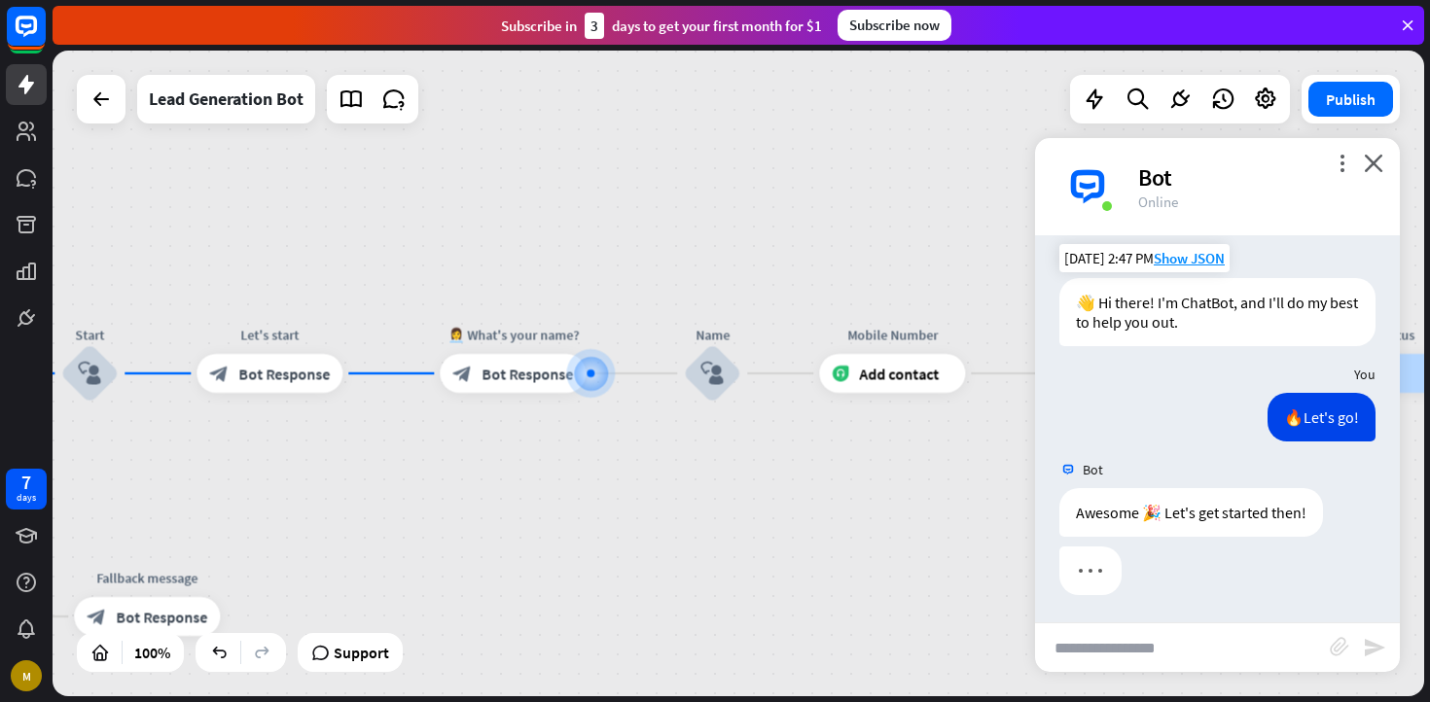
scroll to position [16, 0]
click at [1159, 647] on input "text" at bounding box center [1182, 648] width 295 height 49
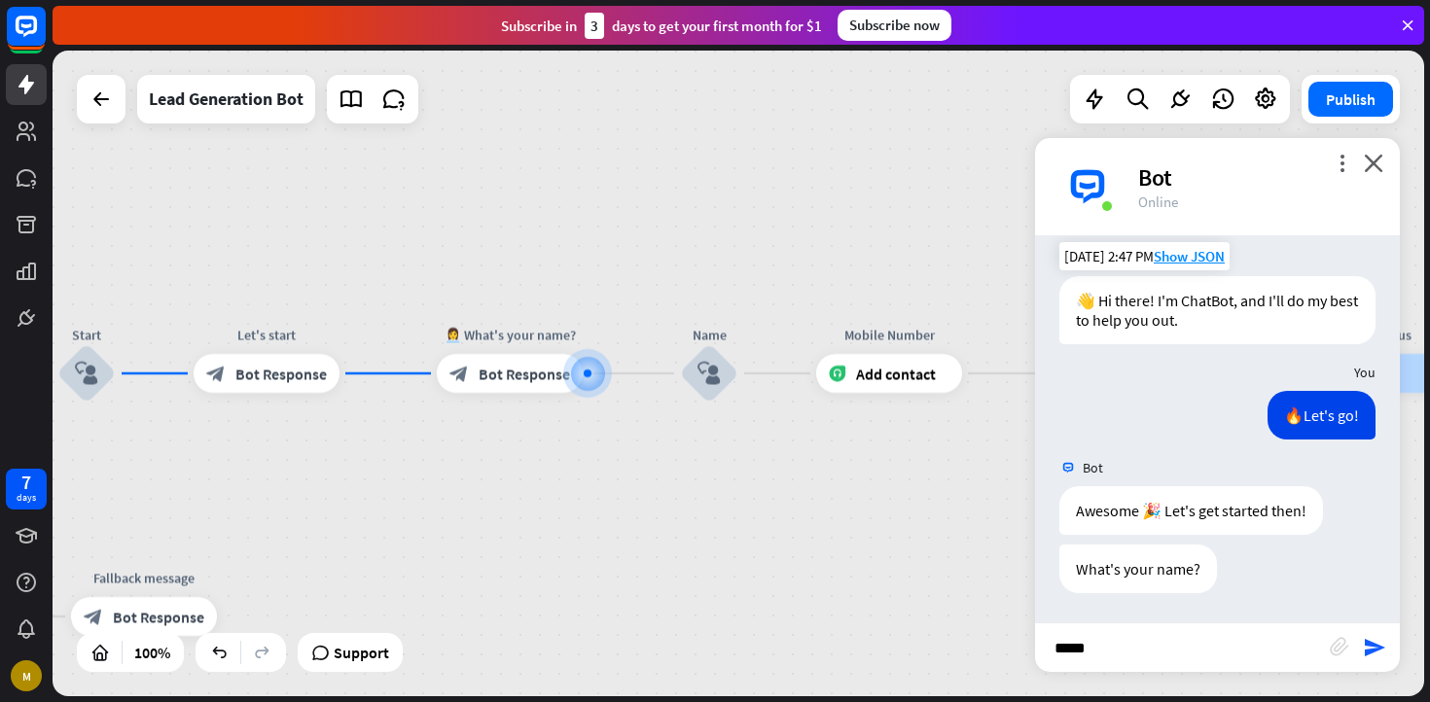
type input "******"
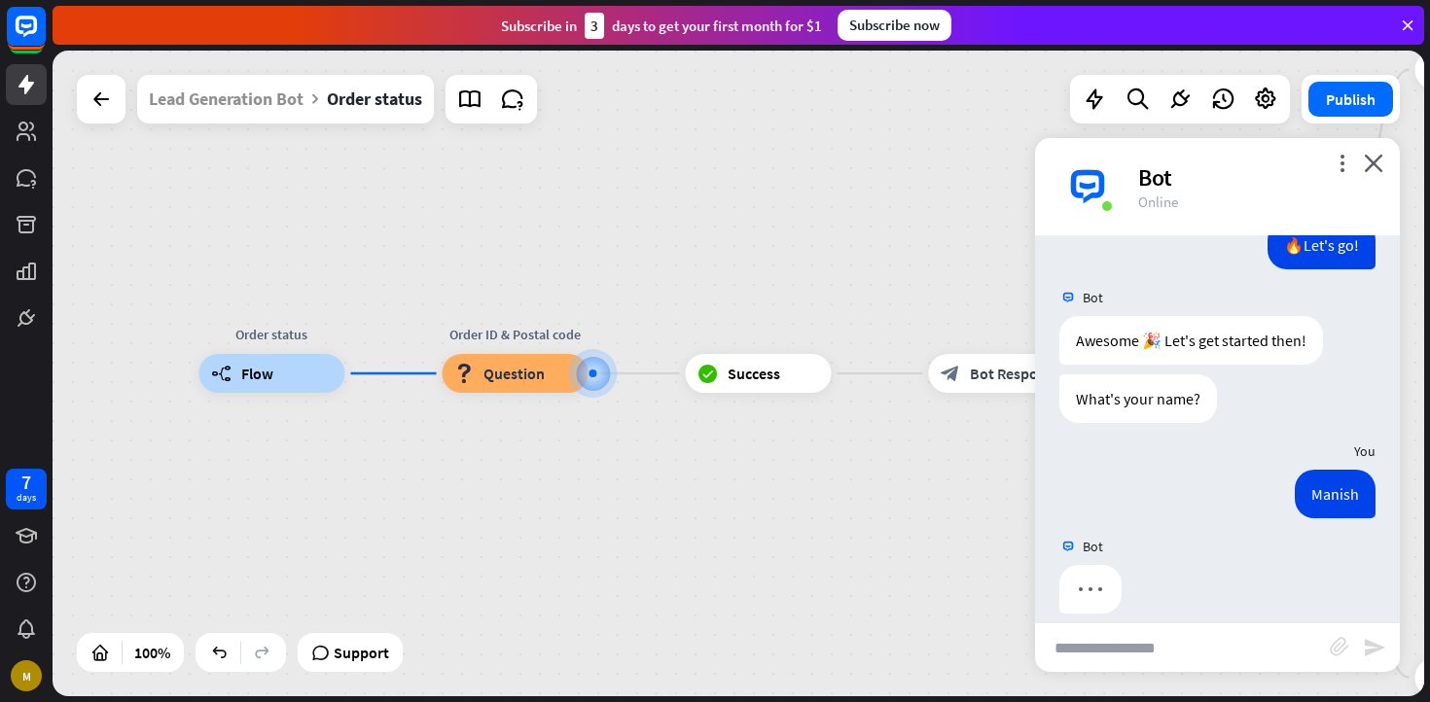
scroll to position [206, 0]
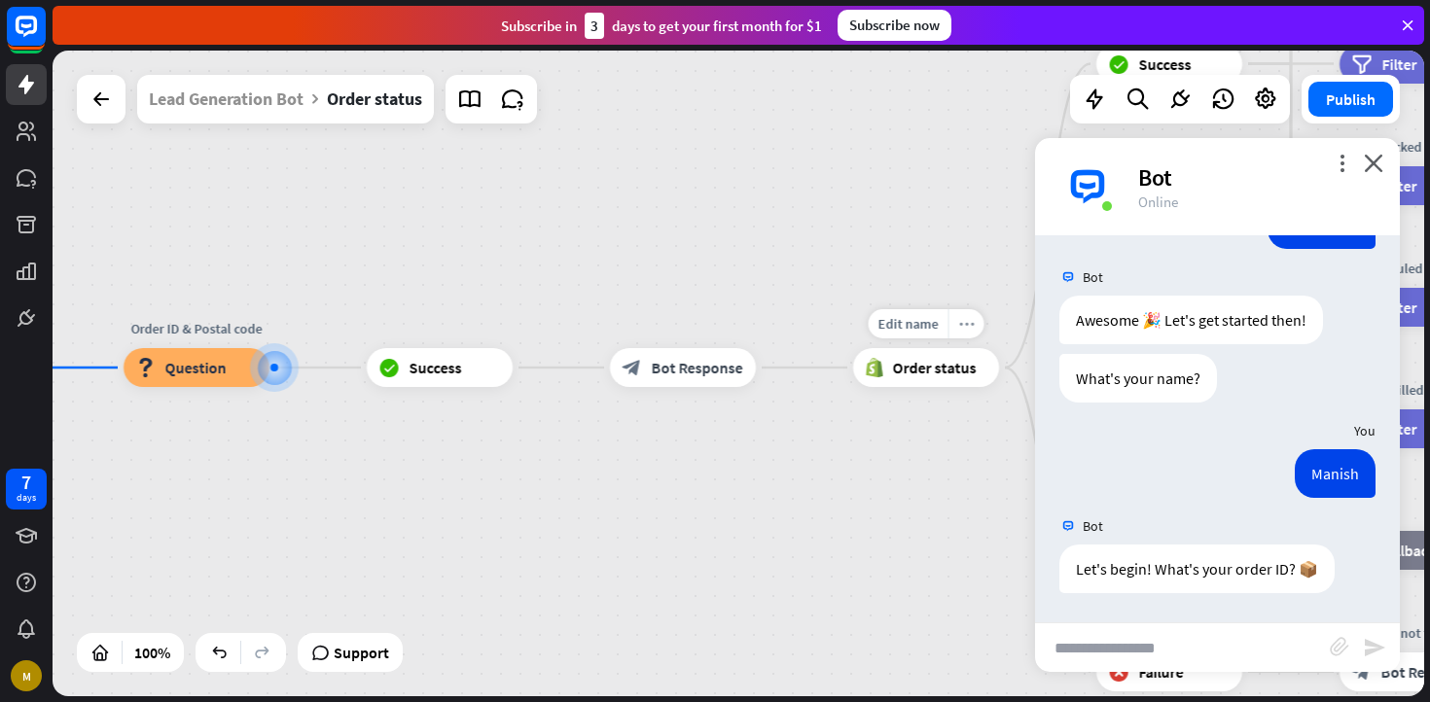
click at [968, 331] on div "more_horiz" at bounding box center [966, 323] width 36 height 29
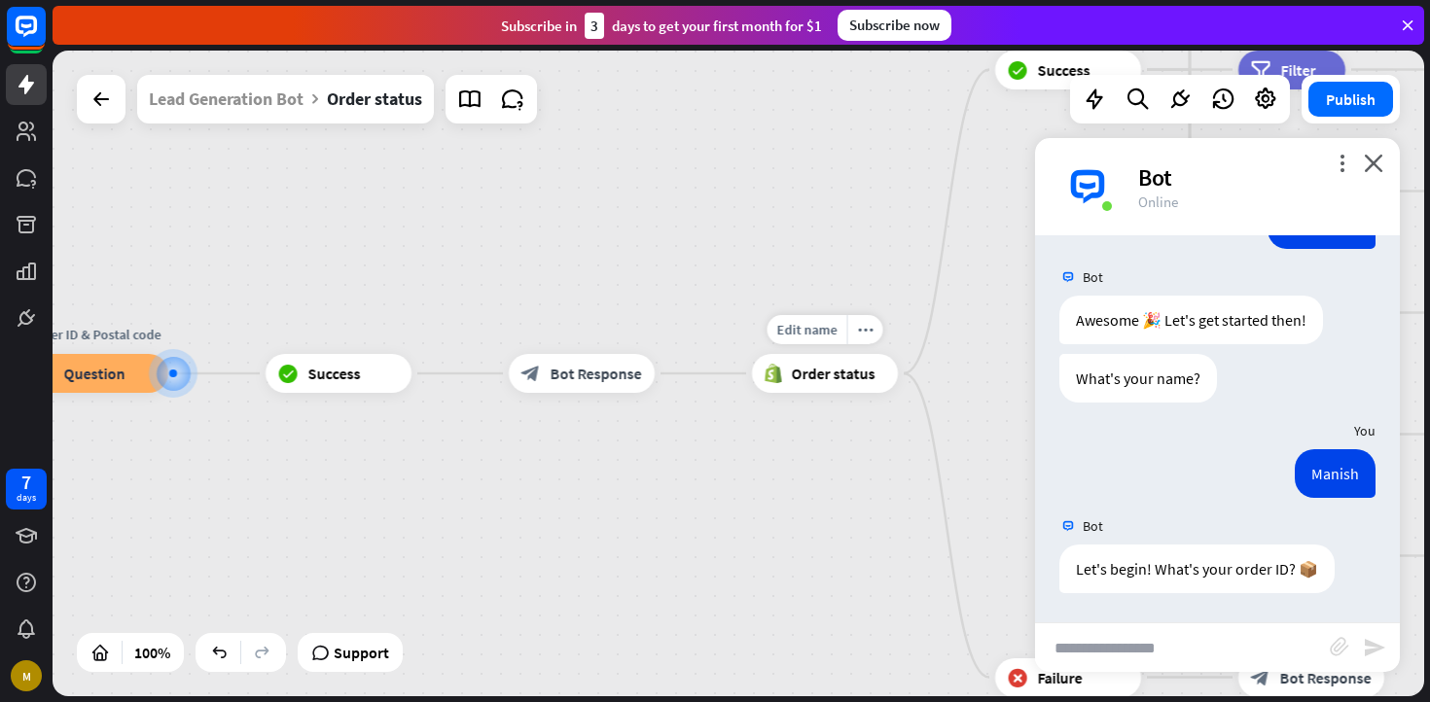
click at [853, 371] on span "Order status" at bounding box center [834, 373] width 84 height 19
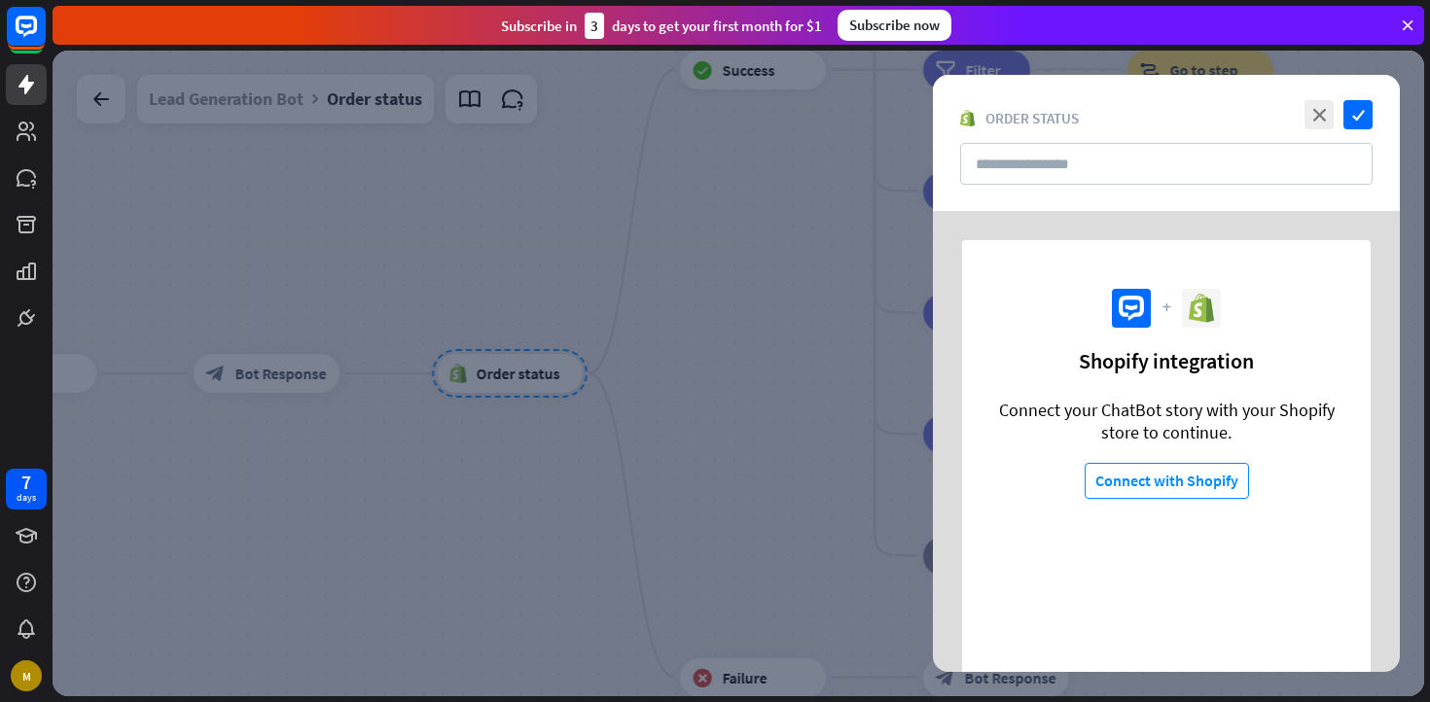
click at [546, 389] on div at bounding box center [739, 374] width 1372 height 646
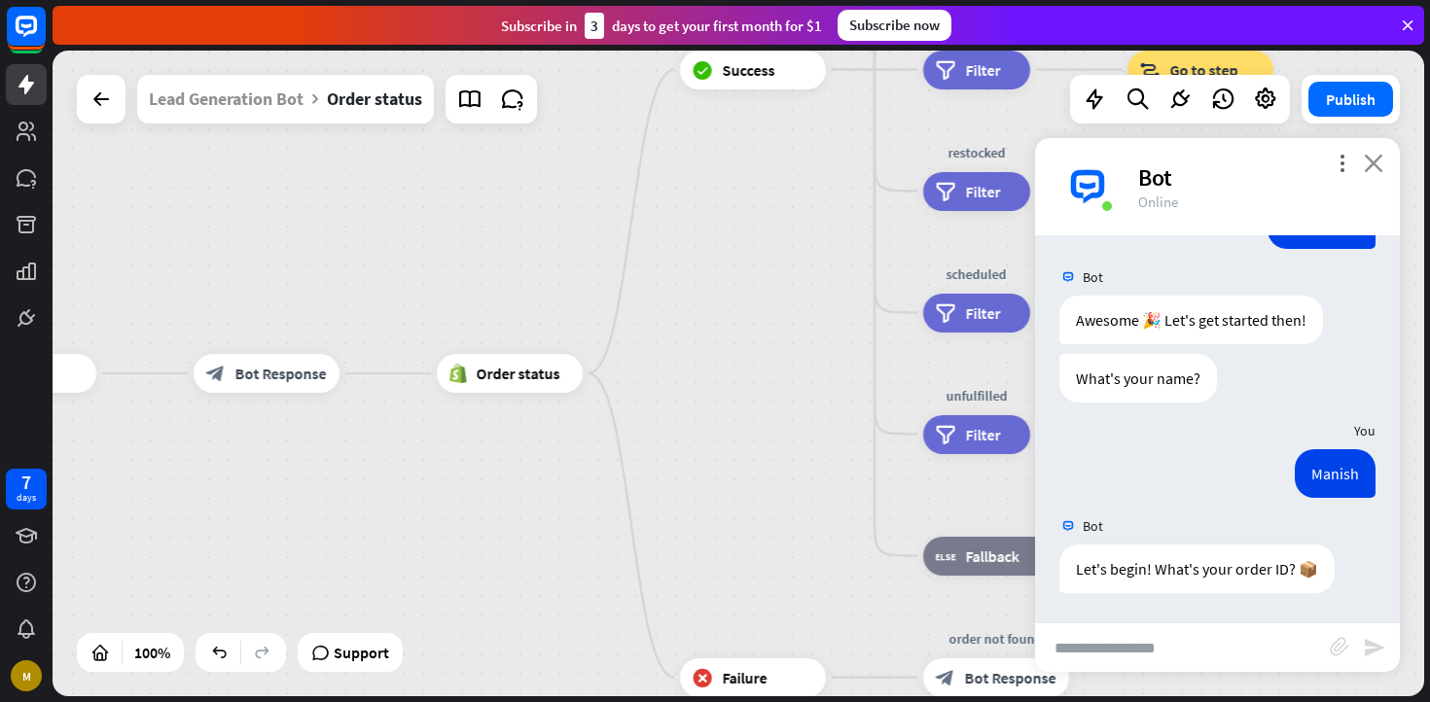
click at [1381, 169] on icon "close" at bounding box center [1373, 163] width 19 height 18
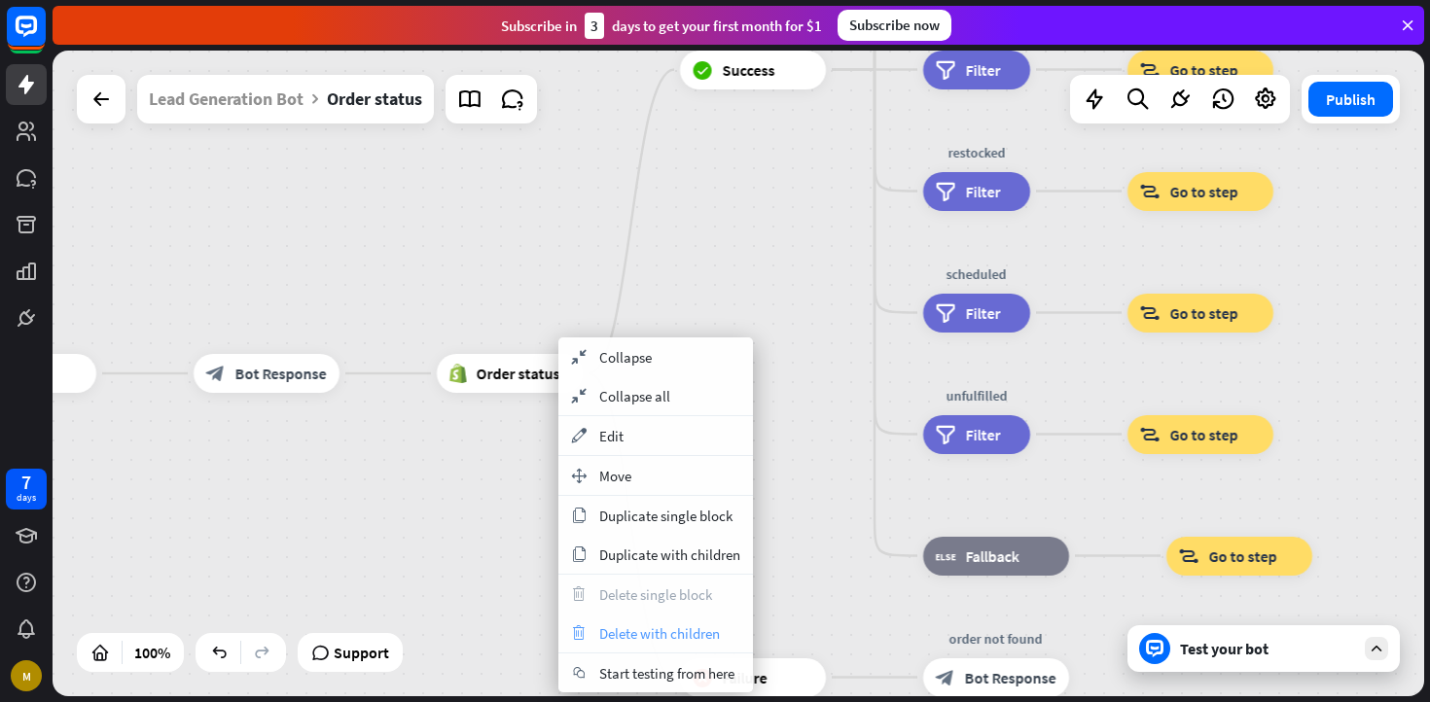
click at [683, 629] on span "Delete with children" at bounding box center [659, 634] width 121 height 18
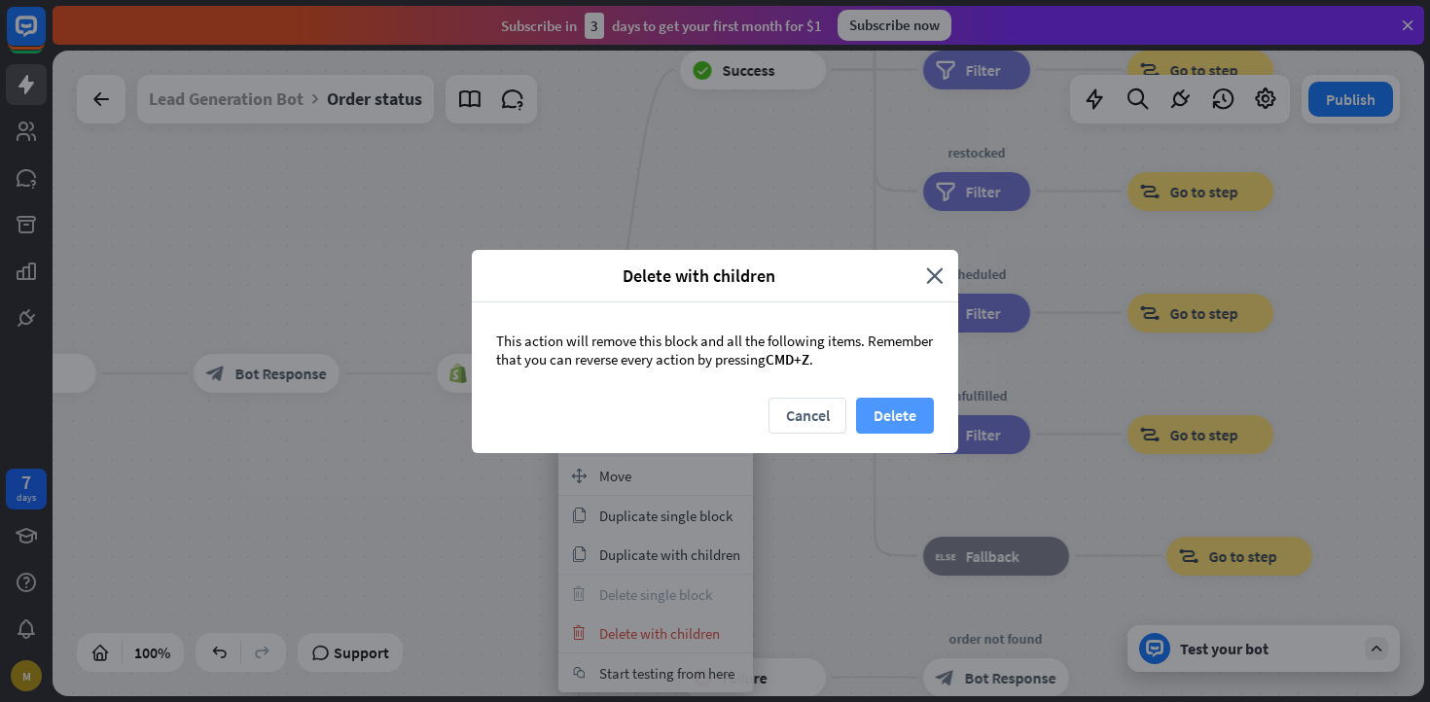
click at [875, 413] on button "Delete" at bounding box center [895, 416] width 78 height 36
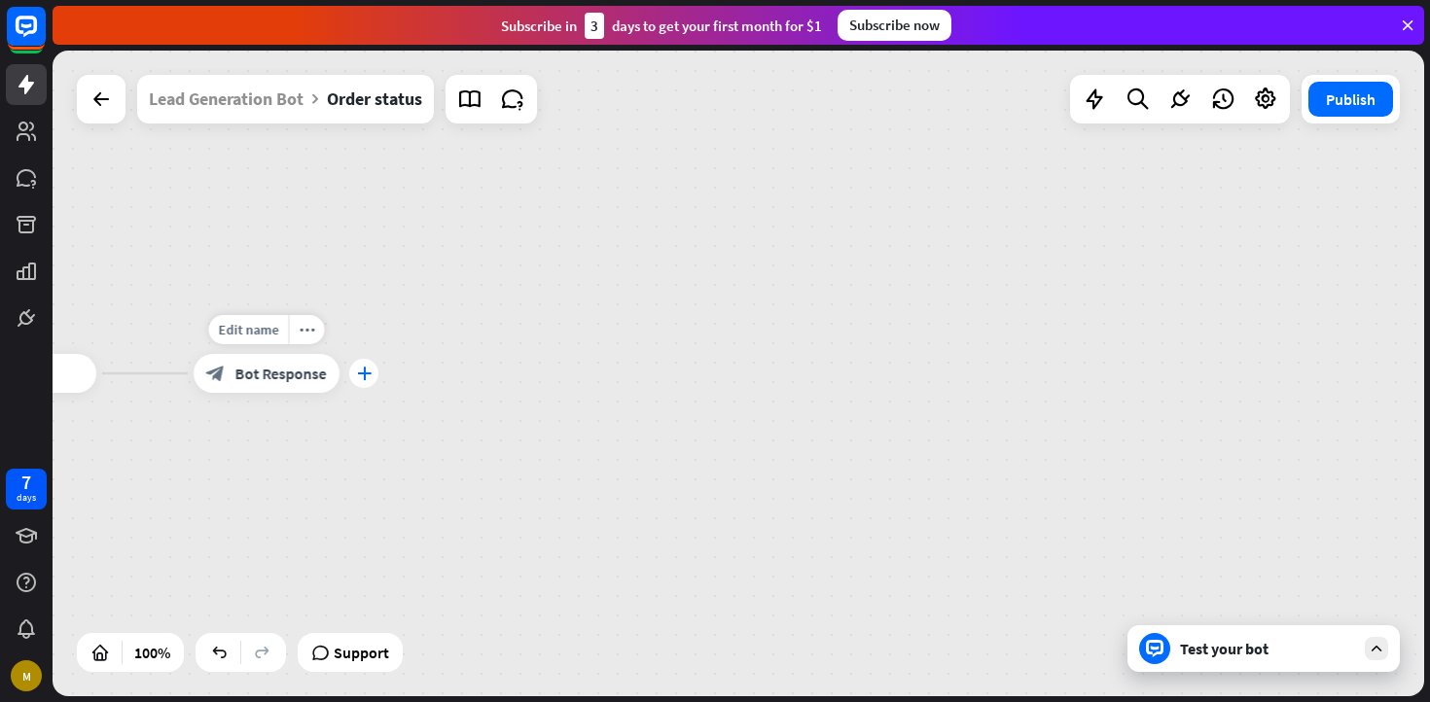
click at [364, 378] on icon "plus" at bounding box center [364, 374] width 15 height 14
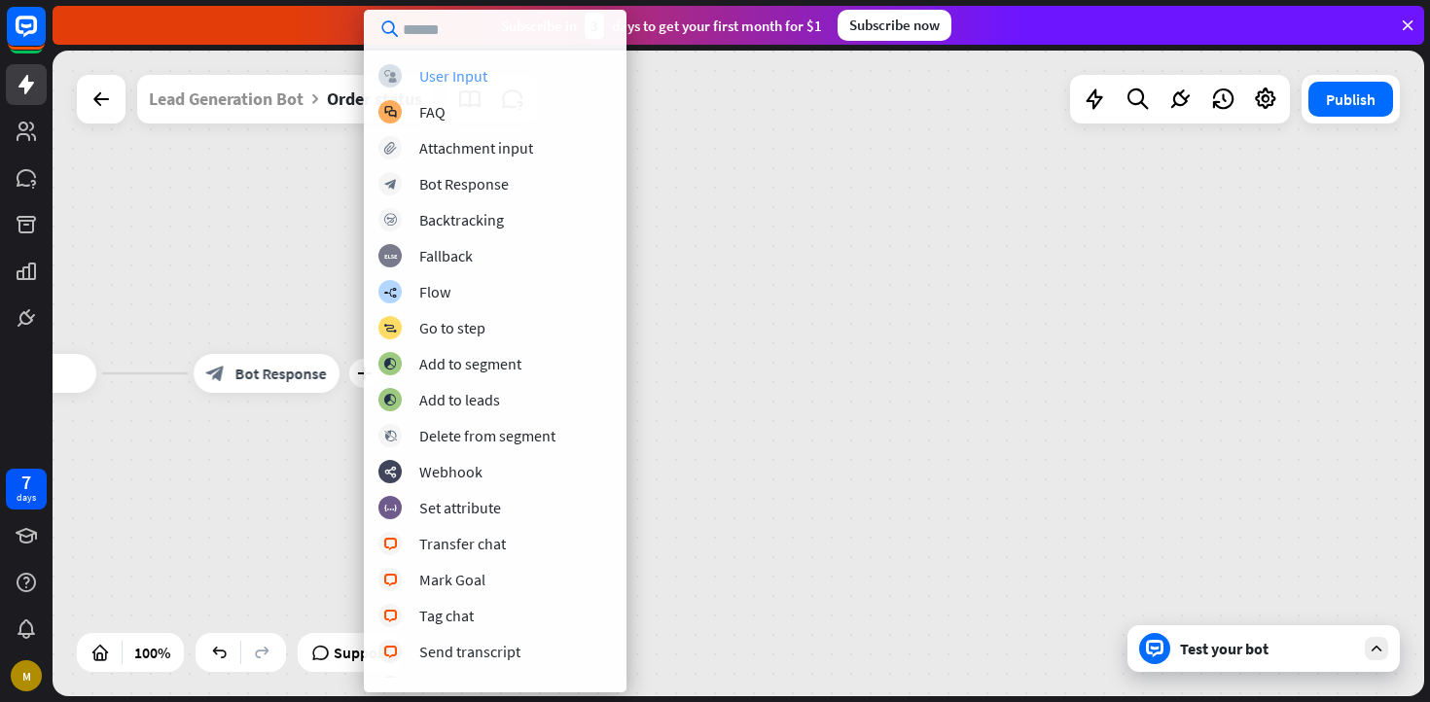
click at [510, 78] on div "block_user_input User Input" at bounding box center [494, 75] width 233 height 23
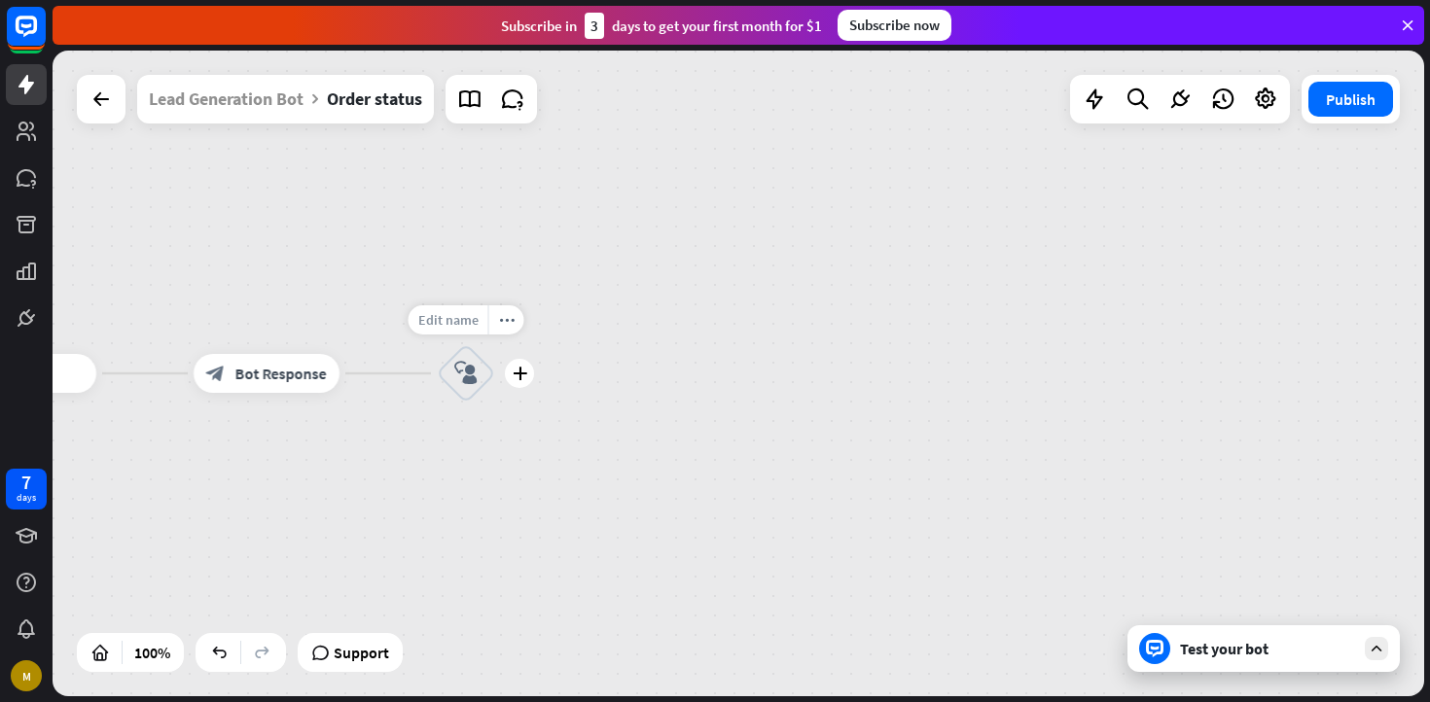
click at [458, 320] on span "Edit name" at bounding box center [448, 320] width 60 height 18
type input "**********"
click at [519, 376] on icon "plus" at bounding box center [520, 374] width 15 height 14
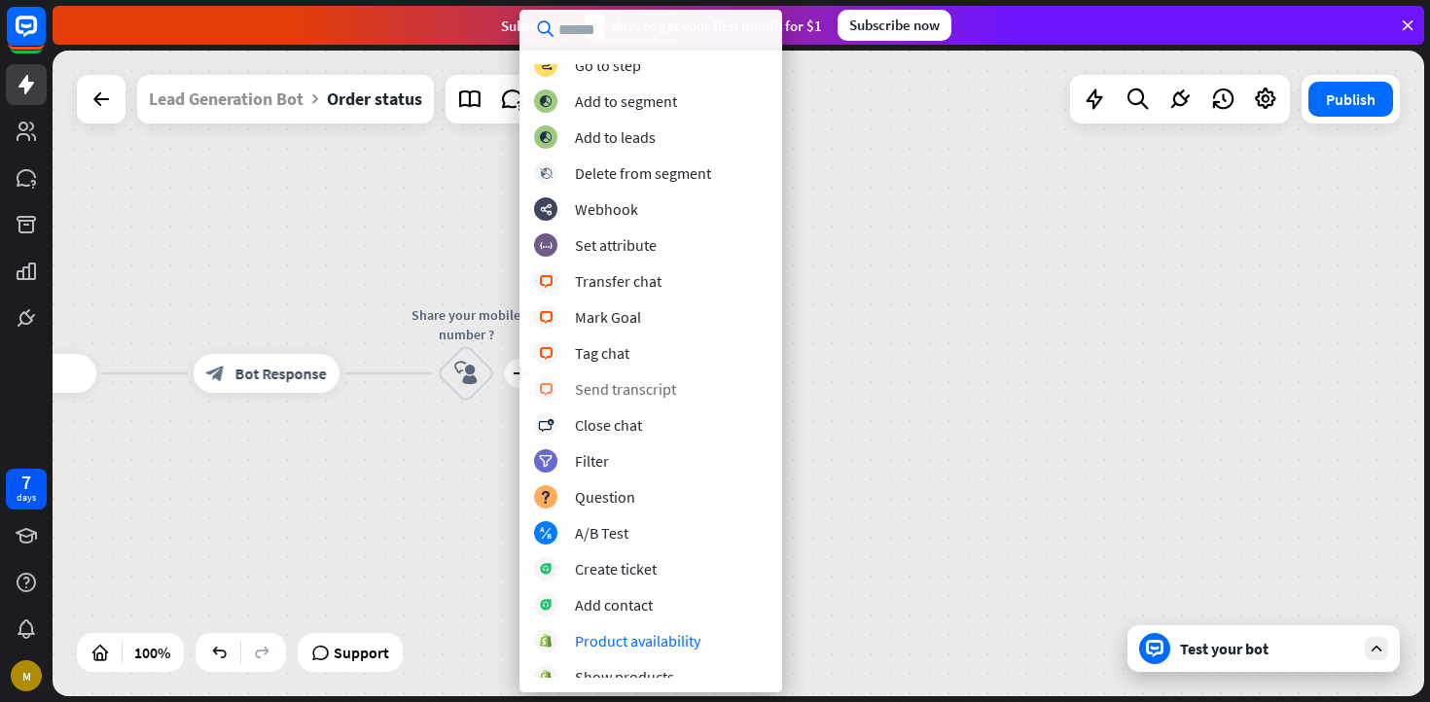
scroll to position [0, 0]
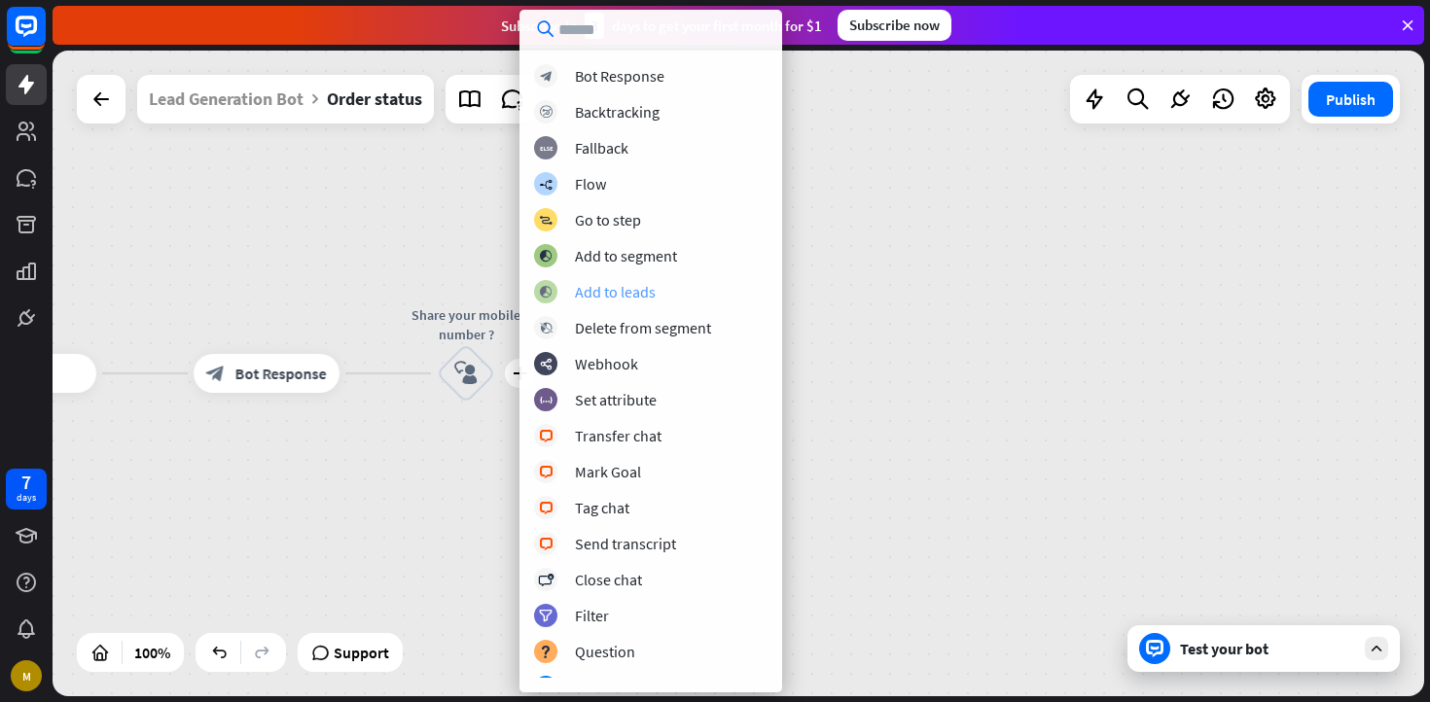
click at [642, 296] on div "Add to leads" at bounding box center [615, 291] width 81 height 19
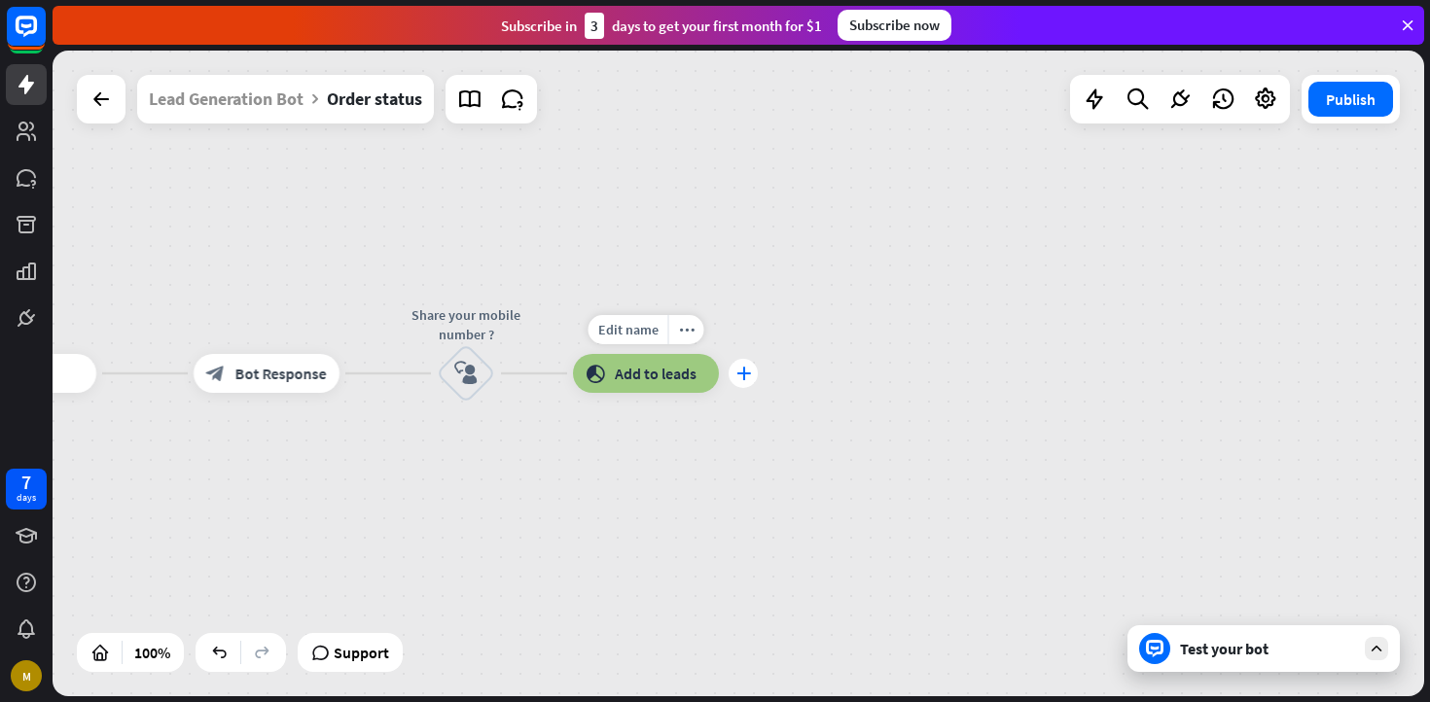
click at [746, 384] on div "plus" at bounding box center [743, 373] width 29 height 29
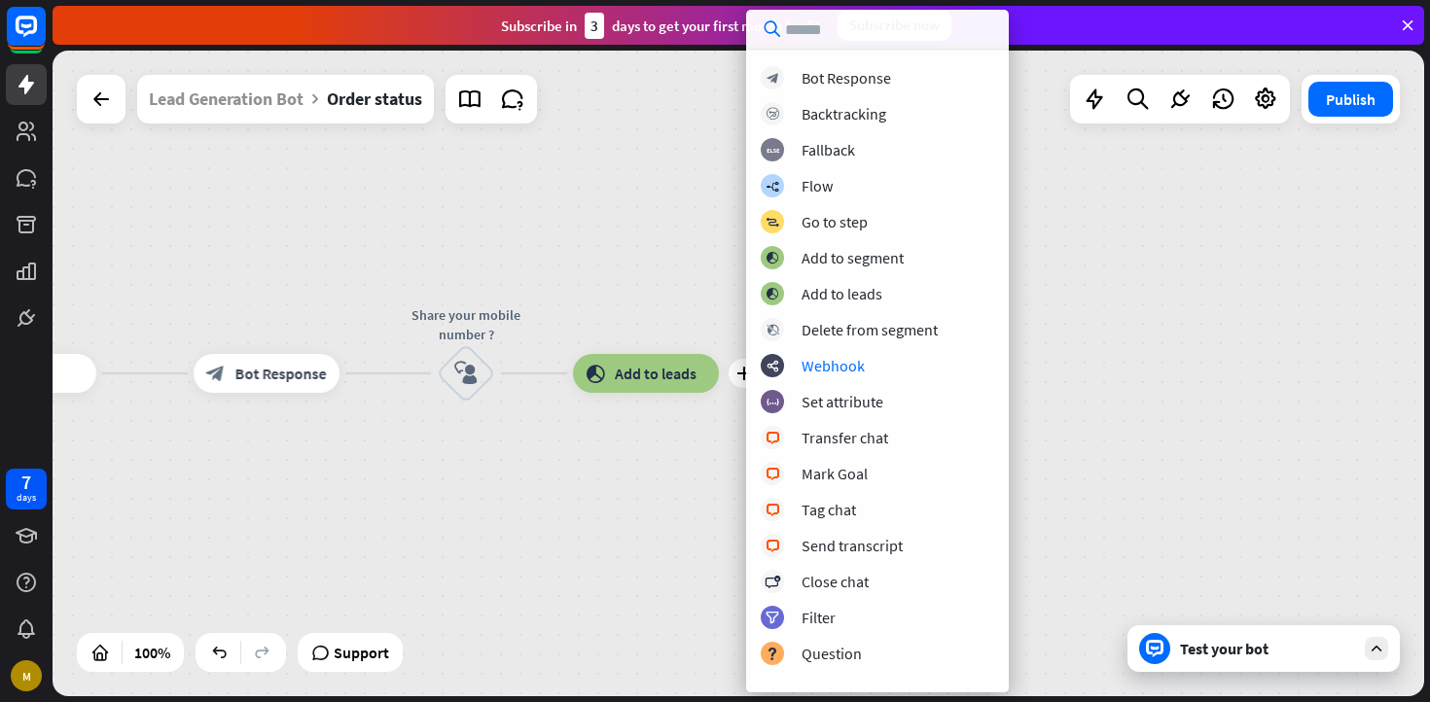
scroll to position [104, 0]
click at [809, 187] on div "Flow" at bounding box center [817, 187] width 31 height 19
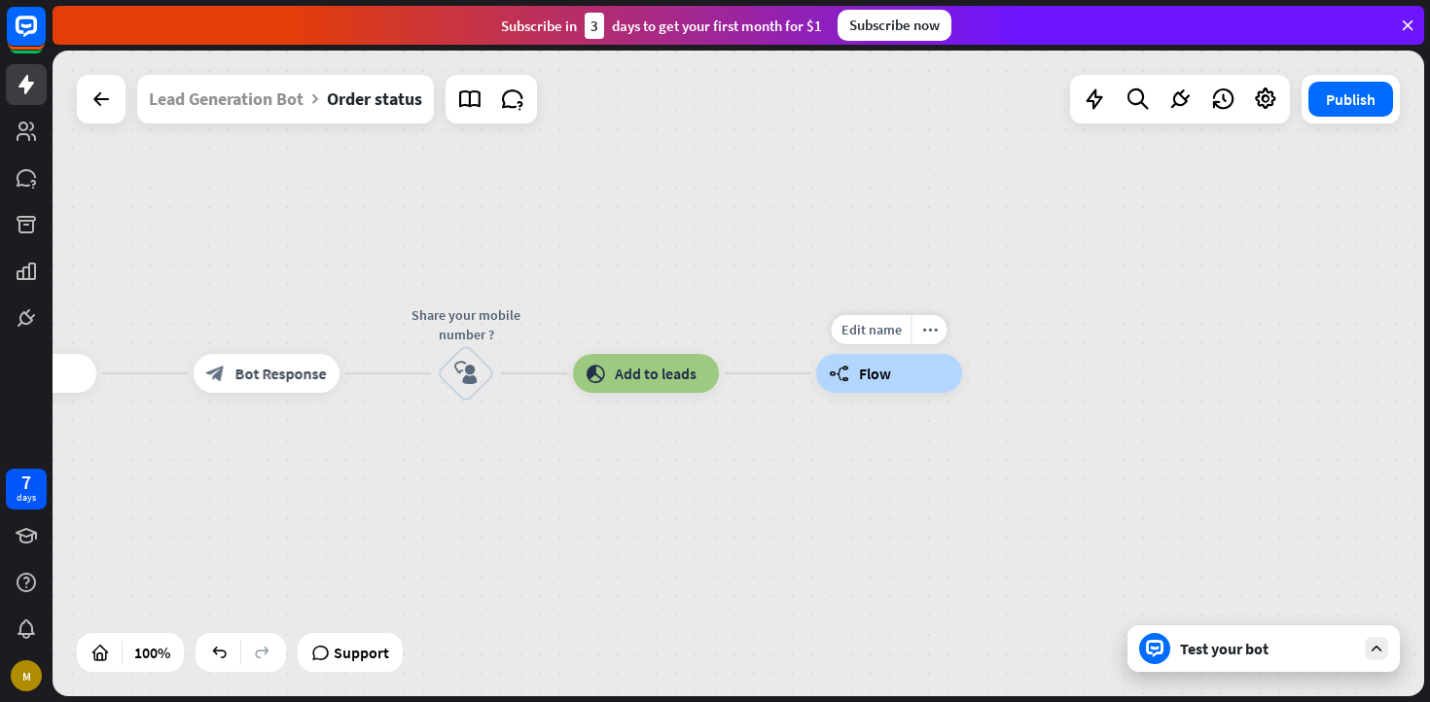
click at [912, 375] on div "builder_tree Flow" at bounding box center [889, 373] width 146 height 39
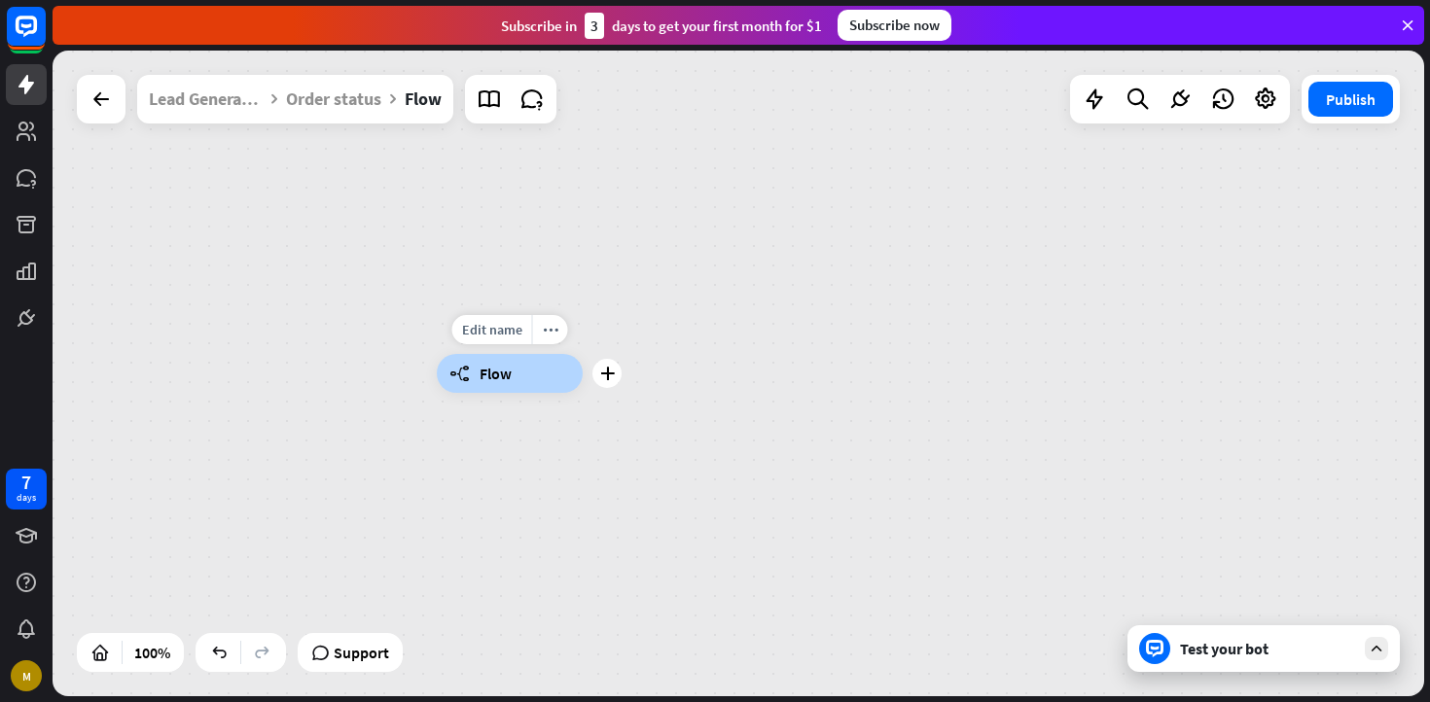
click at [507, 370] on span "Flow" at bounding box center [496, 373] width 32 height 19
click at [517, 367] on div "builder_tree Flow" at bounding box center [510, 373] width 146 height 39
click at [510, 385] on div "builder_tree Flow" at bounding box center [510, 373] width 146 height 39
click at [507, 375] on span "Flow" at bounding box center [496, 373] width 32 height 19
click at [484, 372] on span "Flow" at bounding box center [496, 373] width 32 height 19
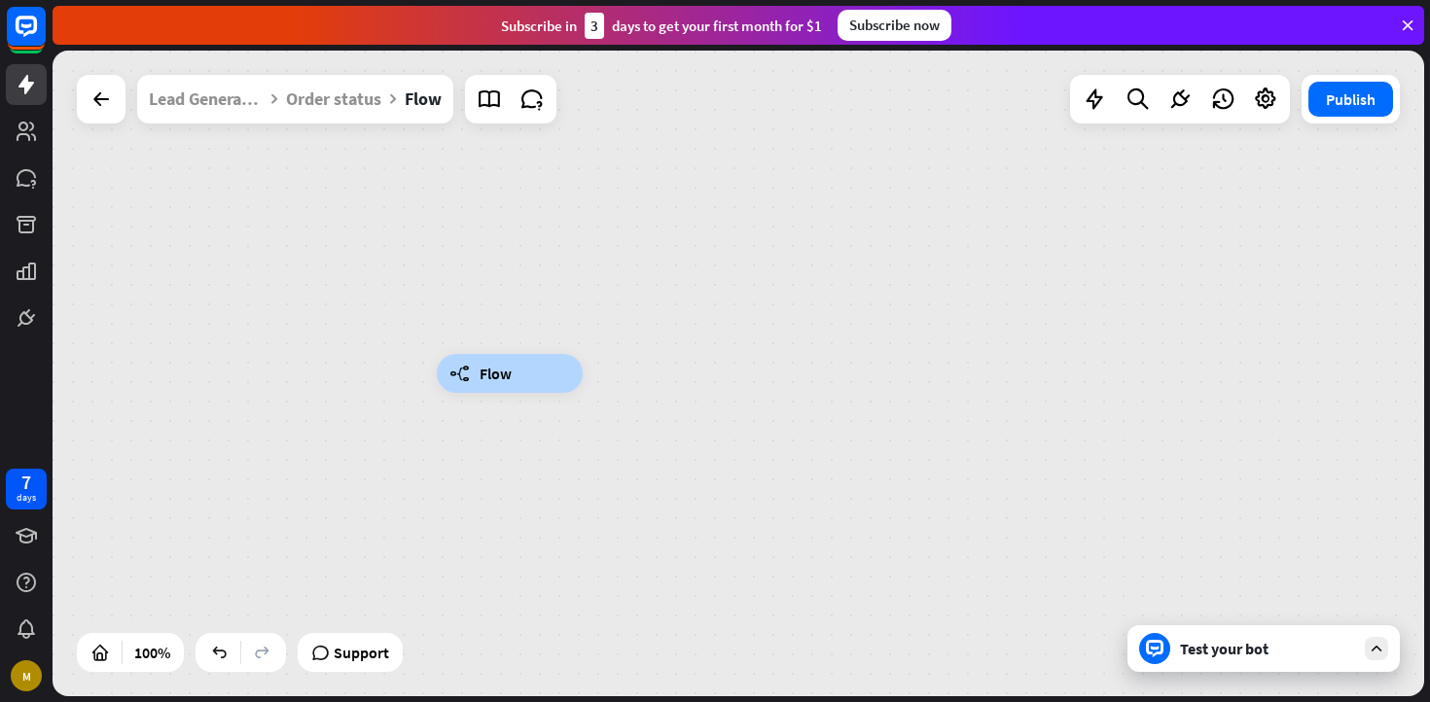
click at [484, 372] on span "Flow" at bounding box center [496, 373] width 32 height 19
click at [613, 379] on icon "plus" at bounding box center [607, 374] width 15 height 14
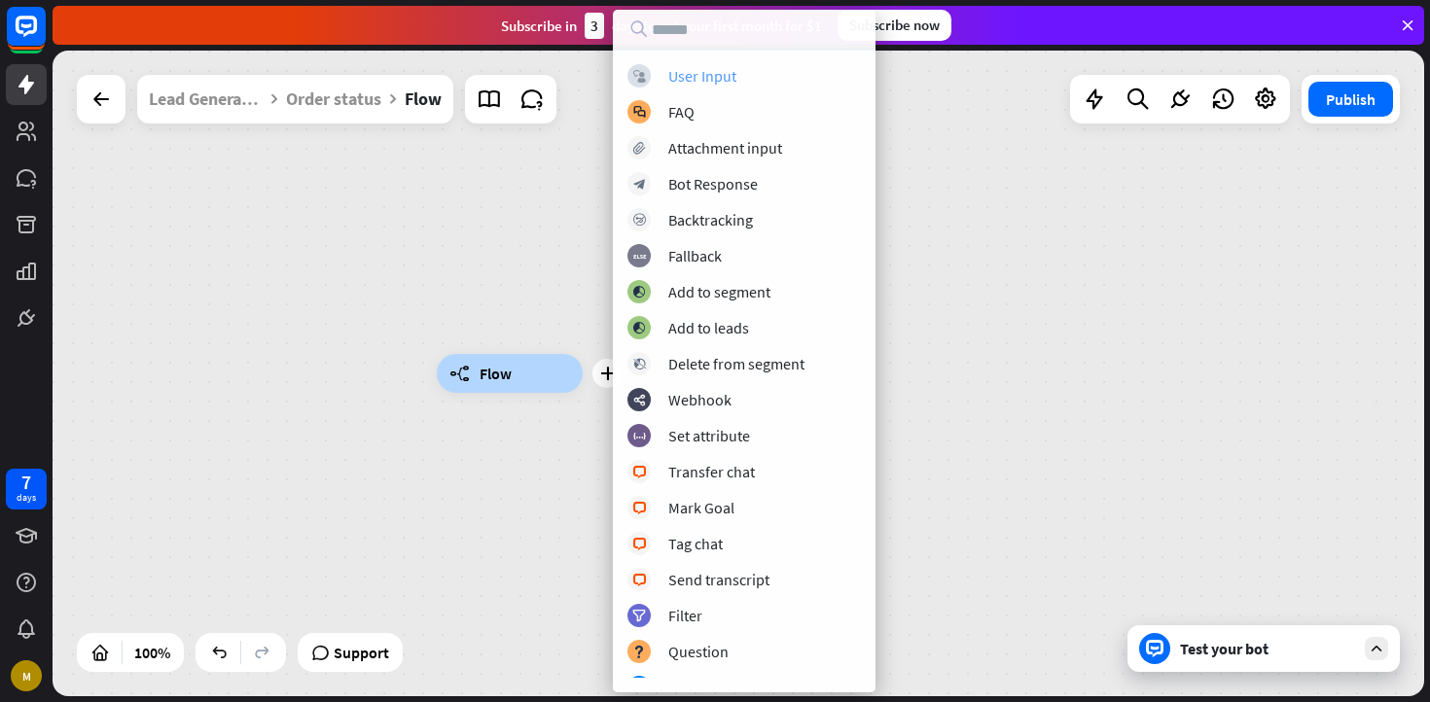
click at [723, 81] on div "User Input" at bounding box center [702, 75] width 68 height 19
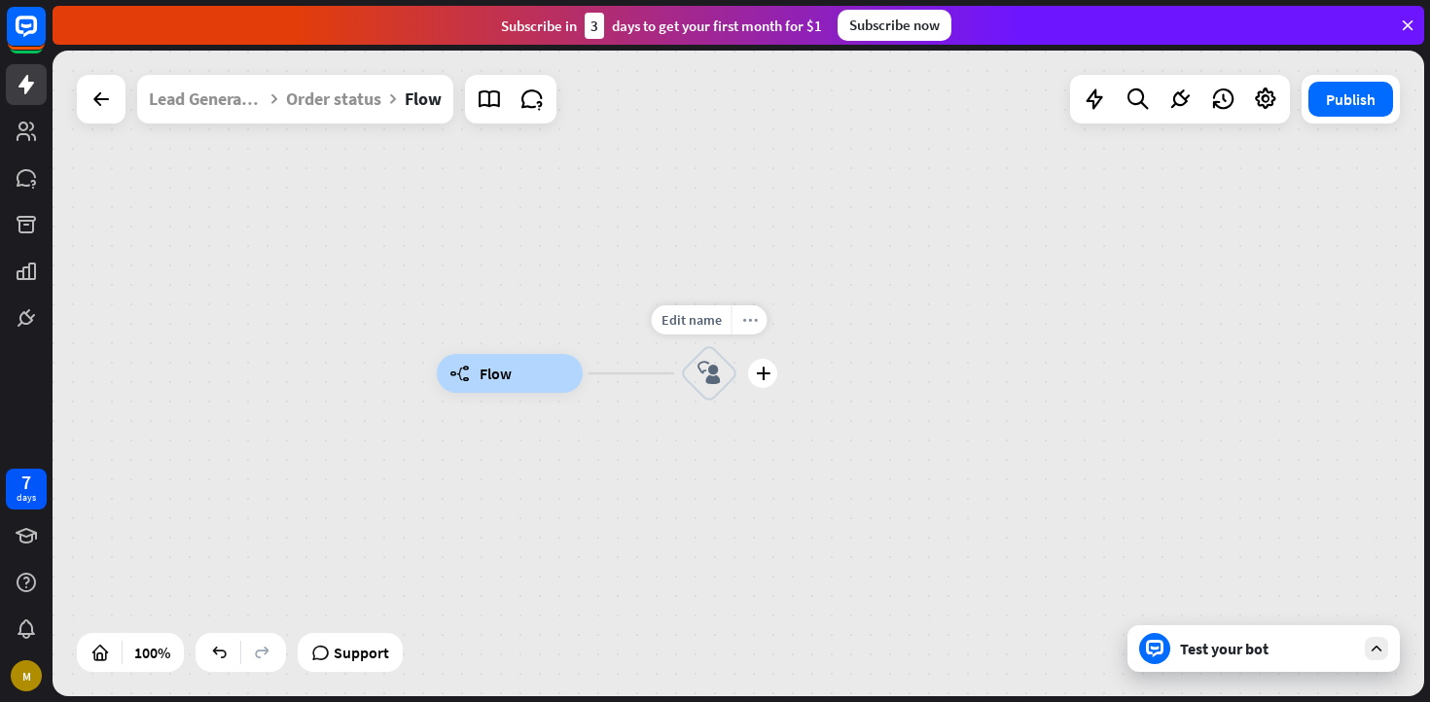
click at [742, 333] on div "more_horiz" at bounding box center [750, 319] width 36 height 29
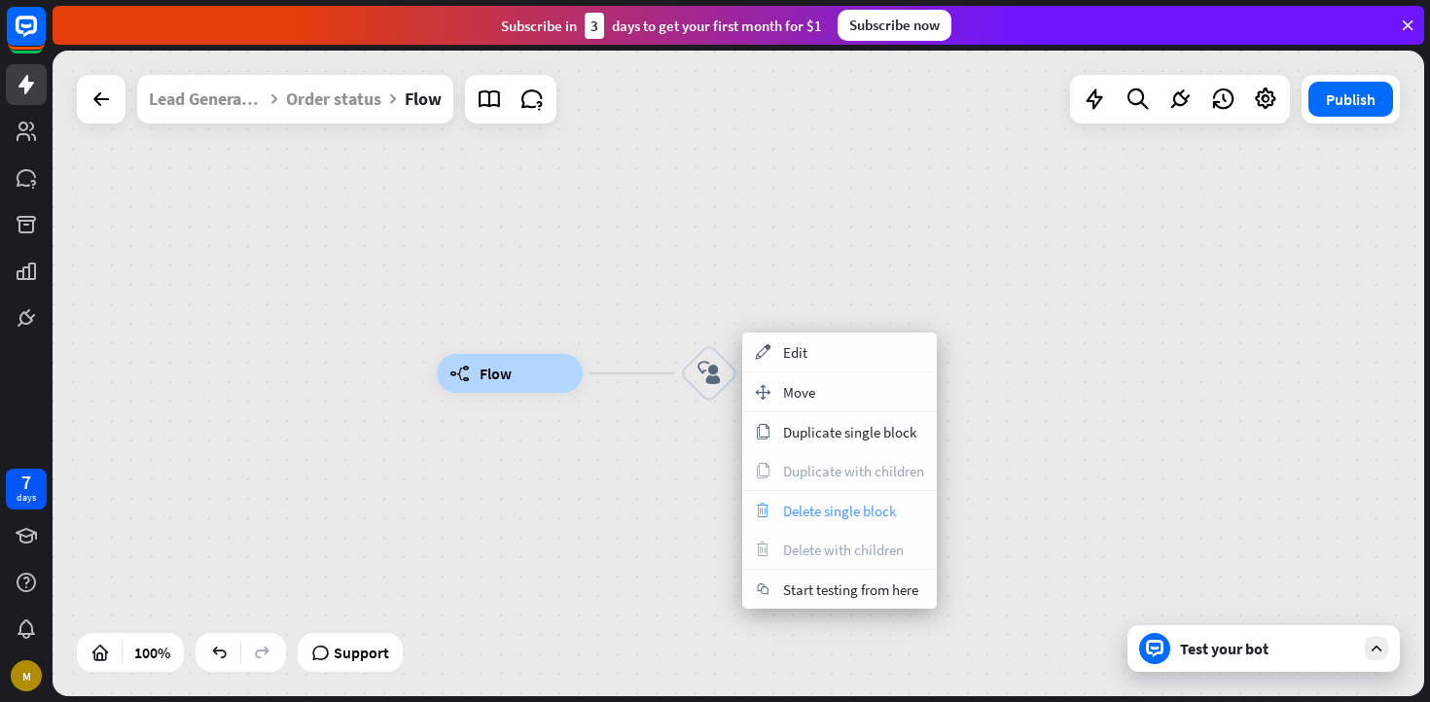
click at [804, 503] on span "Delete single block" at bounding box center [839, 511] width 113 height 18
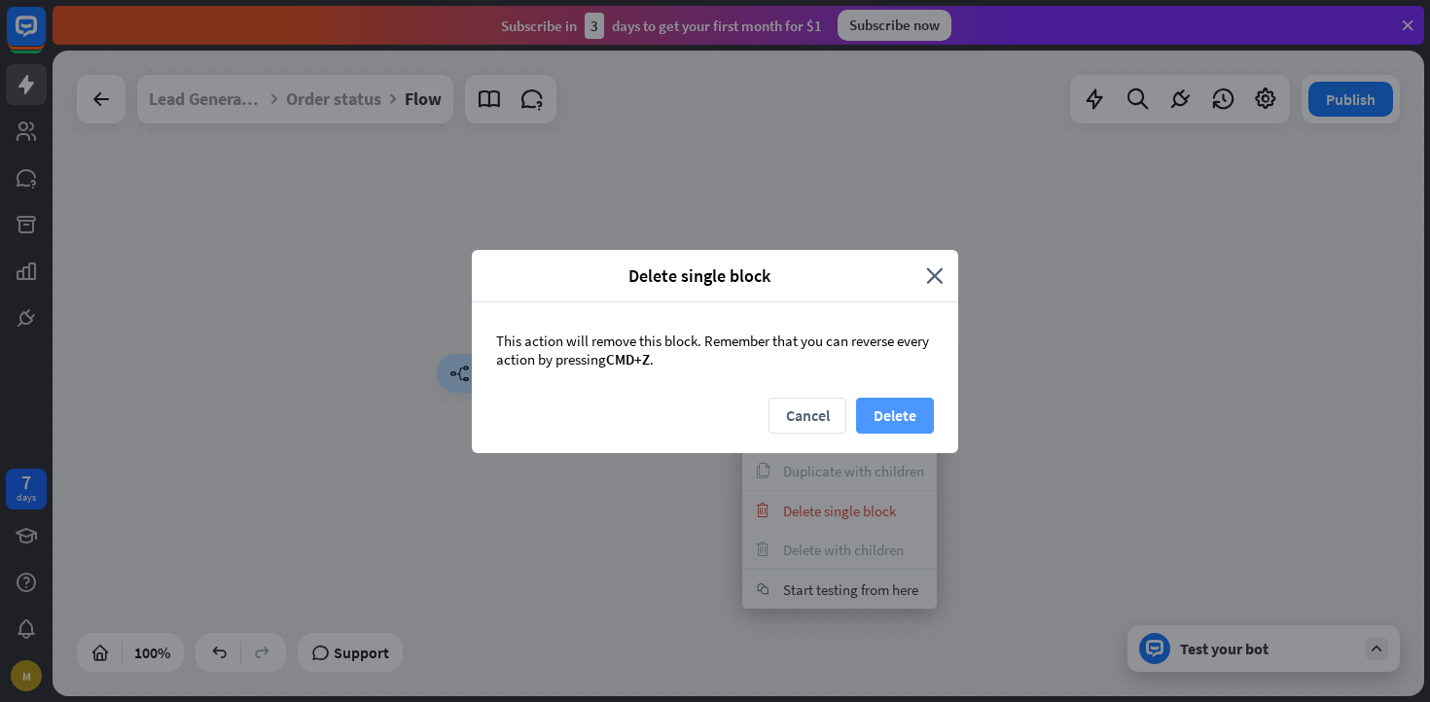
click at [885, 412] on button "Delete" at bounding box center [895, 416] width 78 height 36
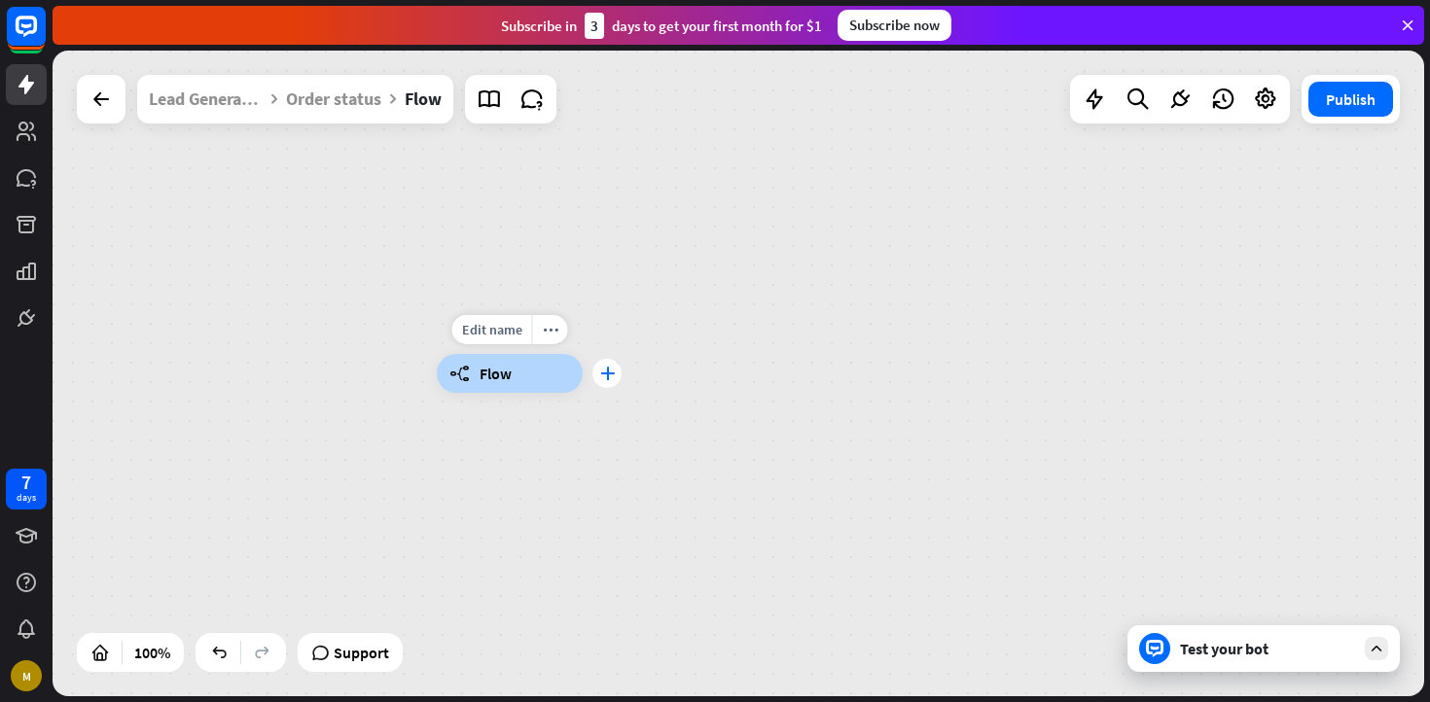
click at [600, 367] on icon "plus" at bounding box center [607, 374] width 15 height 14
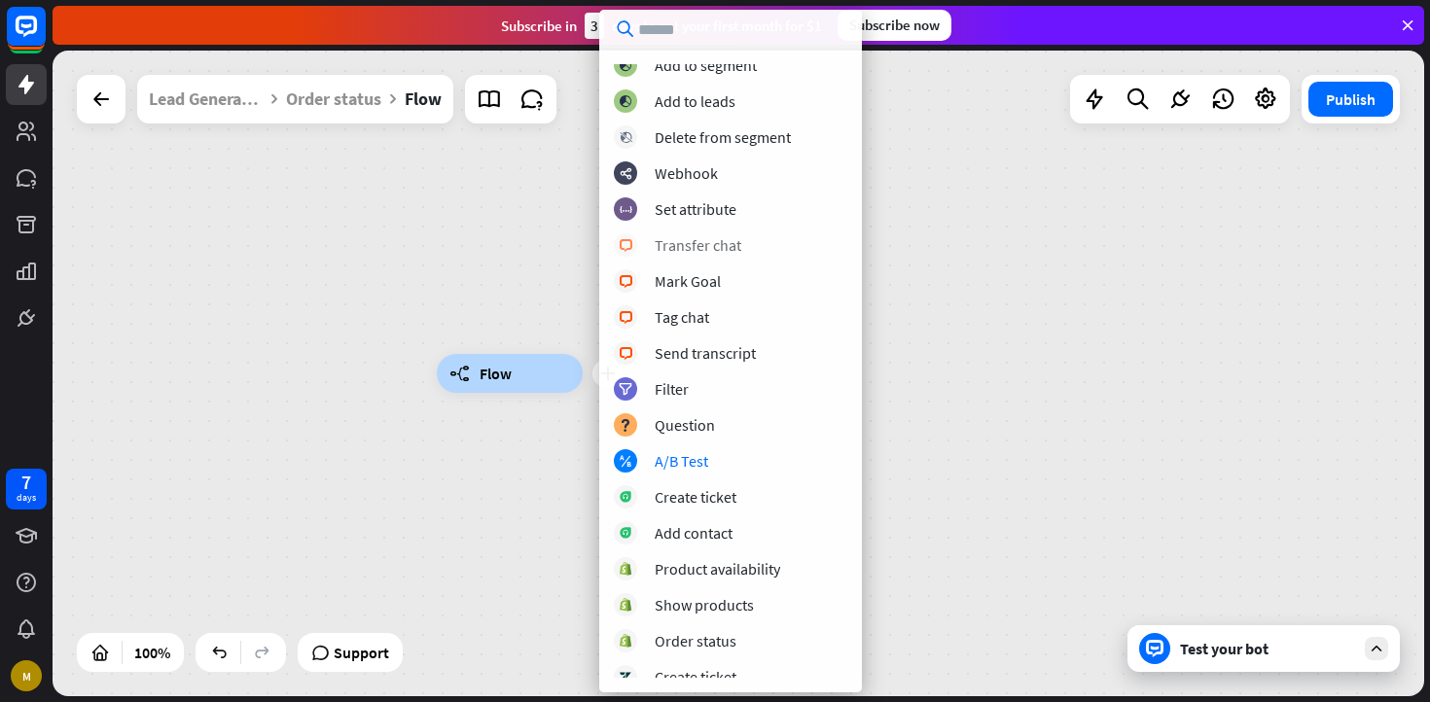
scroll to position [178, 0]
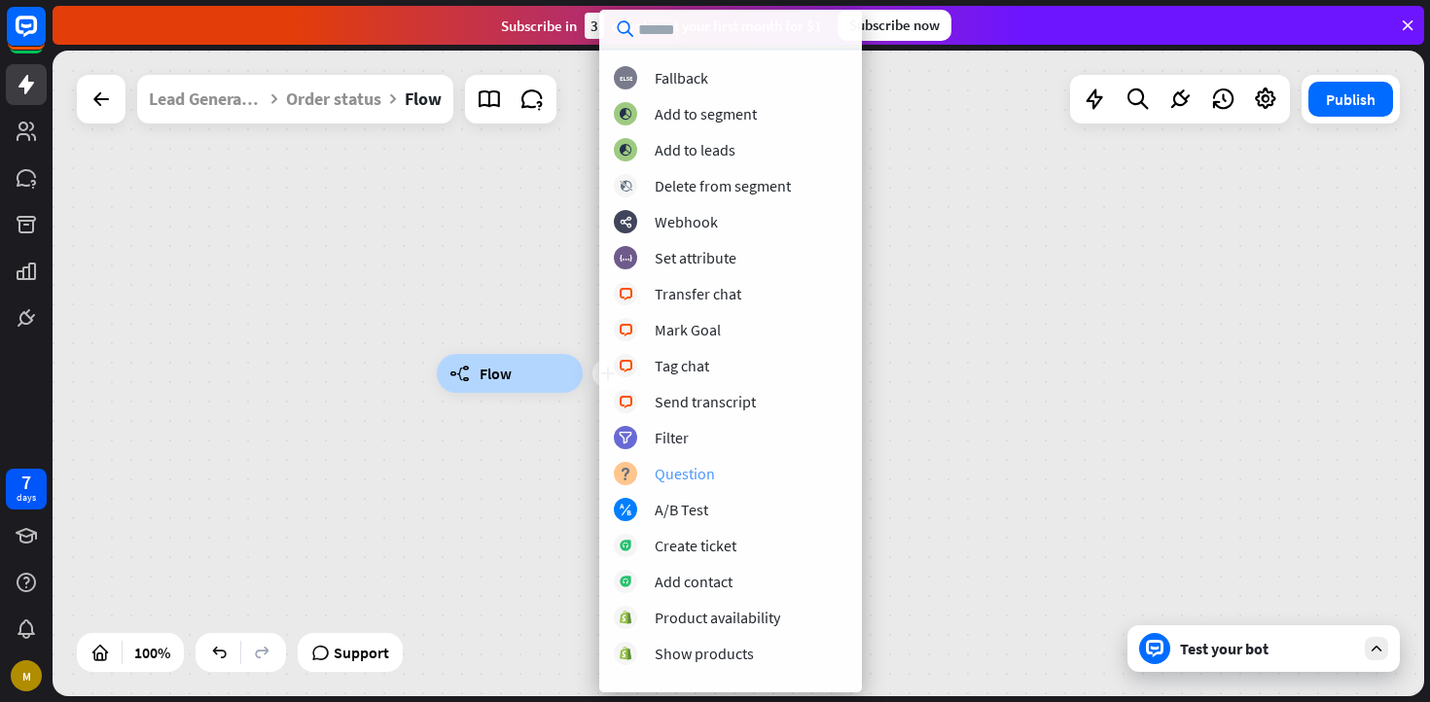
click at [692, 471] on div "Question" at bounding box center [685, 473] width 60 height 19
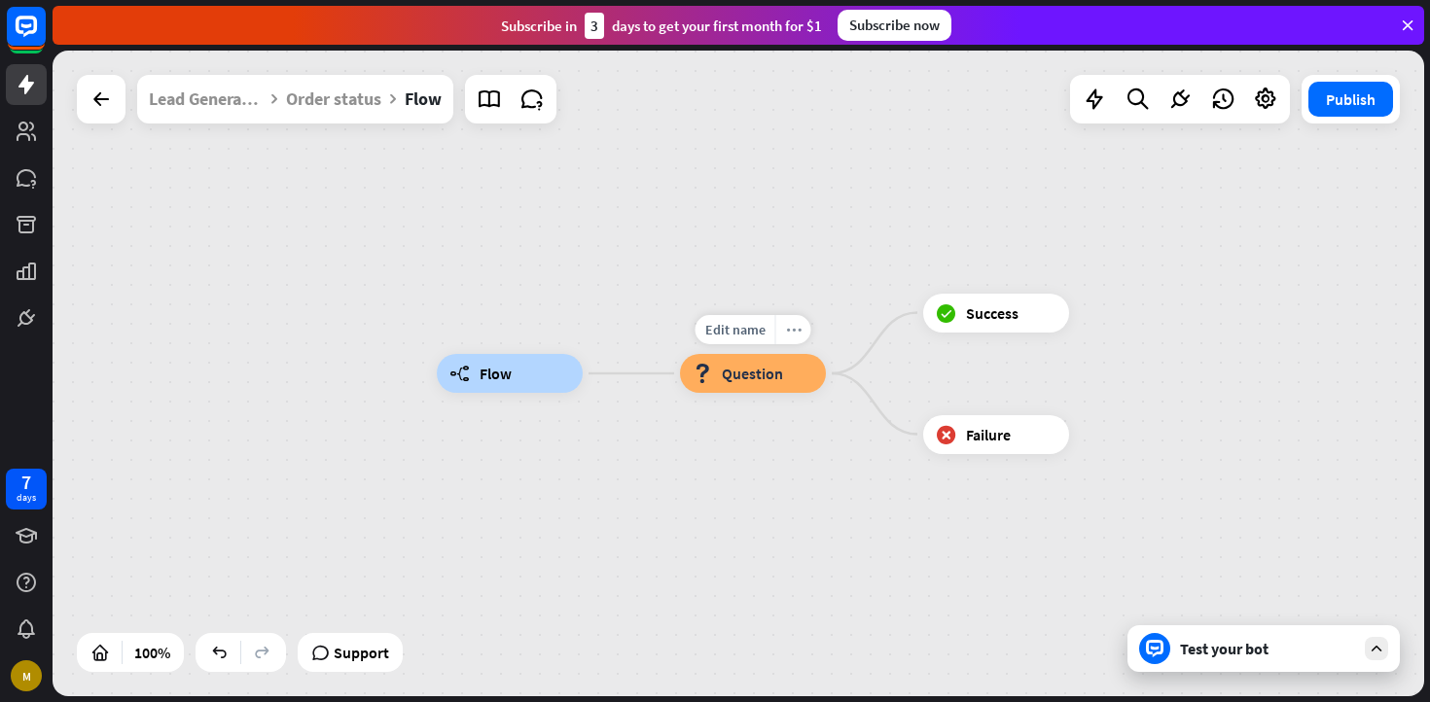
click at [789, 336] on icon "more_horiz" at bounding box center [794, 330] width 16 height 15
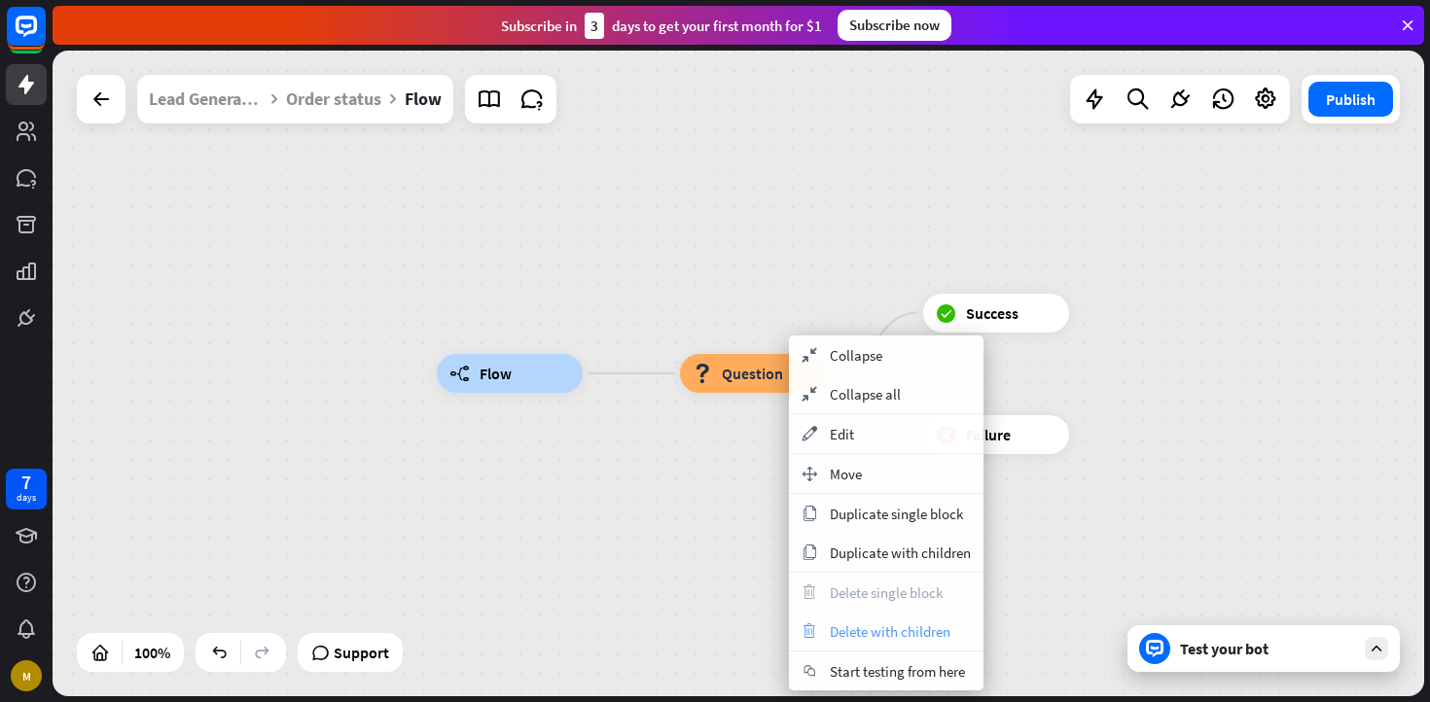
click at [854, 630] on span "Delete with children" at bounding box center [890, 632] width 121 height 18
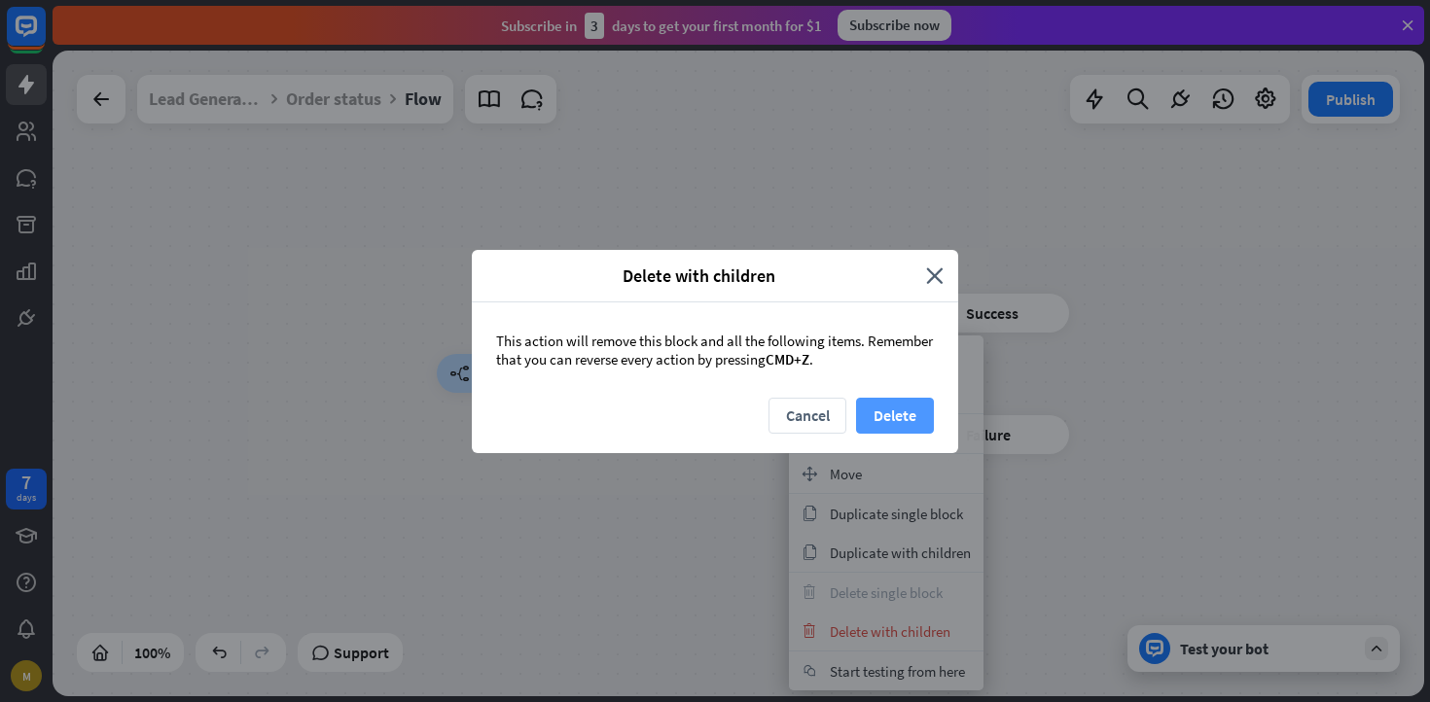
click at [883, 407] on button "Delete" at bounding box center [895, 416] width 78 height 36
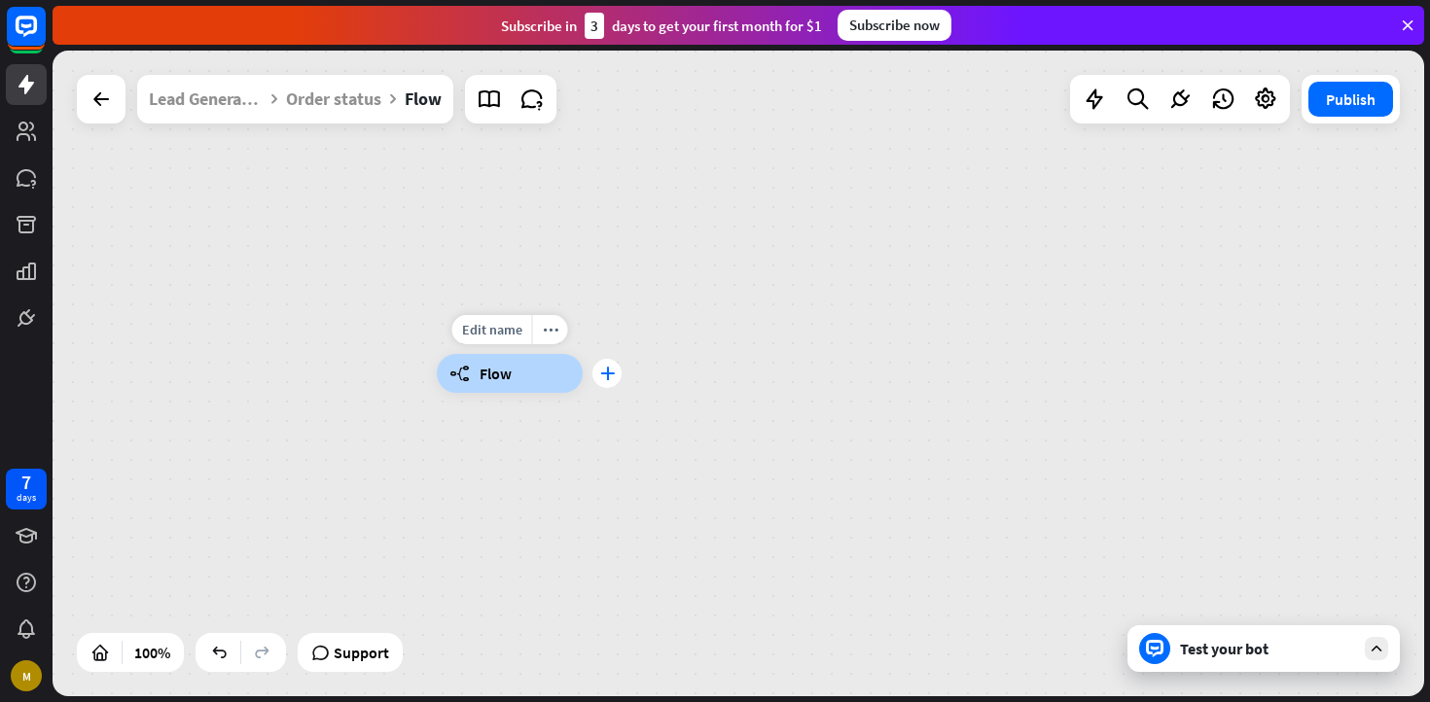
click at [610, 375] on icon "plus" at bounding box center [607, 374] width 15 height 14
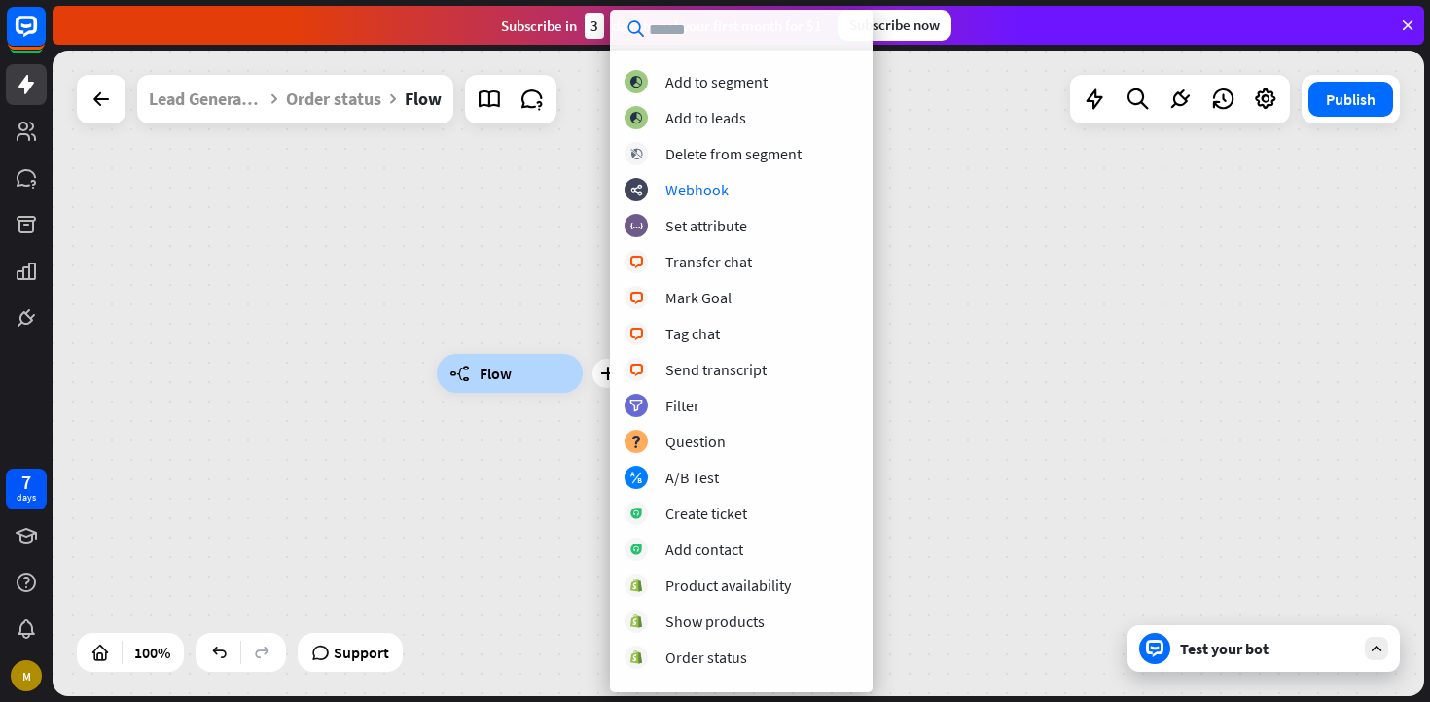
scroll to position [273, 0]
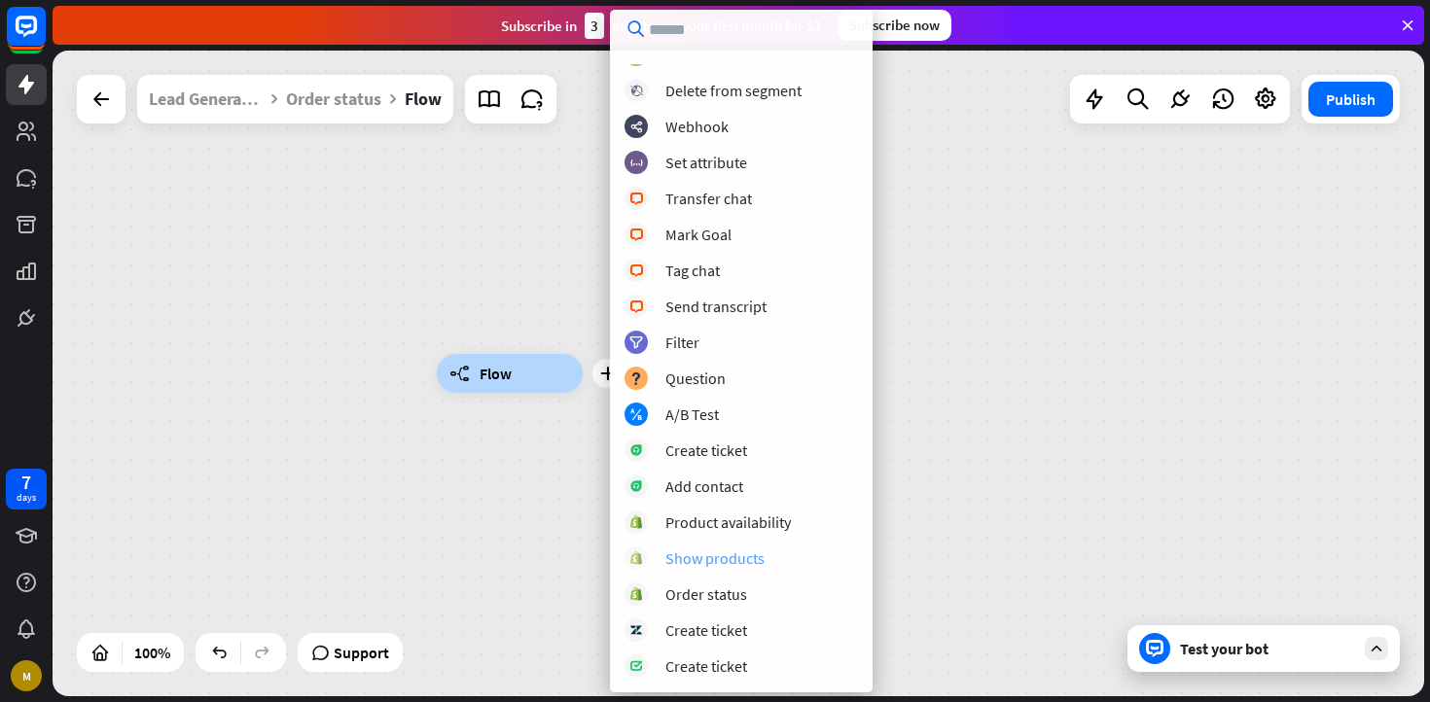
click at [727, 563] on div "Show products" at bounding box center [714, 558] width 99 height 19
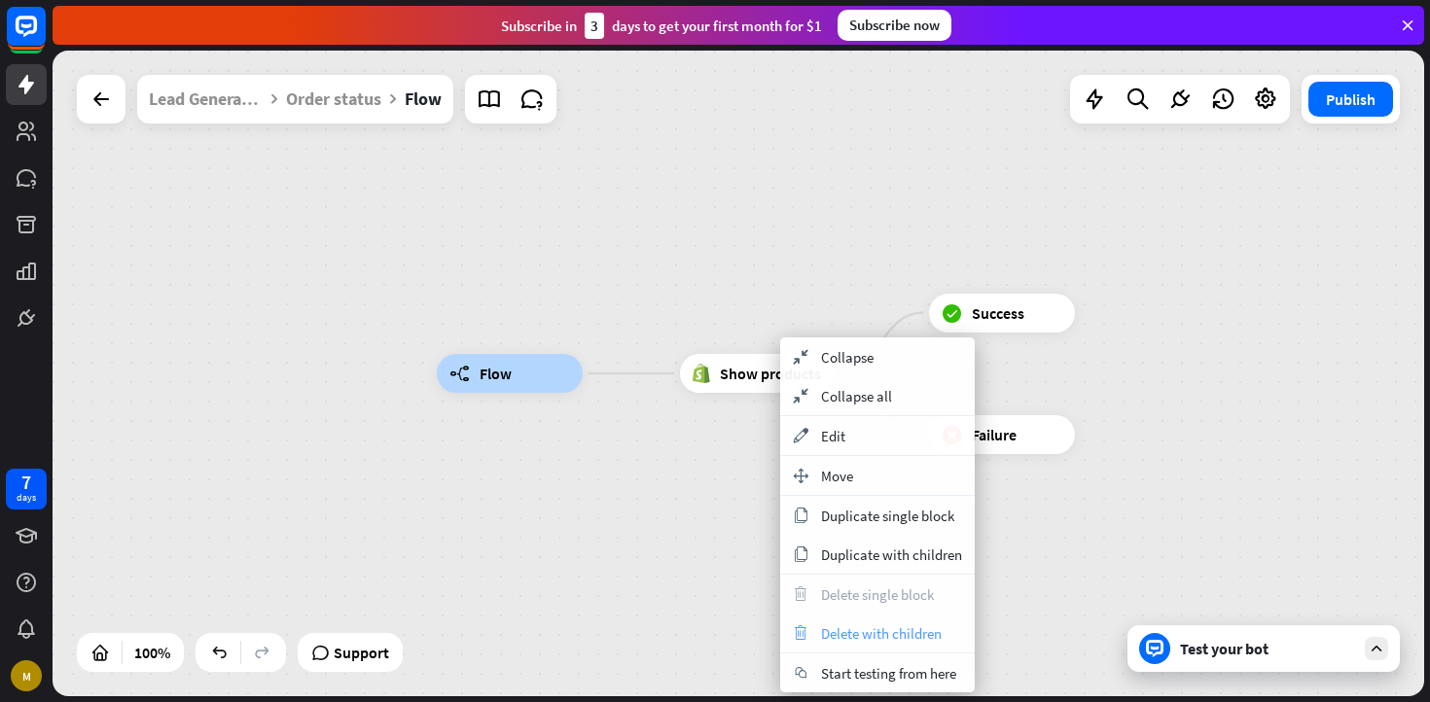
click at [878, 632] on span "Delete with children" at bounding box center [881, 634] width 121 height 18
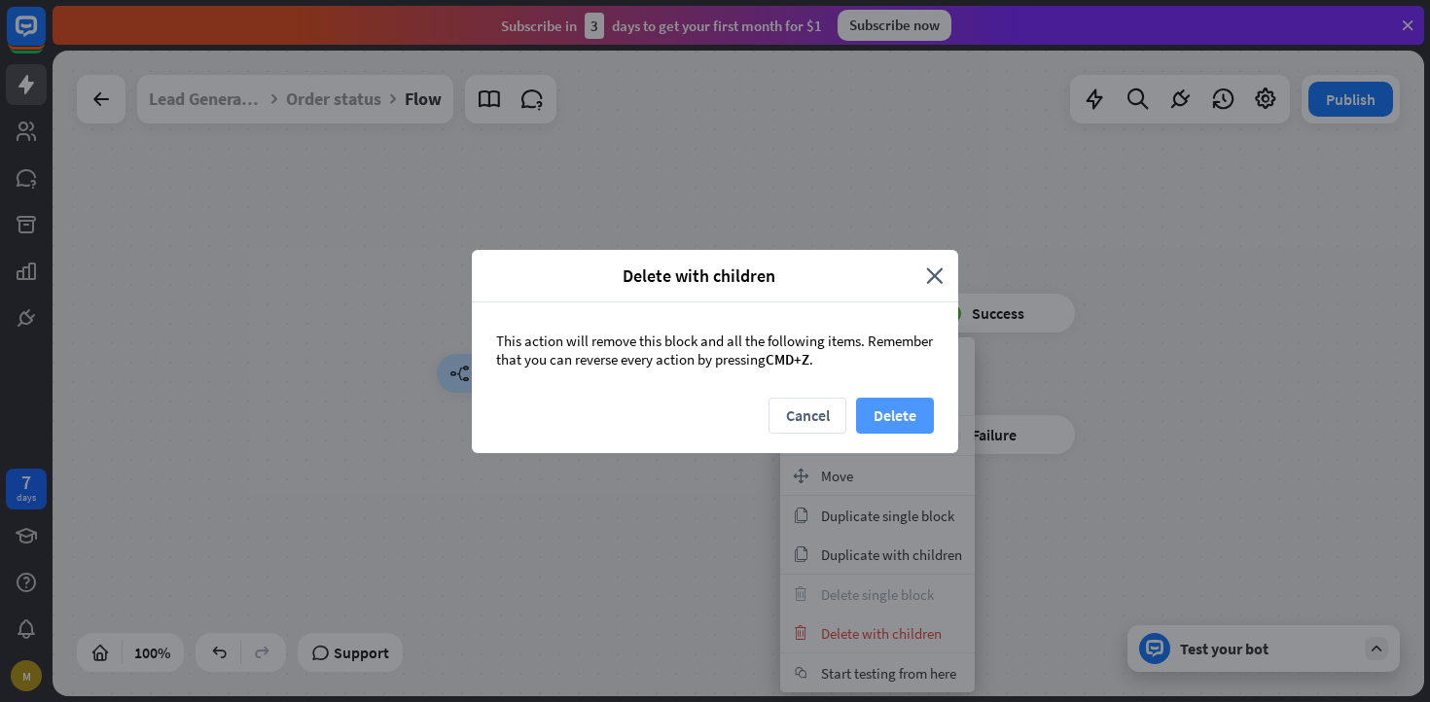
click at [874, 411] on button "Delete" at bounding box center [895, 416] width 78 height 36
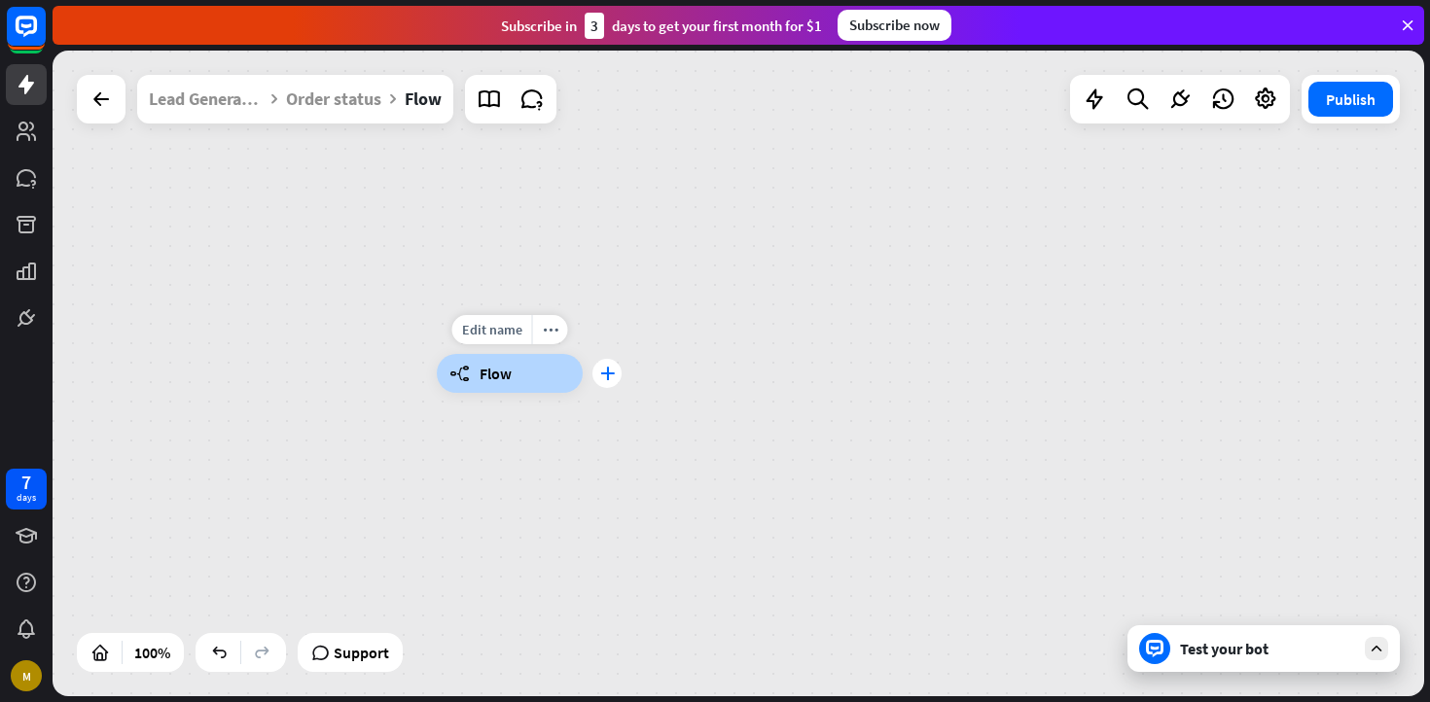
click at [615, 376] on div "plus" at bounding box center [606, 373] width 29 height 29
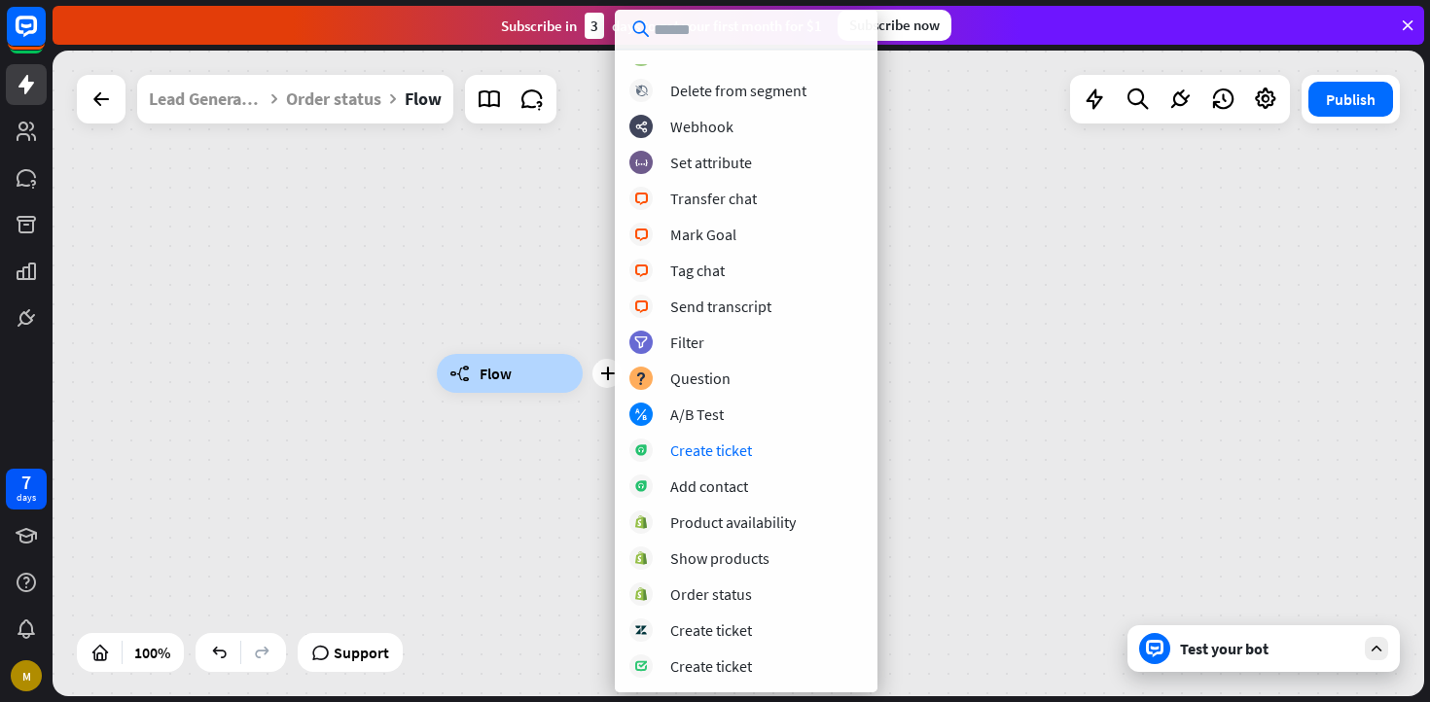
scroll to position [0, 0]
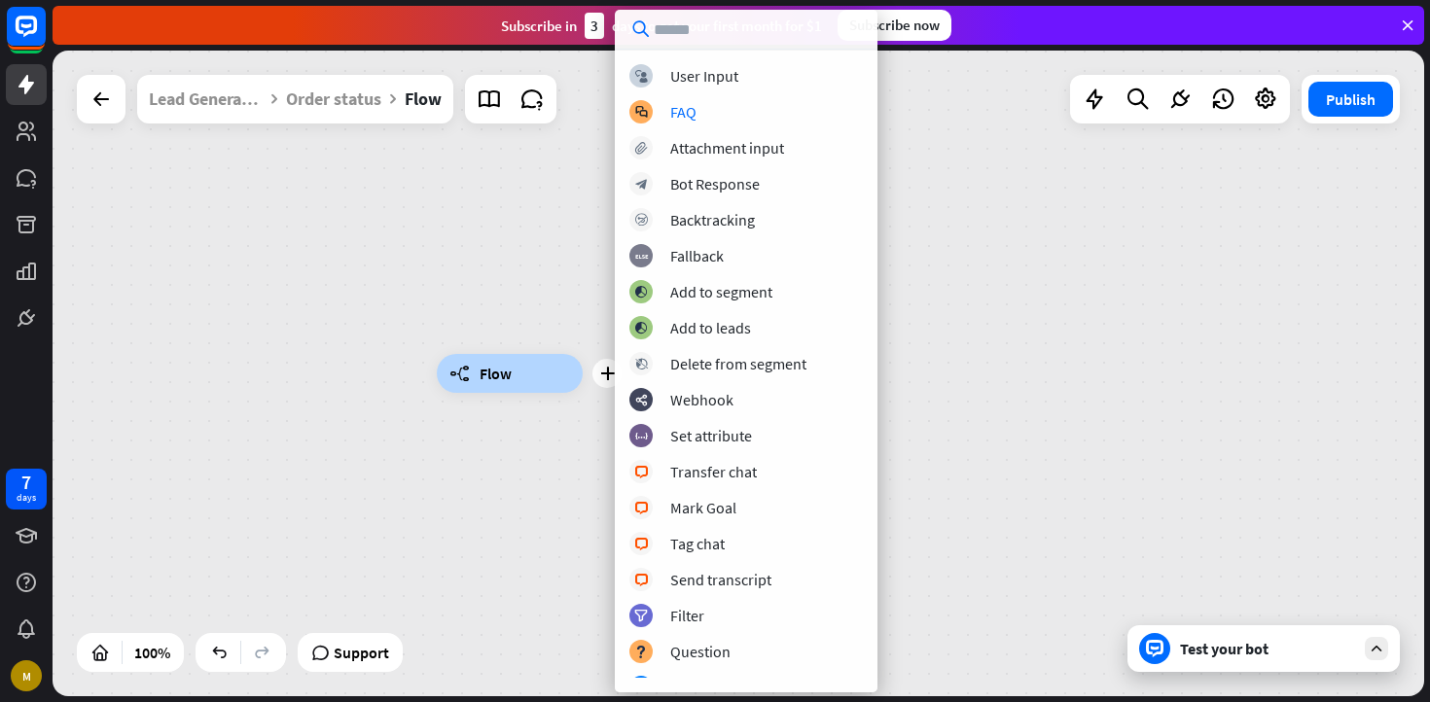
click at [1073, 245] on div "plus builder_tree Flow" at bounding box center [739, 374] width 1372 height 646
